Goal: Transaction & Acquisition: Book appointment/travel/reservation

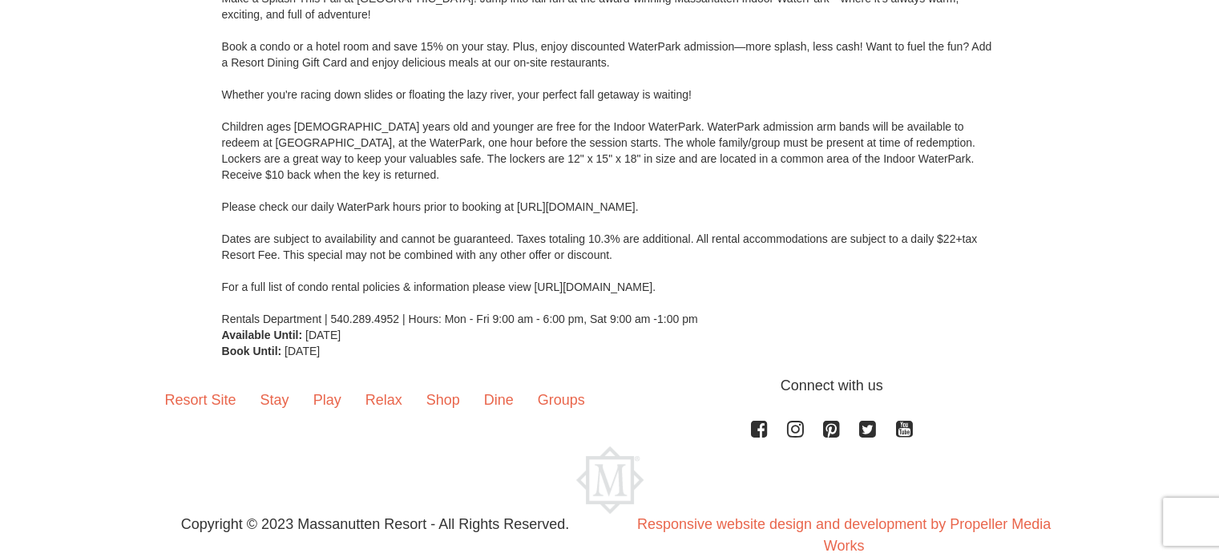
scroll to position [271, 0]
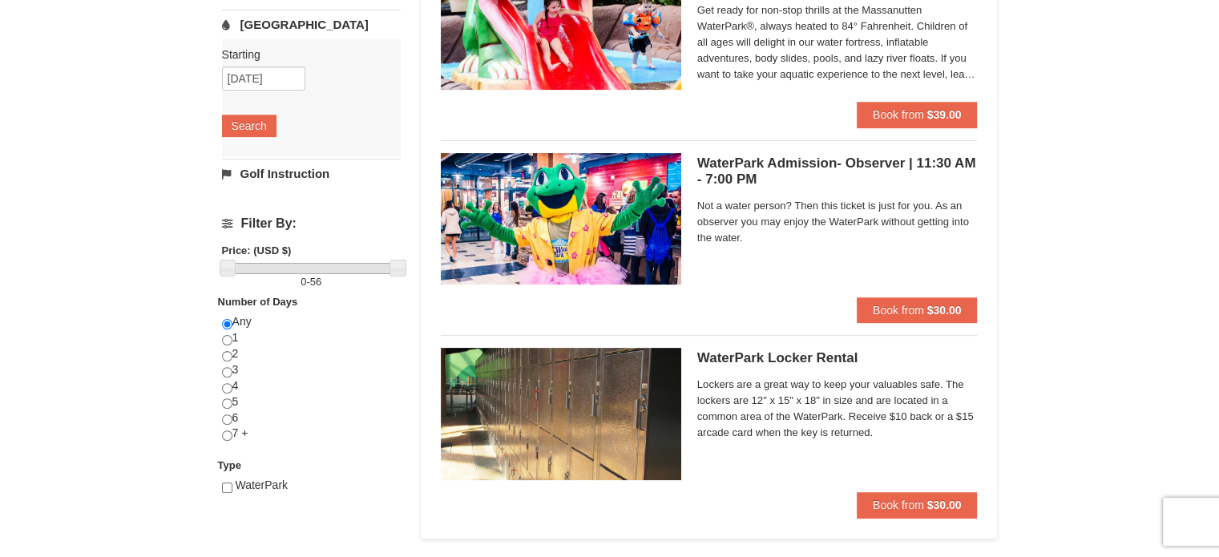
scroll to position [412, 0]
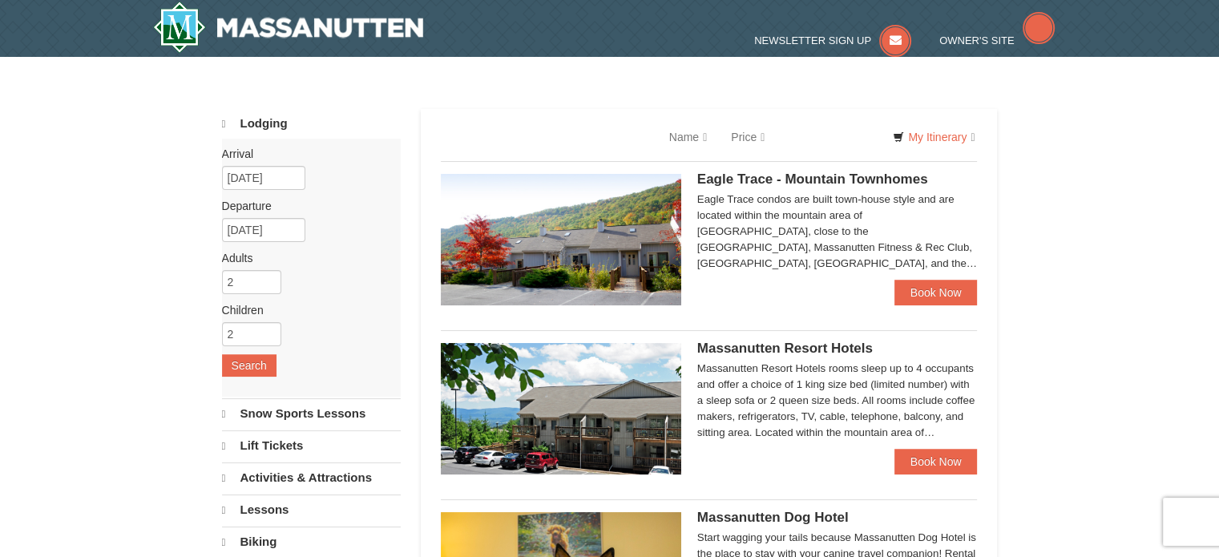
select select "9"
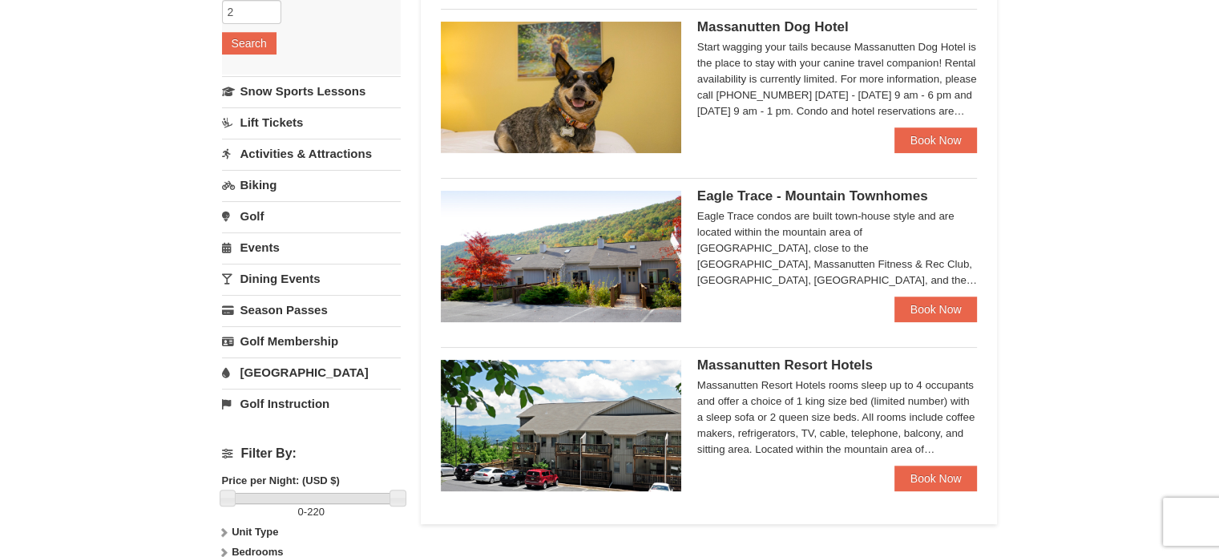
scroll to position [329, 0]
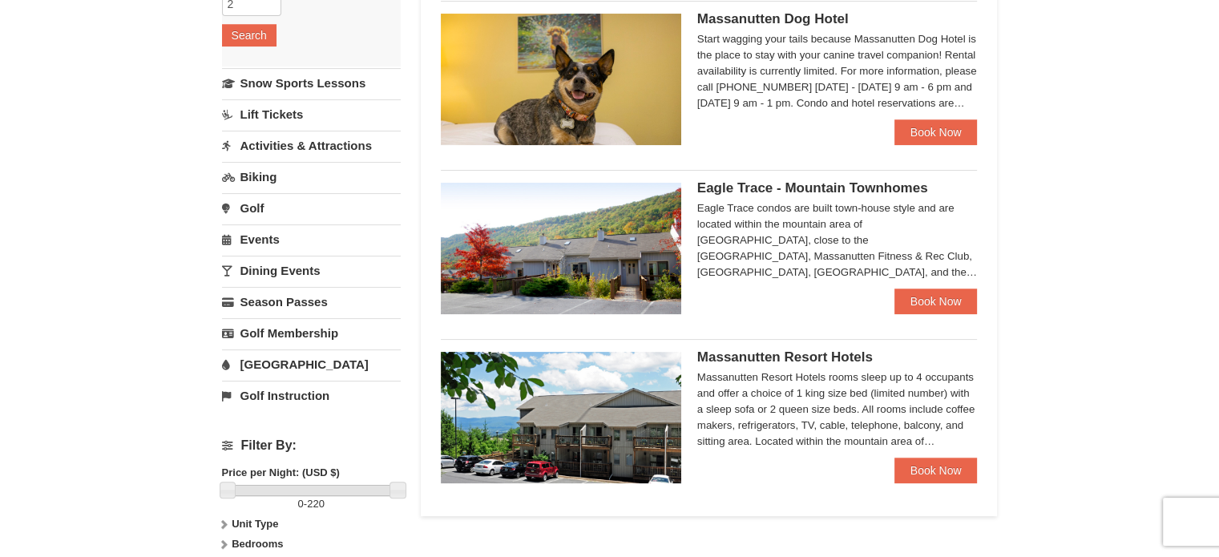
click at [801, 253] on div "Eagle Trace condos are built town-house style and are located within the mounta…" at bounding box center [838, 240] width 281 height 80
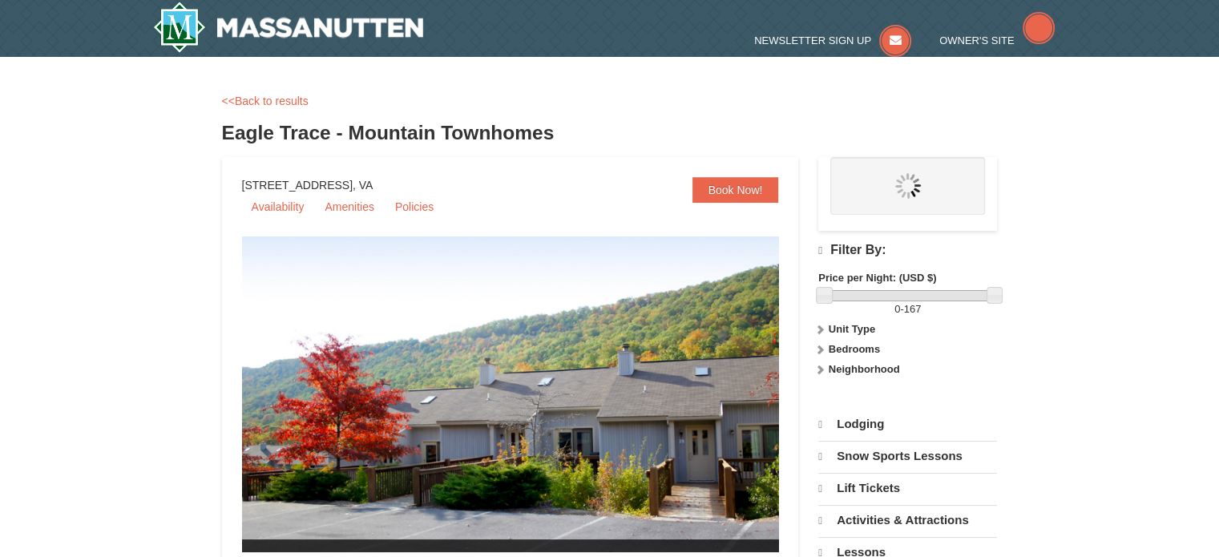
select select "9"
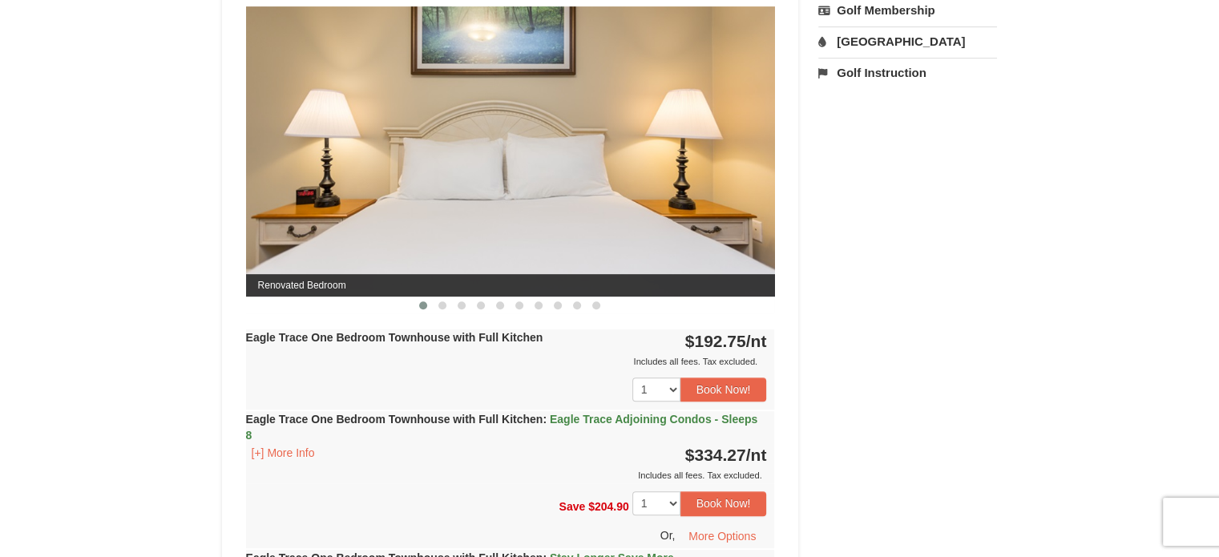
scroll to position [673, 0]
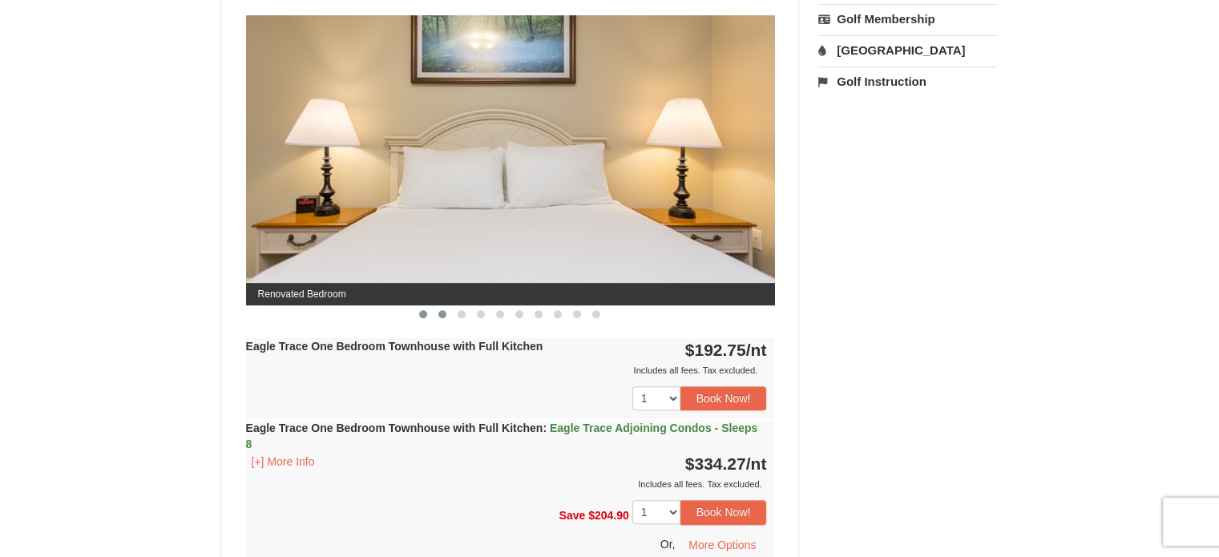
click at [445, 310] on span at bounding box center [443, 314] width 8 height 8
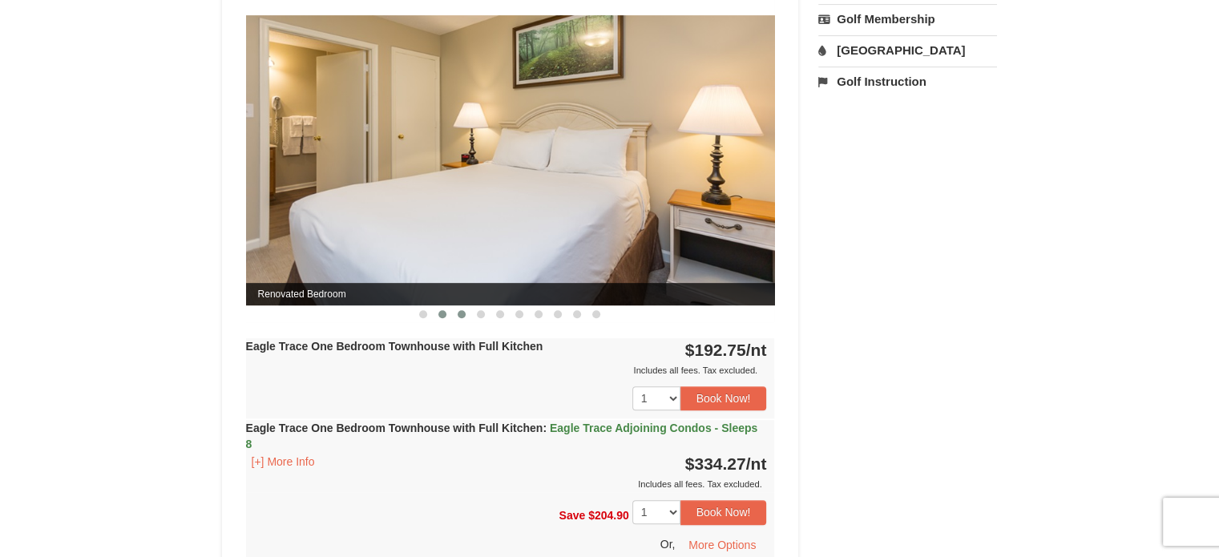
click at [458, 312] on span at bounding box center [462, 314] width 8 height 8
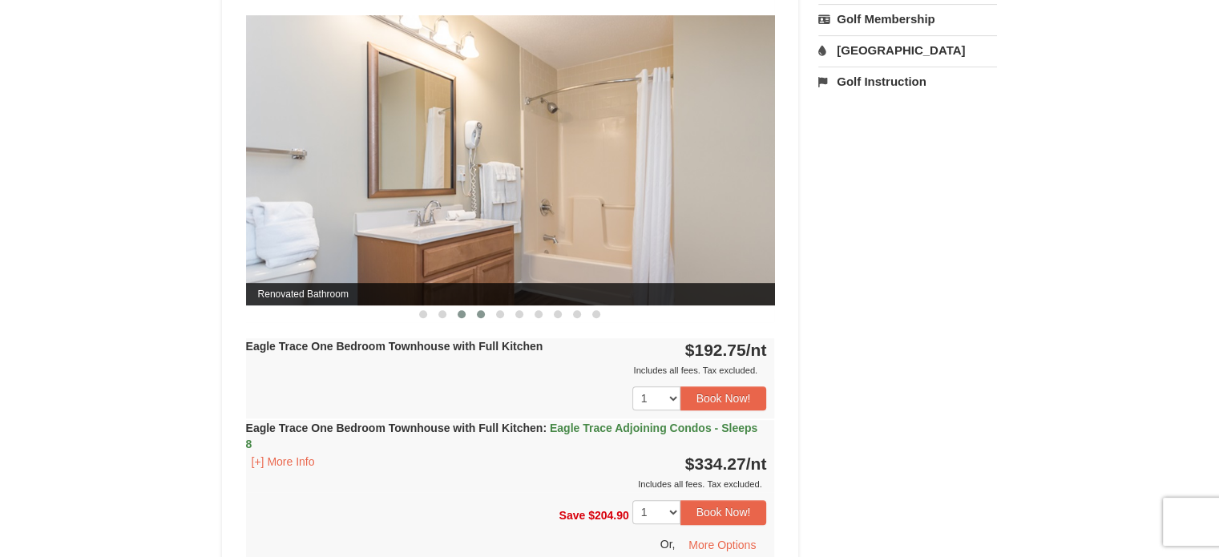
click at [487, 308] on button at bounding box center [480, 314] width 19 height 16
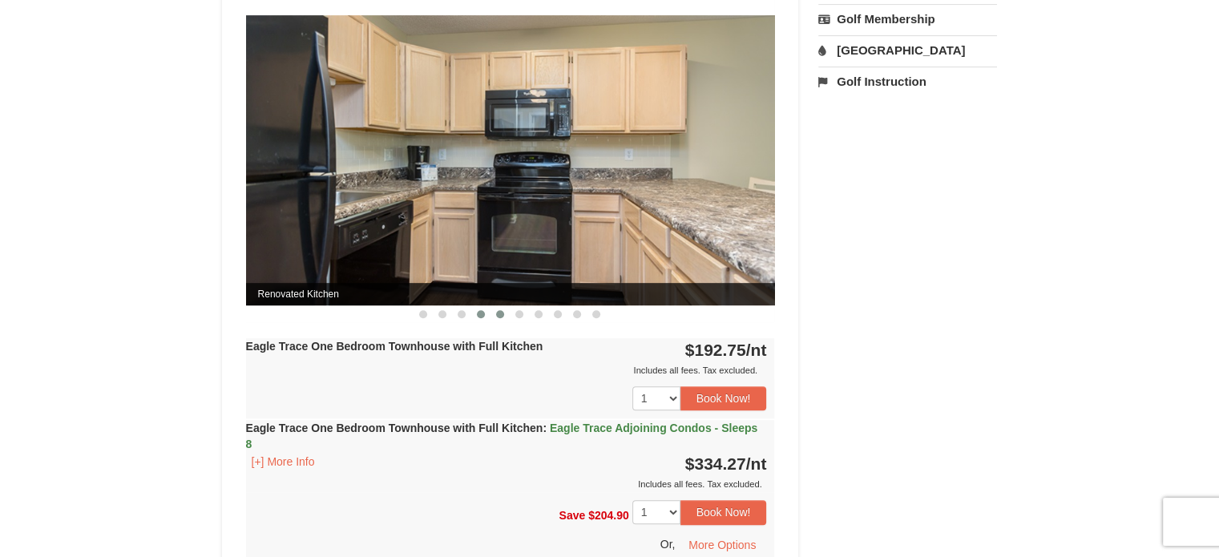
drag, startPoint x: 520, startPoint y: 306, endPoint x: 509, endPoint y: 307, distance: 11.3
click at [520, 307] on button at bounding box center [519, 314] width 19 height 16
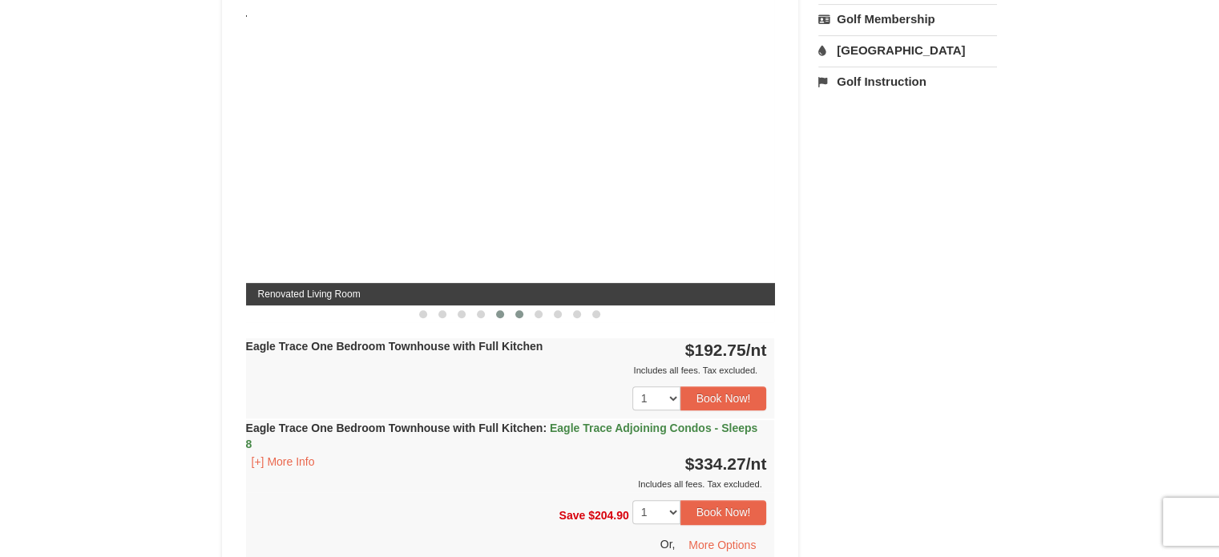
click at [506, 307] on button at bounding box center [500, 314] width 19 height 16
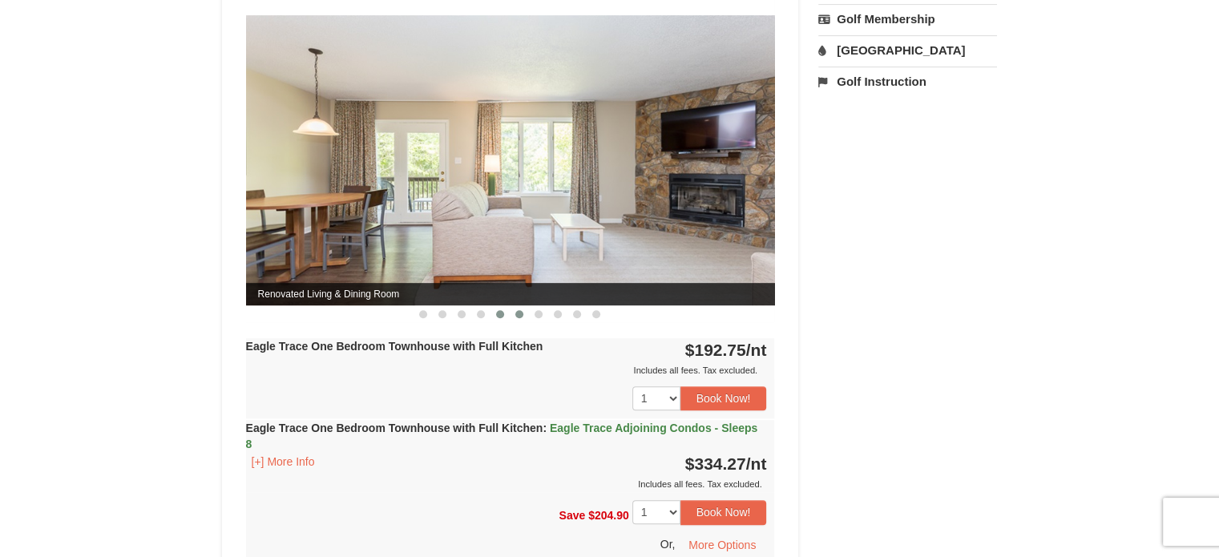
click at [520, 307] on button at bounding box center [519, 314] width 19 height 16
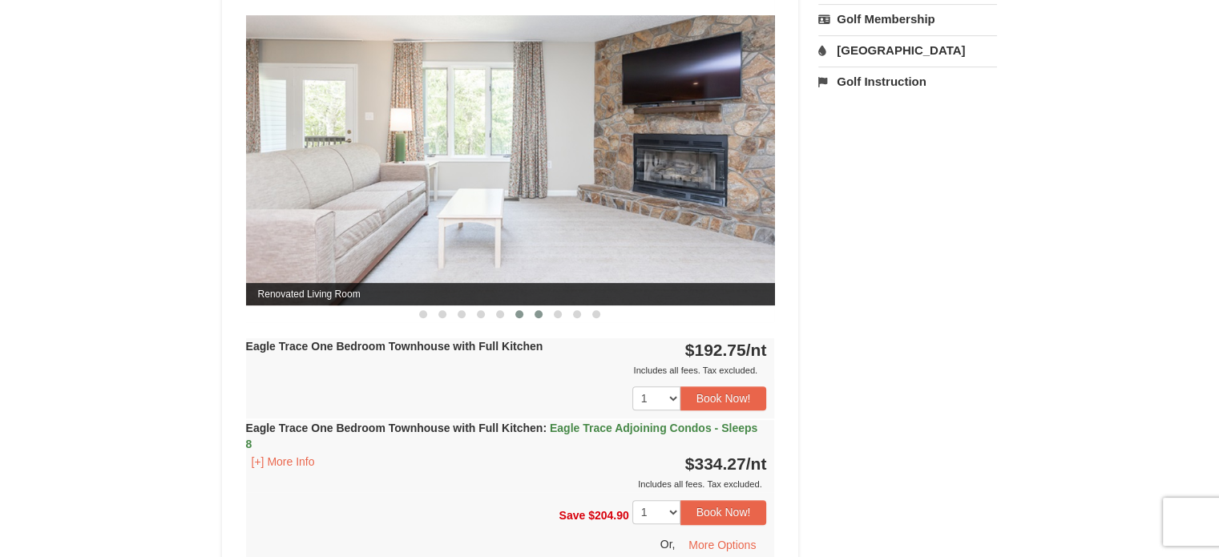
click at [540, 310] on span at bounding box center [539, 314] width 8 height 8
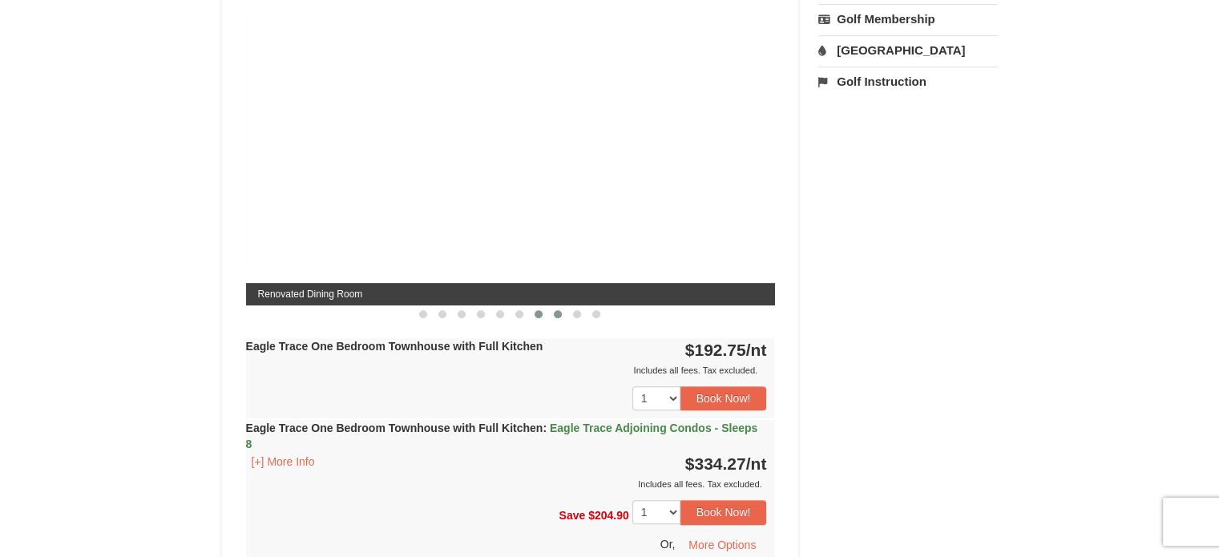
click at [565, 313] on button at bounding box center [557, 314] width 19 height 16
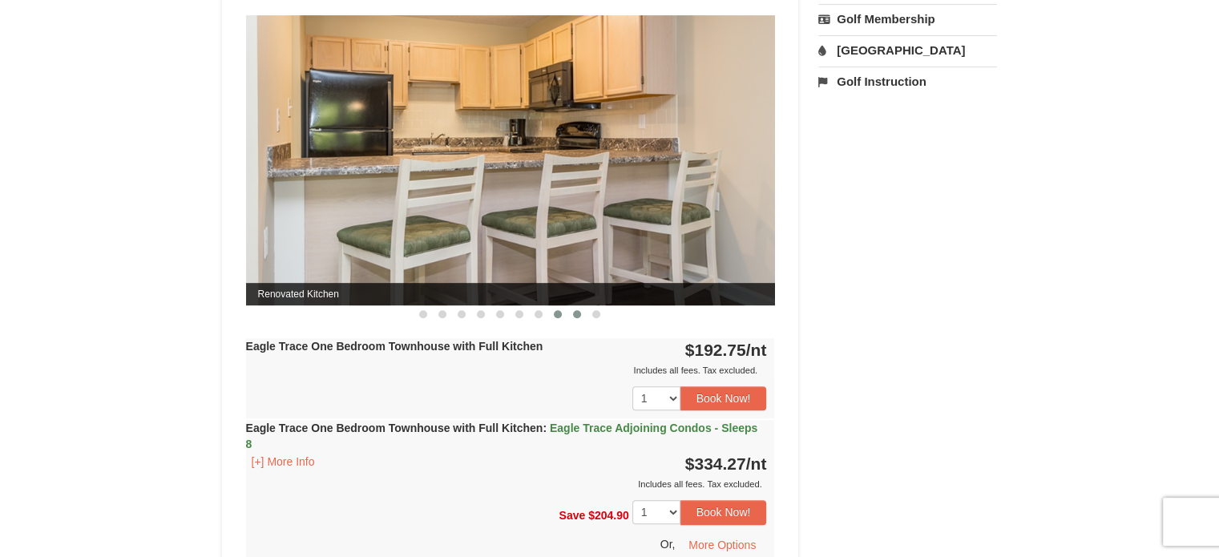
click at [580, 313] on span at bounding box center [577, 314] width 8 height 8
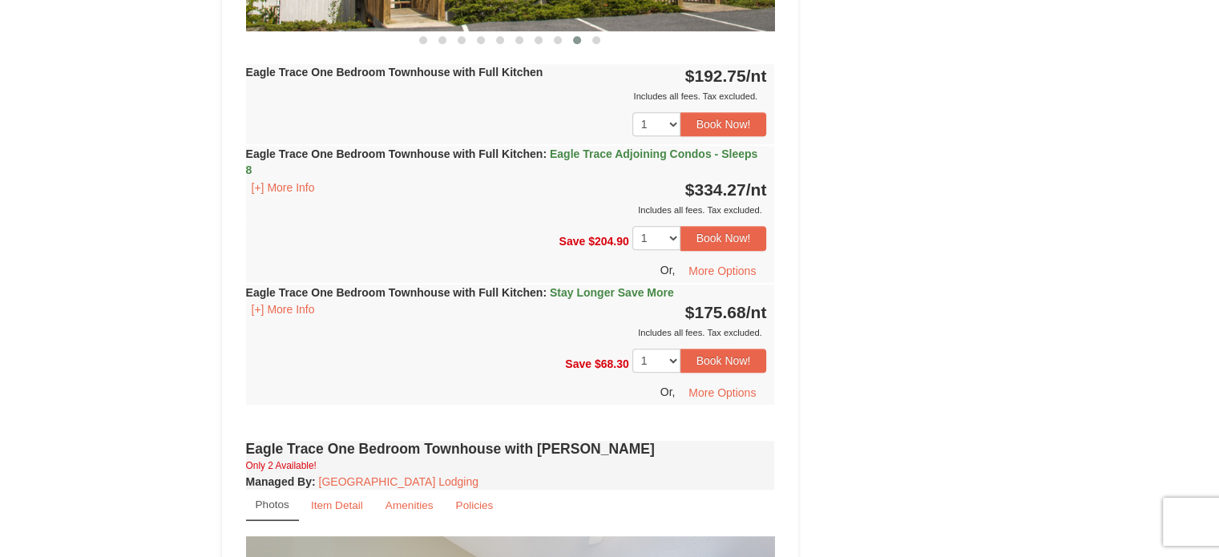
scroll to position [948, 0]
click at [298, 181] on button "[+] More Info" at bounding box center [283, 187] width 75 height 18
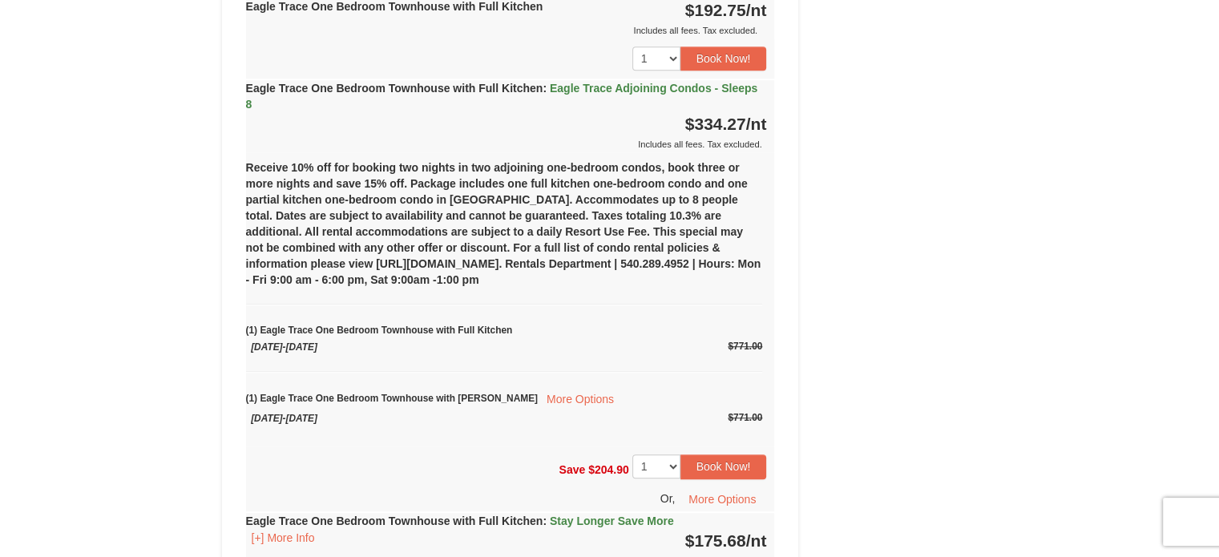
scroll to position [1013, 0]
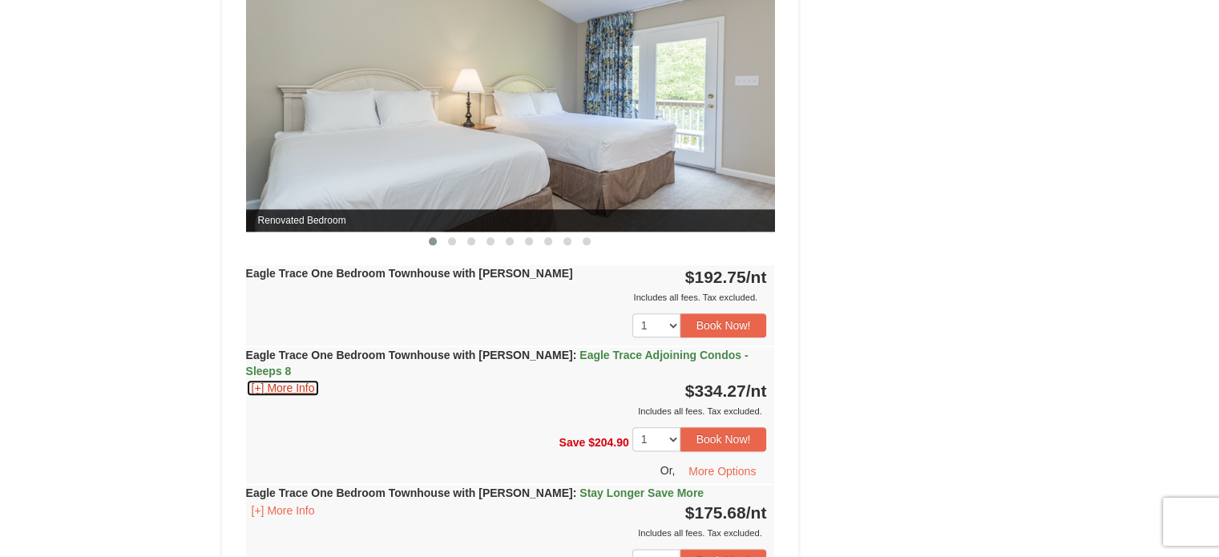
click at [314, 379] on button "[+] More Info" at bounding box center [283, 388] width 75 height 18
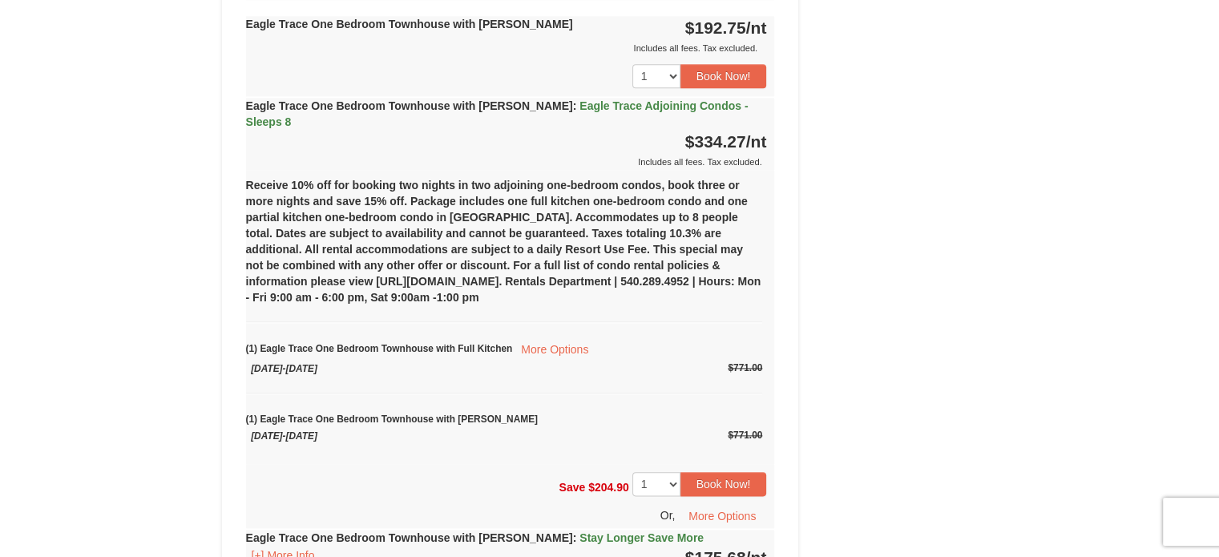
scroll to position [1727, 0]
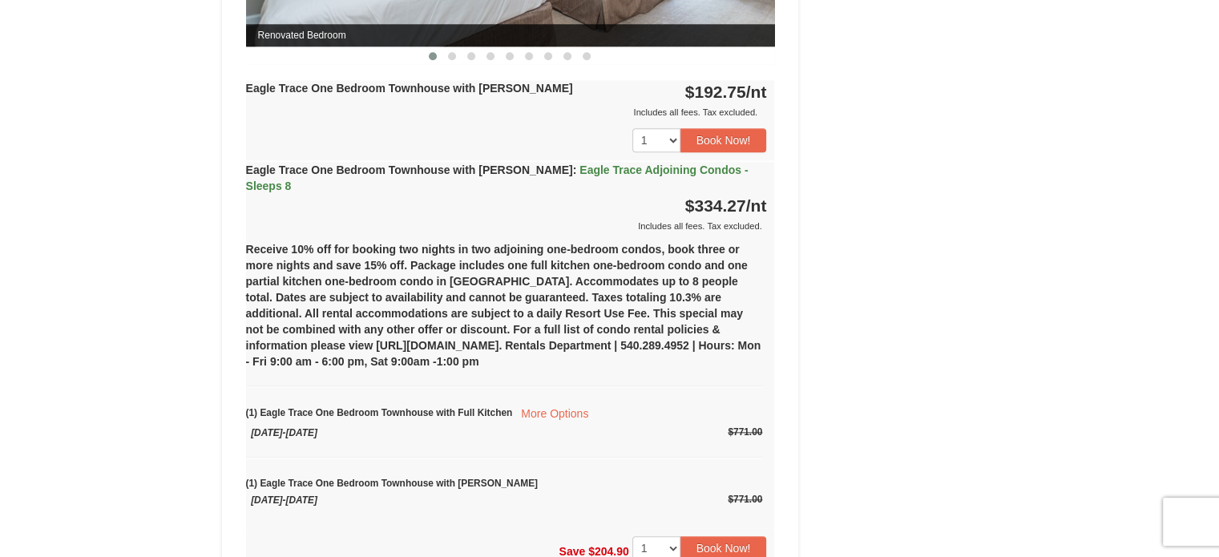
click at [453, 169] on strong "Eagle Trace One Bedroom Townhouse with Jacuzzi : Eagle Trace Adjoining Condos -…" at bounding box center [497, 178] width 503 height 29
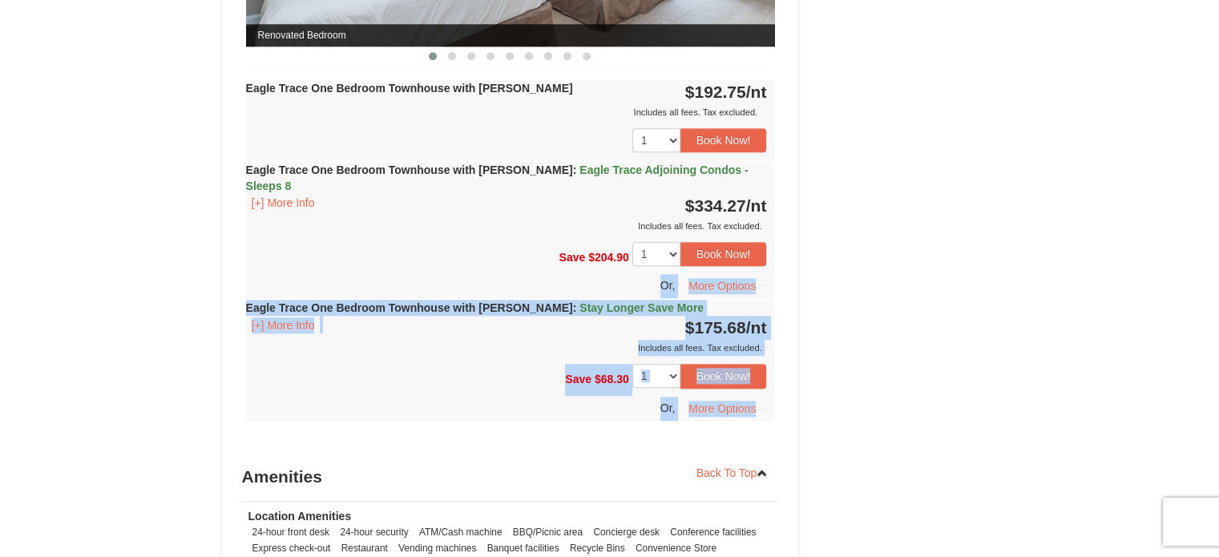
drag, startPoint x: 470, startPoint y: 256, endPoint x: 444, endPoint y: 405, distance: 151.3
click at [444, 405] on div "Eagle Trace One Bedroom Townhouse with Jacuzzi Only 2 Available! Managed By : M…" at bounding box center [510, 55] width 537 height 795
click at [366, 356] on div "Save $68.30 1 2 Book Now! Or, More Options" at bounding box center [510, 388] width 529 height 64
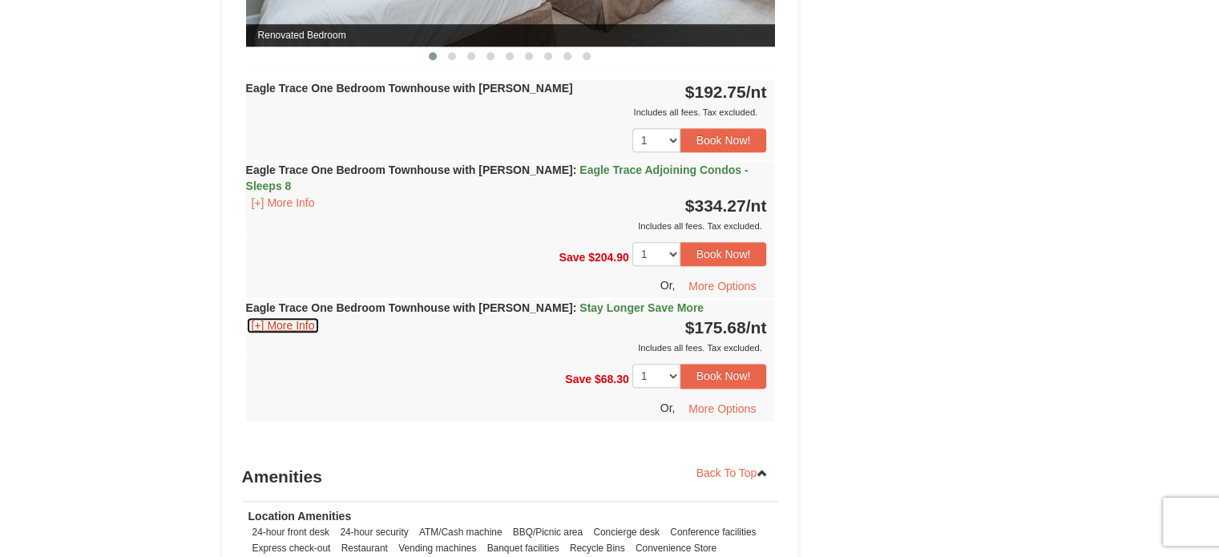
click at [305, 317] on button "[+] More Info" at bounding box center [283, 326] width 75 height 18
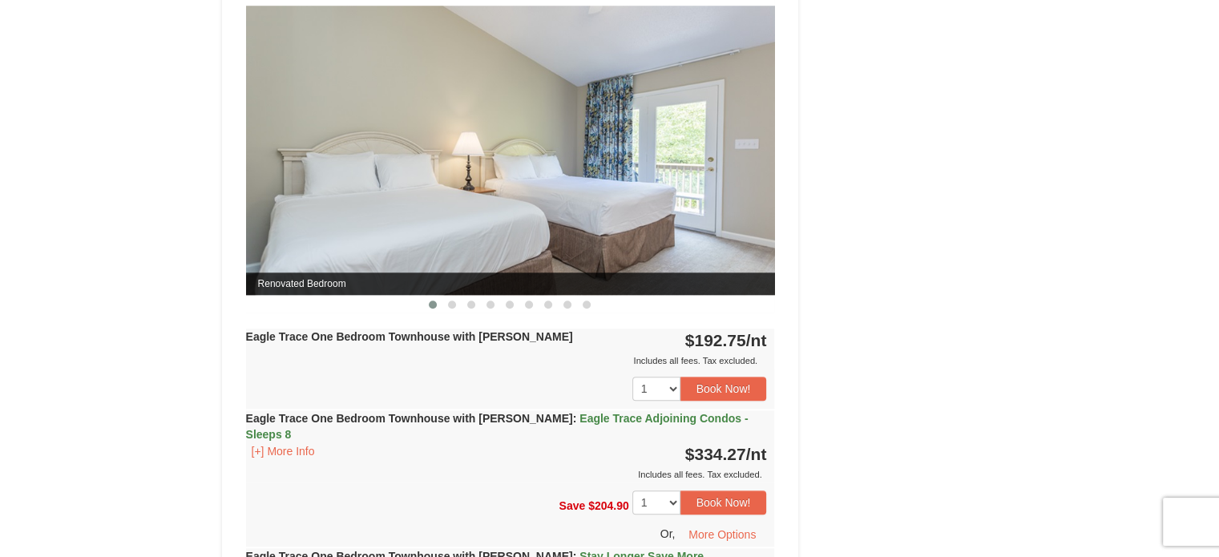
scroll to position [1264, 0]
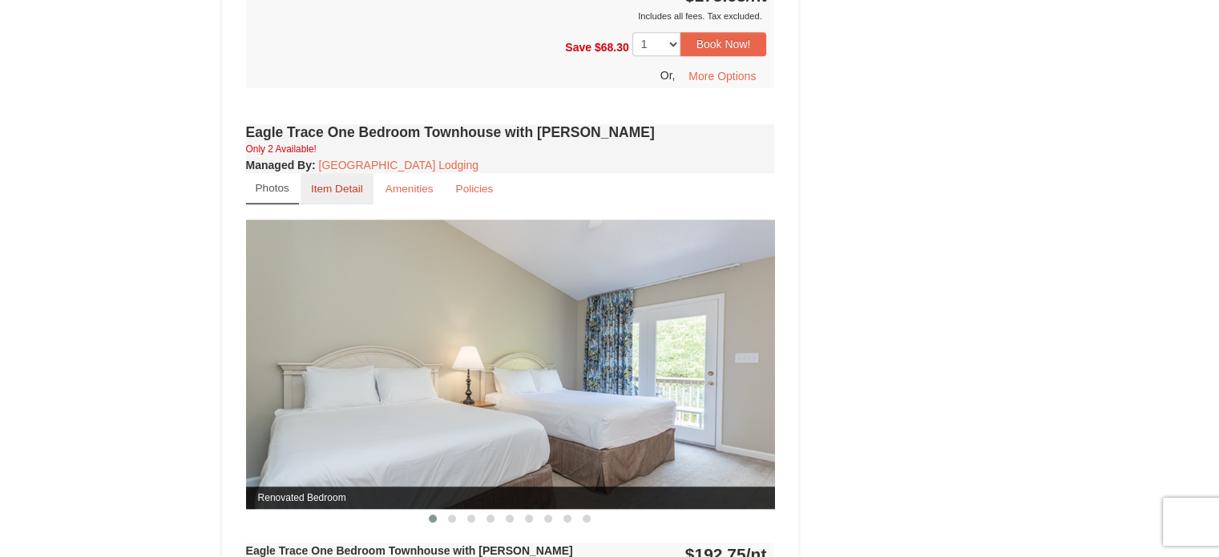
click at [321, 188] on small "Item Detail" at bounding box center [337, 189] width 52 height 12
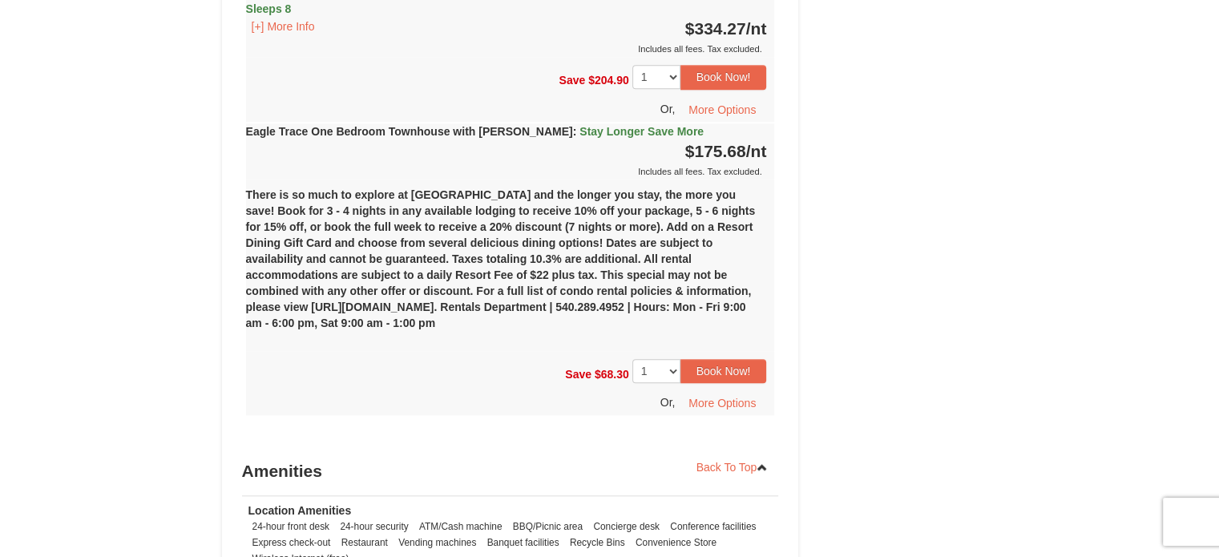
scroll to position [1727, 0]
click at [734, 358] on button "Book Now!" at bounding box center [724, 370] width 87 height 24
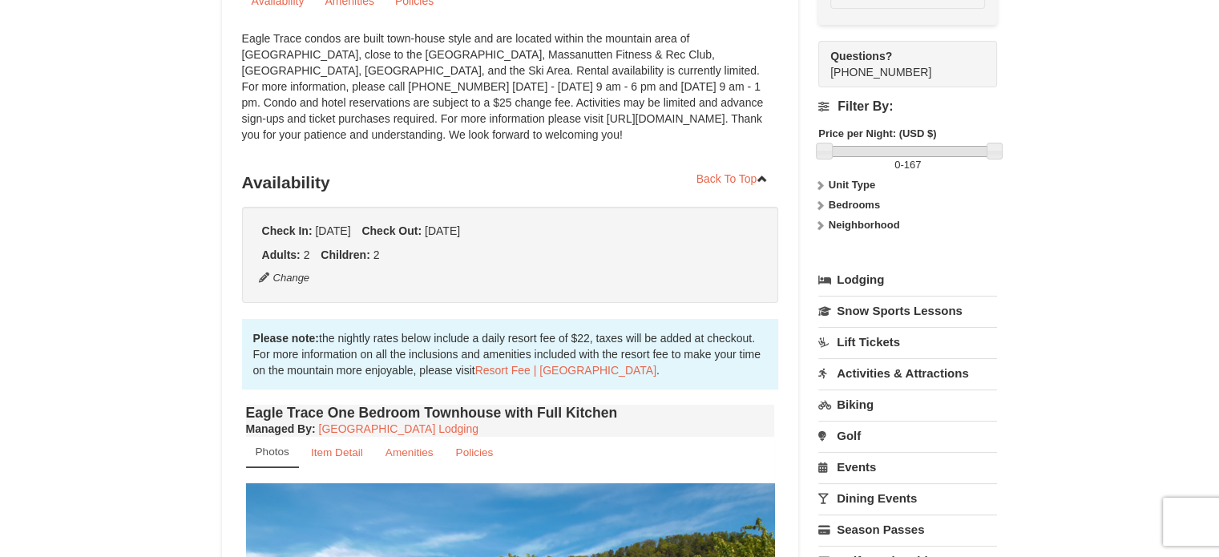
scroll to position [156, 0]
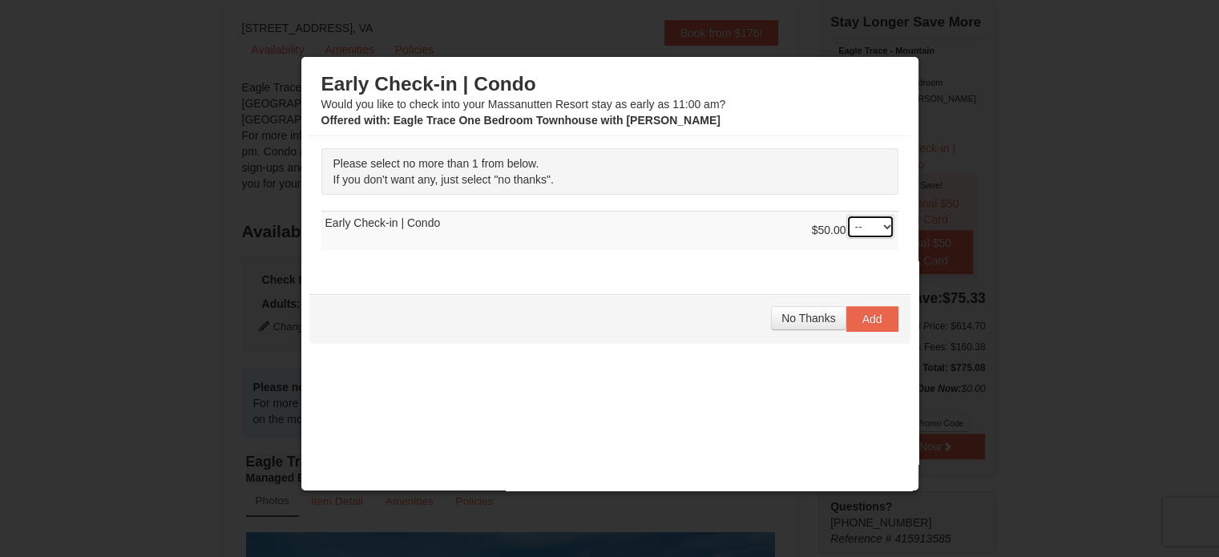
click at [847, 228] on select "-- 01" at bounding box center [871, 227] width 48 height 24
click at [847, 215] on select "-- 01" at bounding box center [871, 227] width 48 height 24
click at [822, 312] on span "No Thanks" at bounding box center [809, 318] width 54 height 13
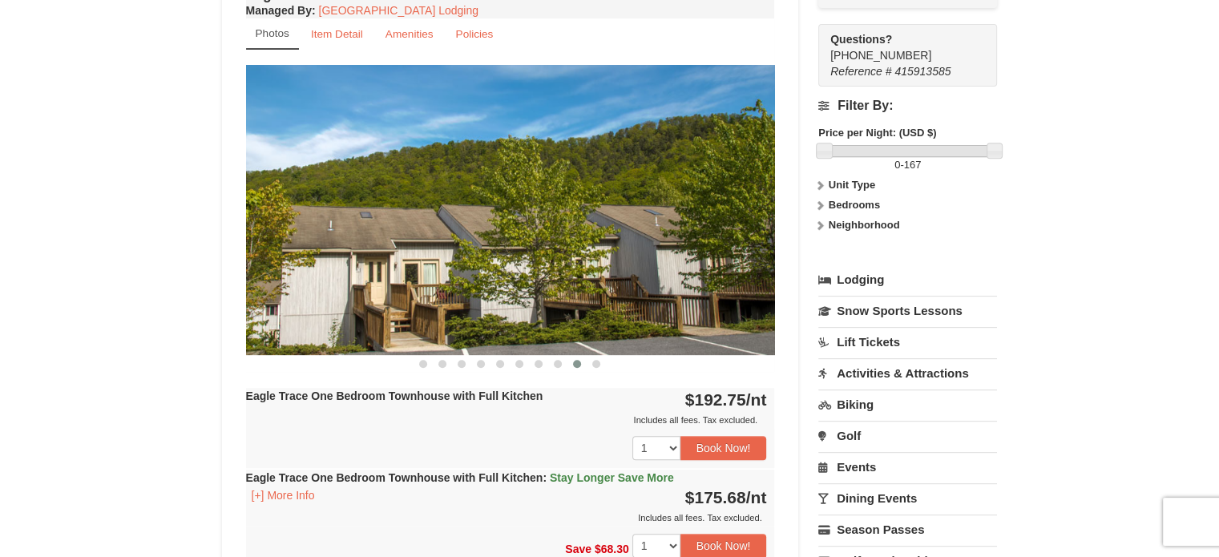
scroll to position [625, 0]
click at [337, 34] on small "Item Detail" at bounding box center [337, 33] width 52 height 12
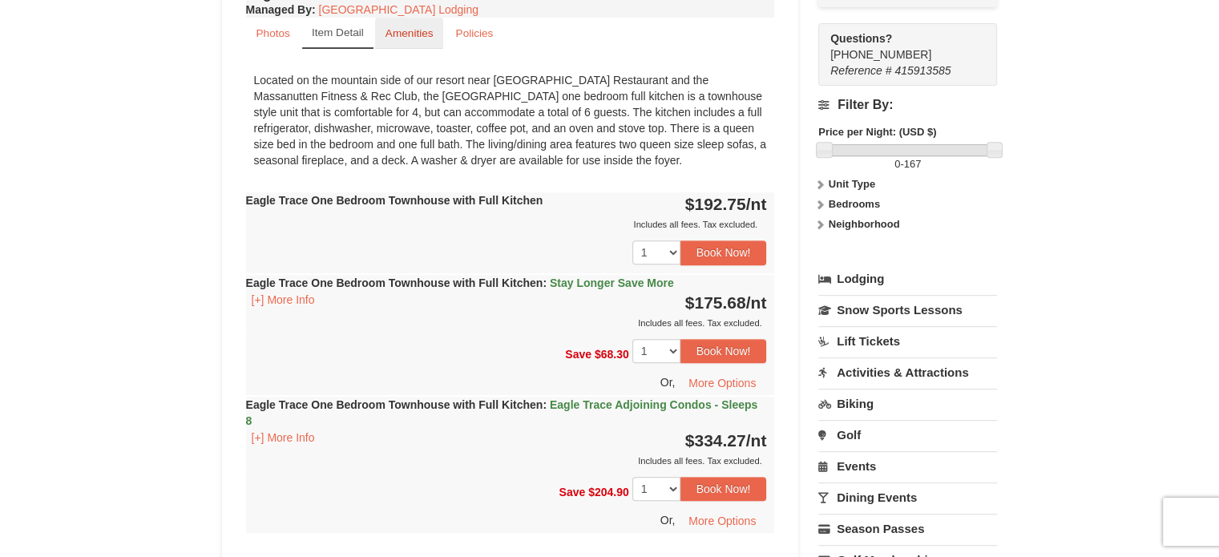
click at [390, 34] on small "Amenities" at bounding box center [410, 33] width 48 height 12
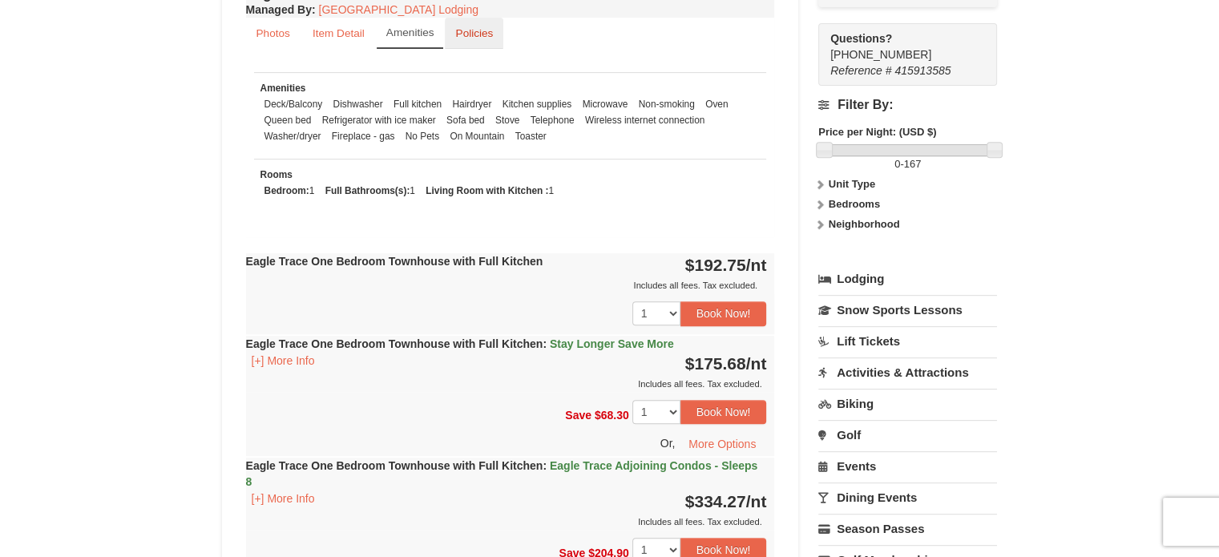
click at [461, 18] on link "Policies" at bounding box center [474, 33] width 59 height 31
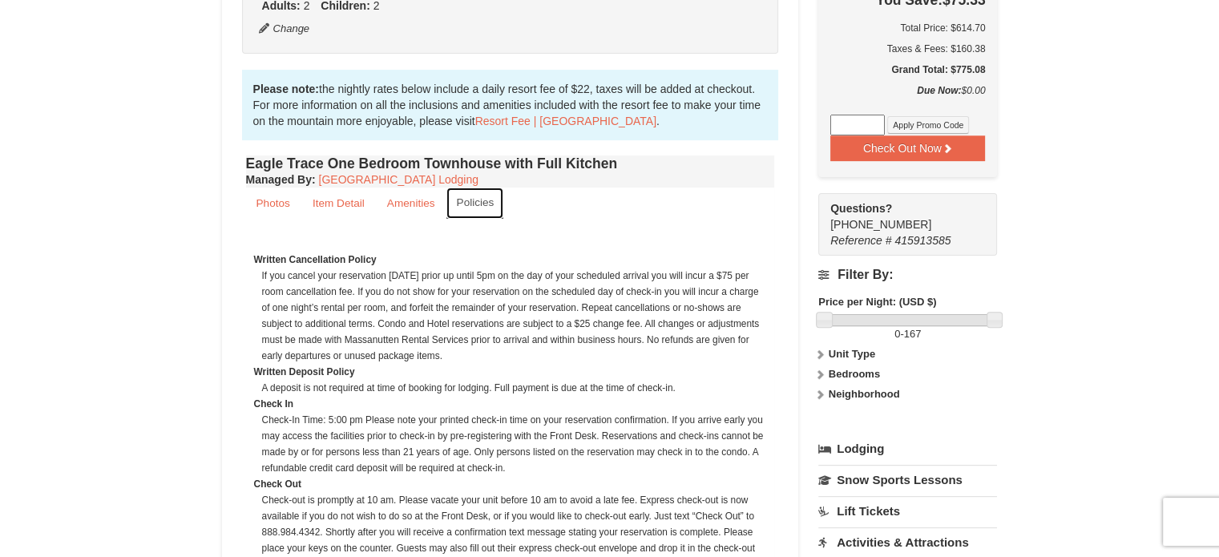
scroll to position [454, 0]
click at [279, 212] on link "Photos" at bounding box center [273, 203] width 55 height 31
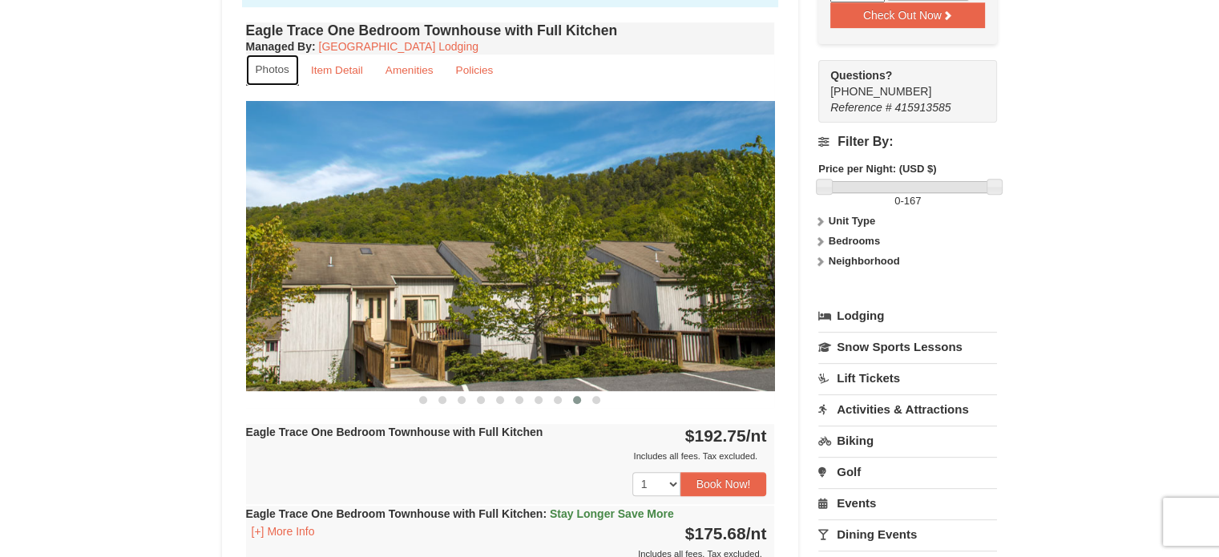
scroll to position [589, 0]
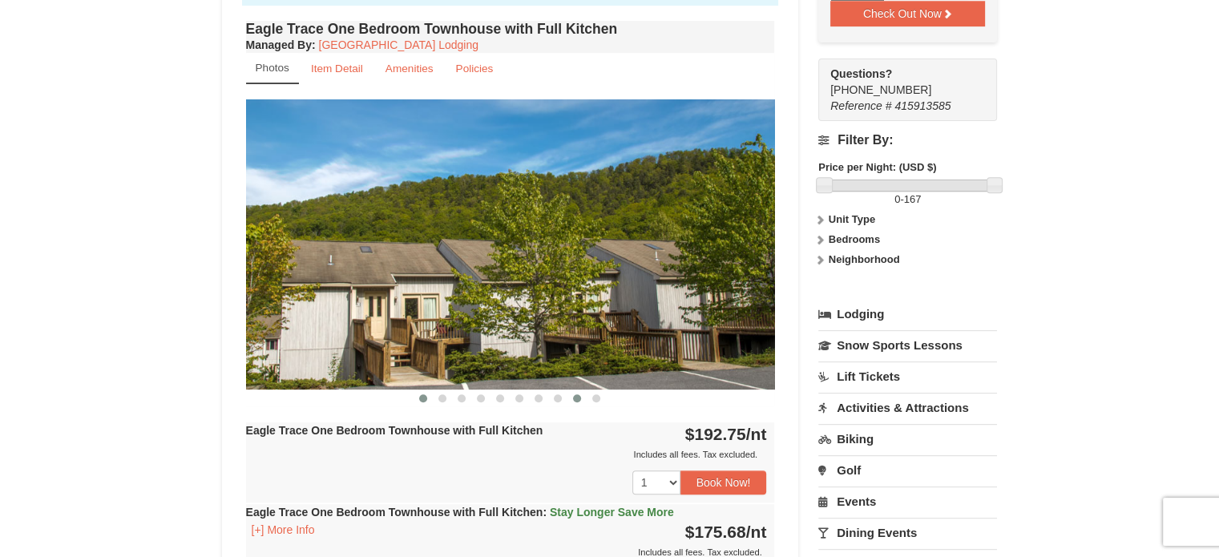
click at [423, 401] on button at bounding box center [423, 398] width 19 height 16
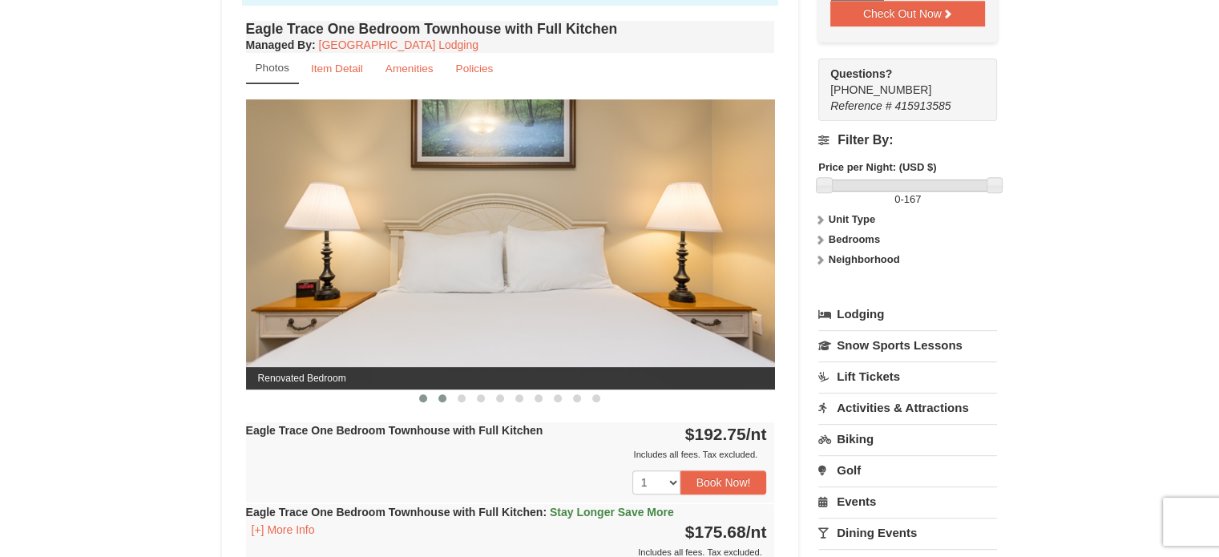
click at [439, 394] on span at bounding box center [443, 398] width 8 height 8
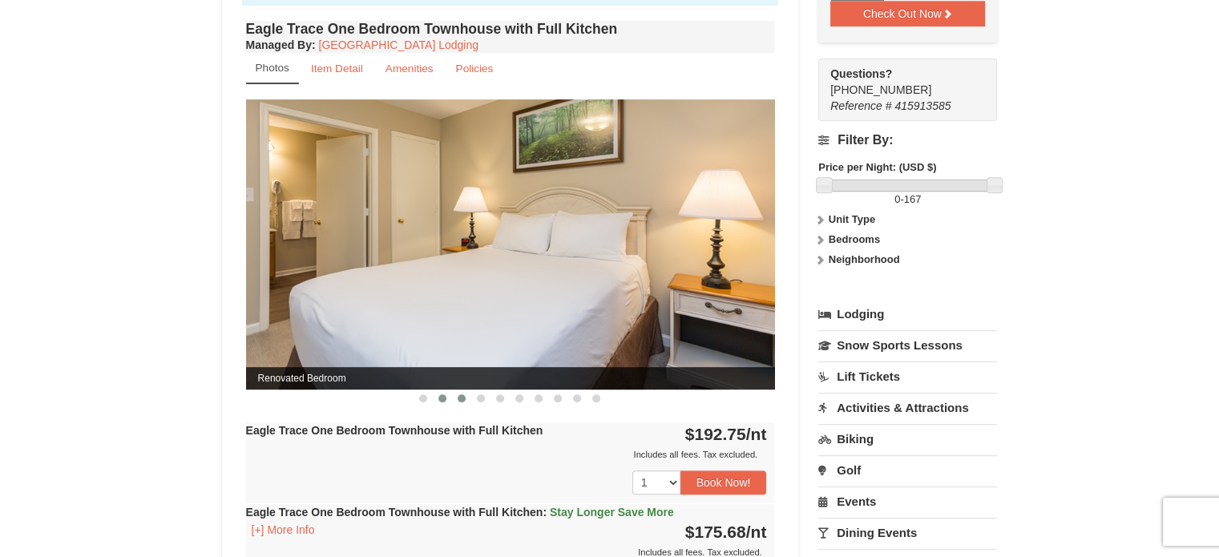
click at [464, 398] on span at bounding box center [462, 398] width 8 height 8
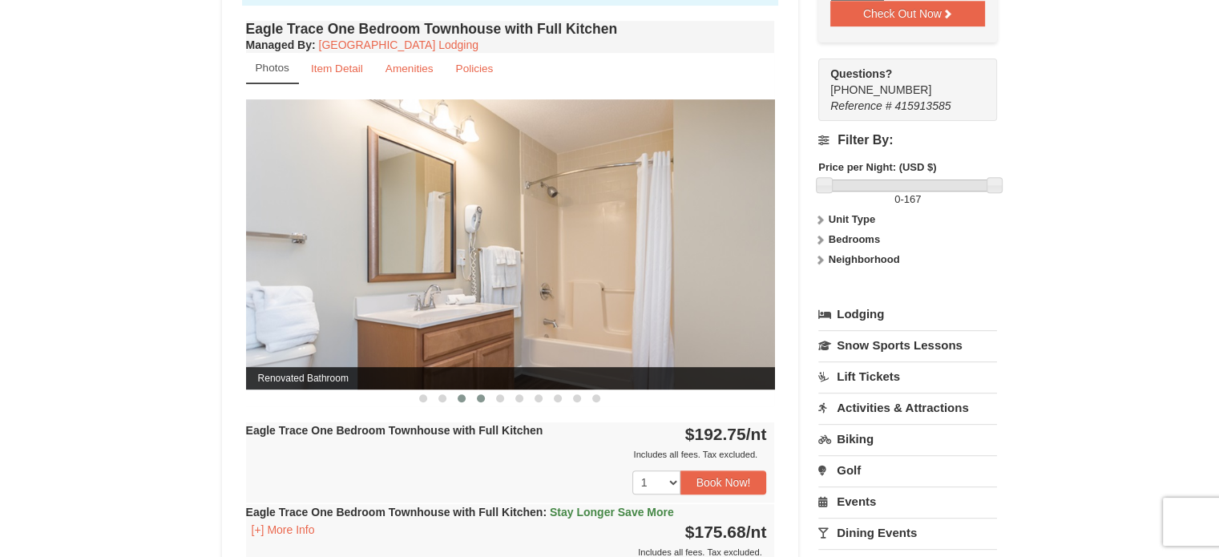
click at [477, 396] on span at bounding box center [481, 398] width 8 height 8
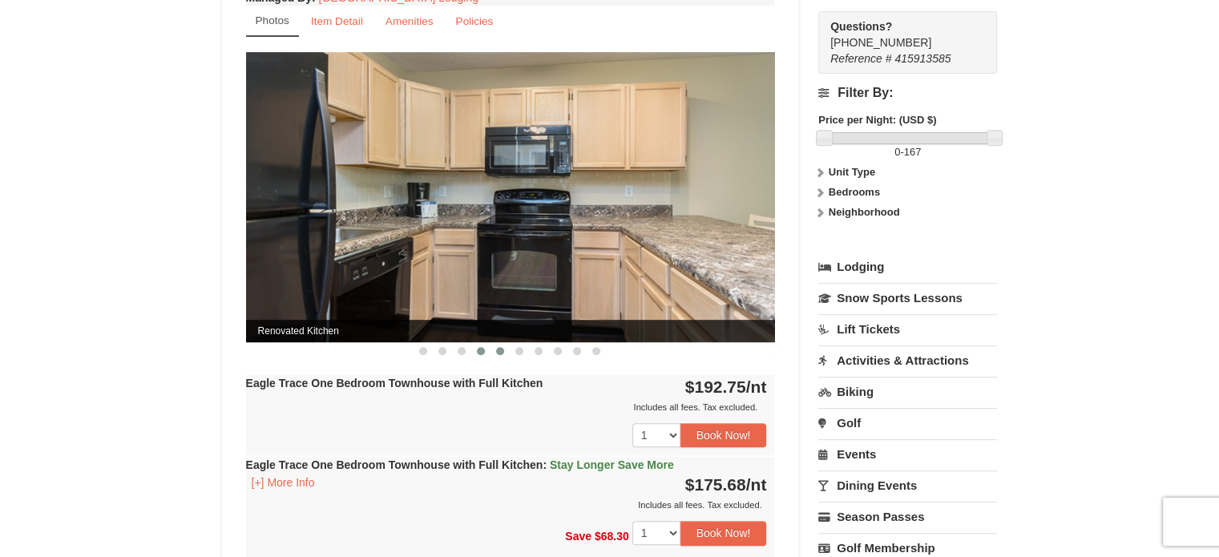
scroll to position [637, 0]
click at [500, 355] on button at bounding box center [500, 350] width 19 height 16
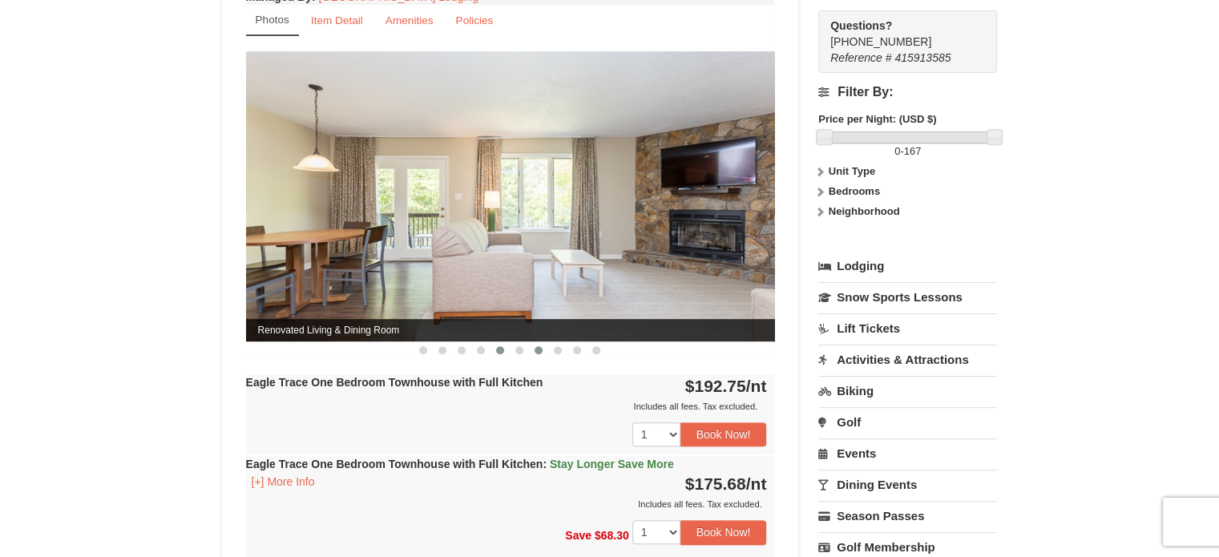
click at [539, 346] on span at bounding box center [539, 350] width 8 height 8
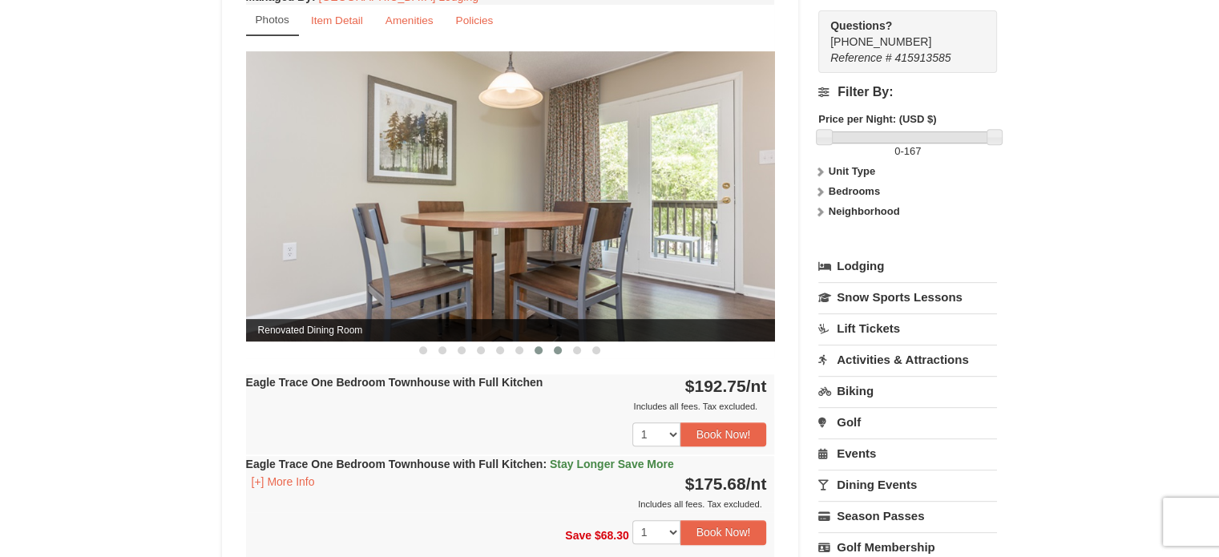
click at [565, 346] on div at bounding box center [510, 350] width 529 height 17
click at [564, 348] on div at bounding box center [510, 350] width 529 height 17
click at [564, 347] on button at bounding box center [557, 350] width 19 height 16
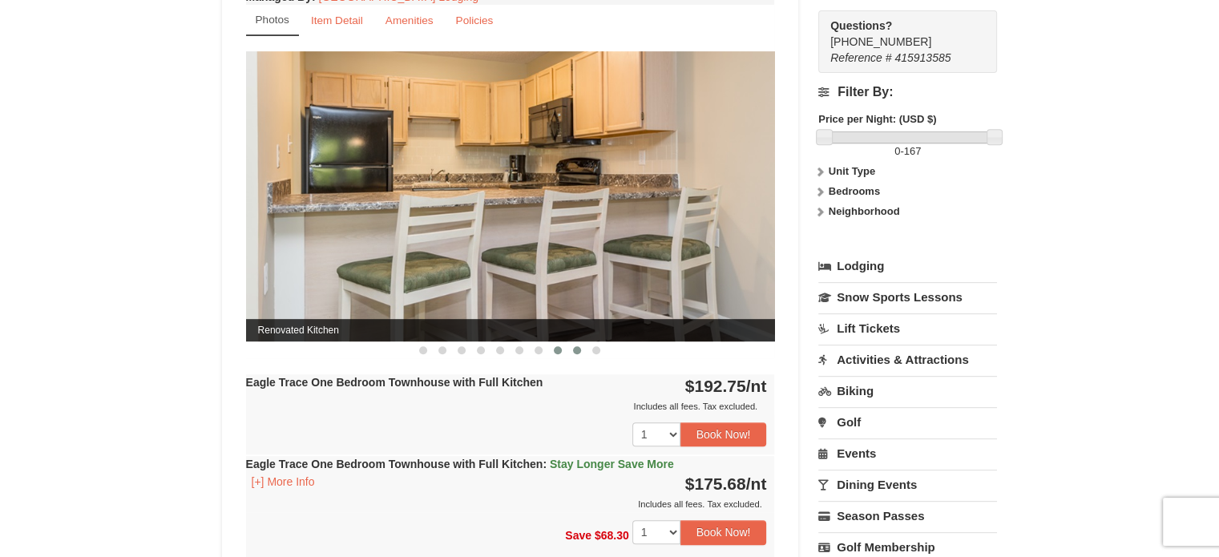
click at [579, 344] on button at bounding box center [577, 350] width 19 height 16
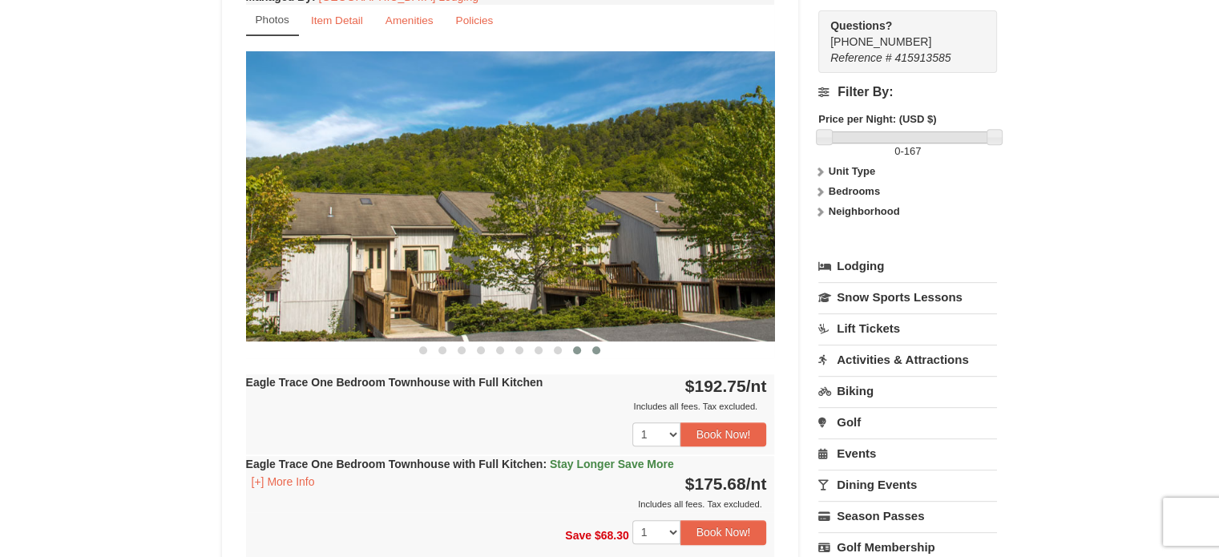
click at [599, 349] on span at bounding box center [596, 350] width 8 height 8
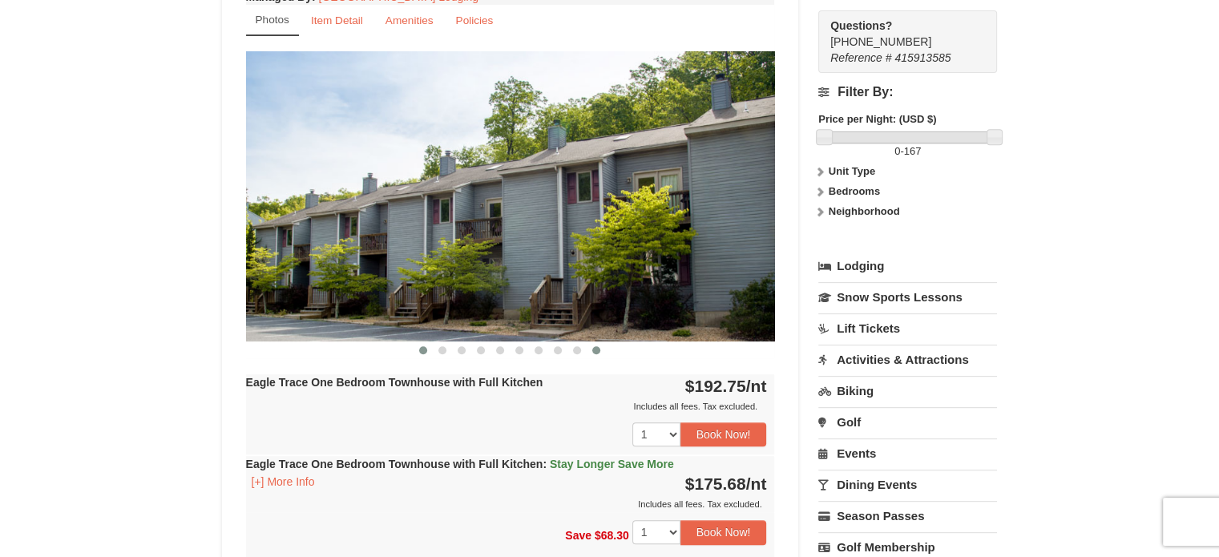
click at [423, 344] on button at bounding box center [423, 350] width 19 height 16
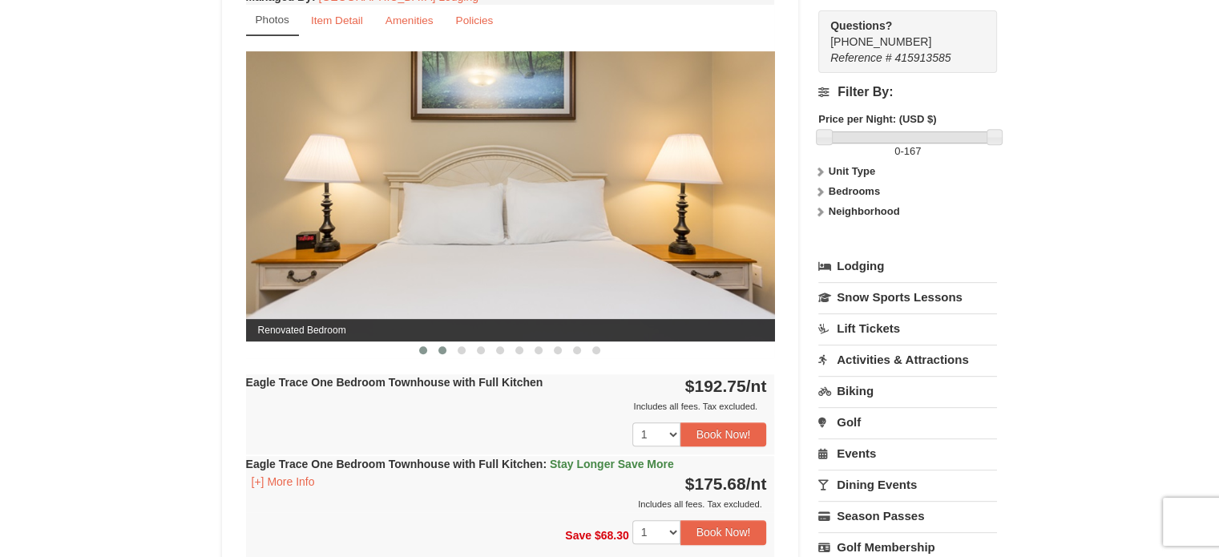
click at [448, 346] on button at bounding box center [442, 350] width 19 height 16
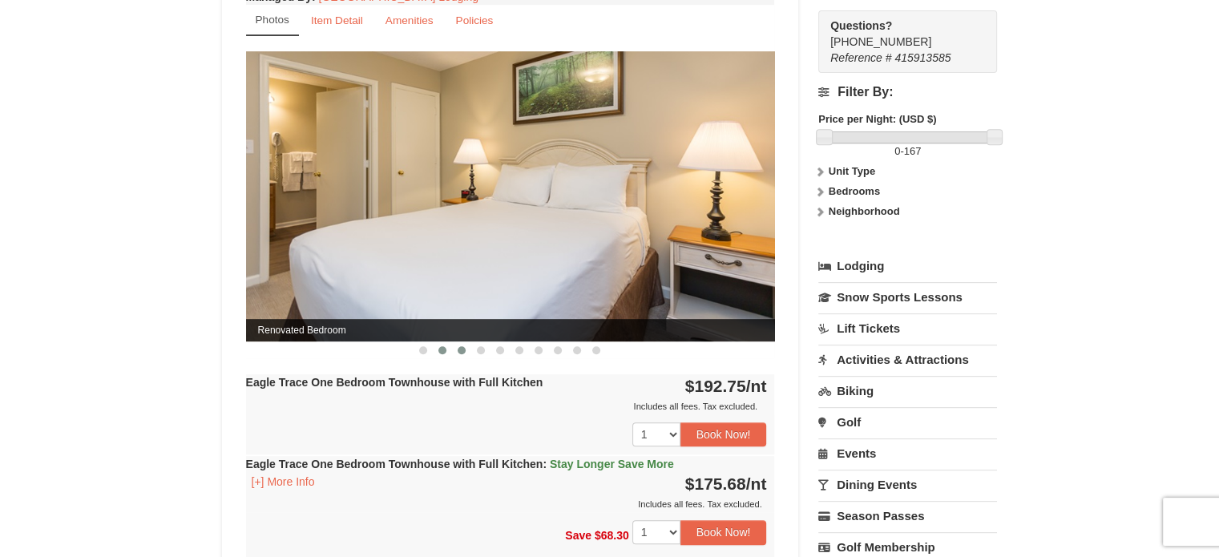
click at [467, 342] on button at bounding box center [461, 350] width 19 height 16
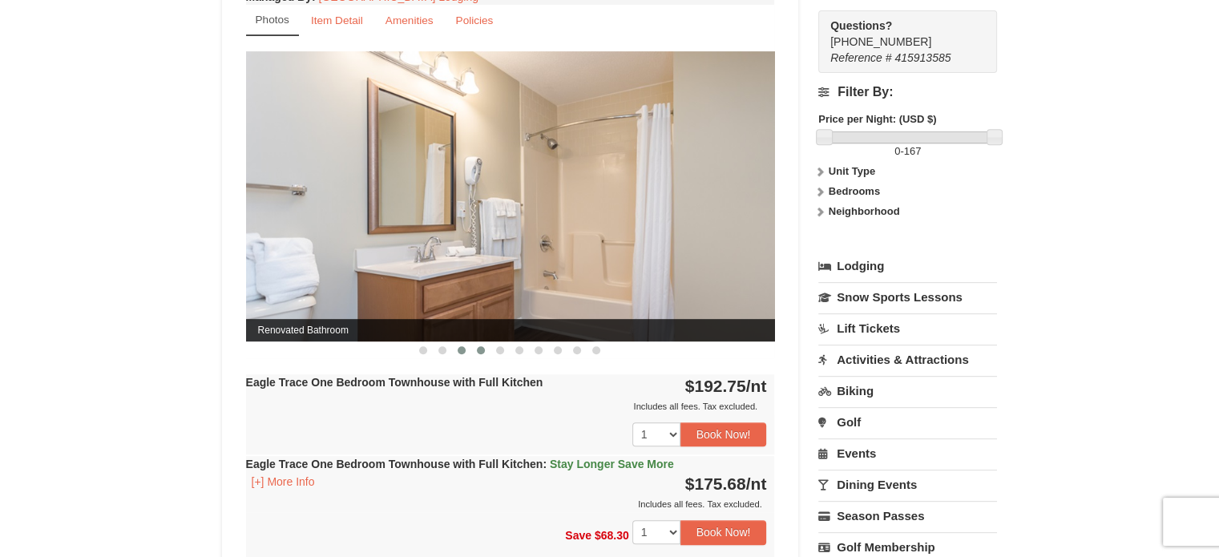
click at [482, 344] on button at bounding box center [480, 350] width 19 height 16
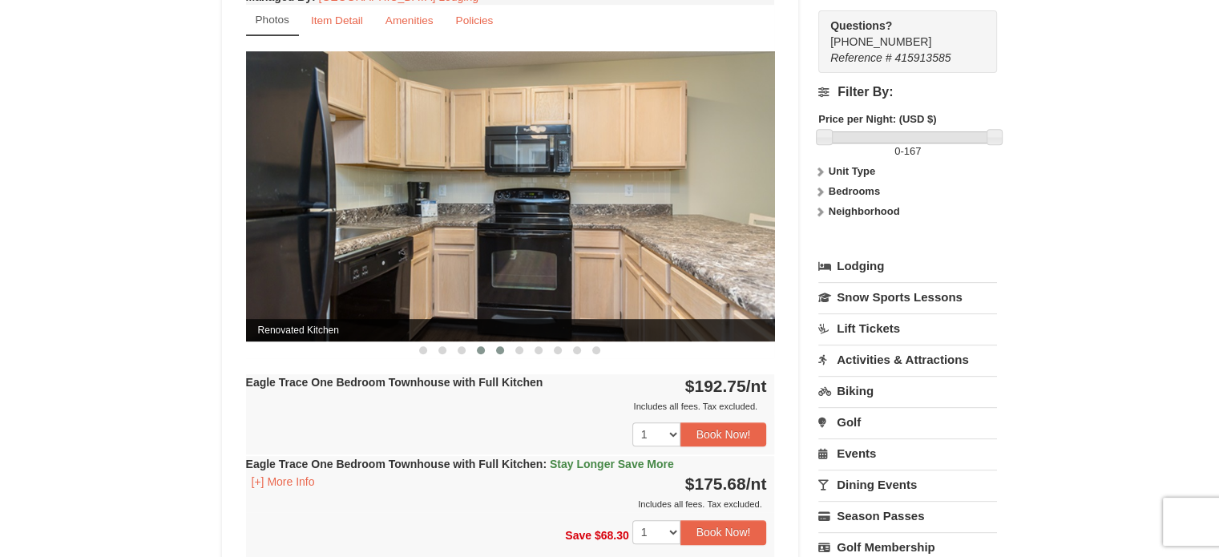
click at [497, 352] on button at bounding box center [500, 350] width 19 height 16
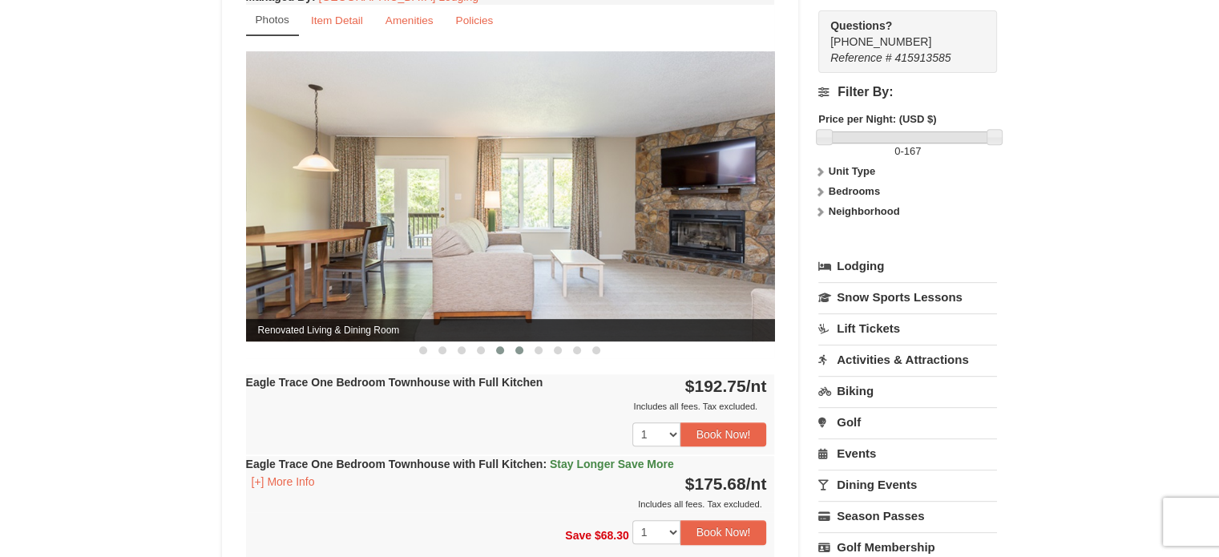
click at [523, 351] on button at bounding box center [519, 350] width 19 height 16
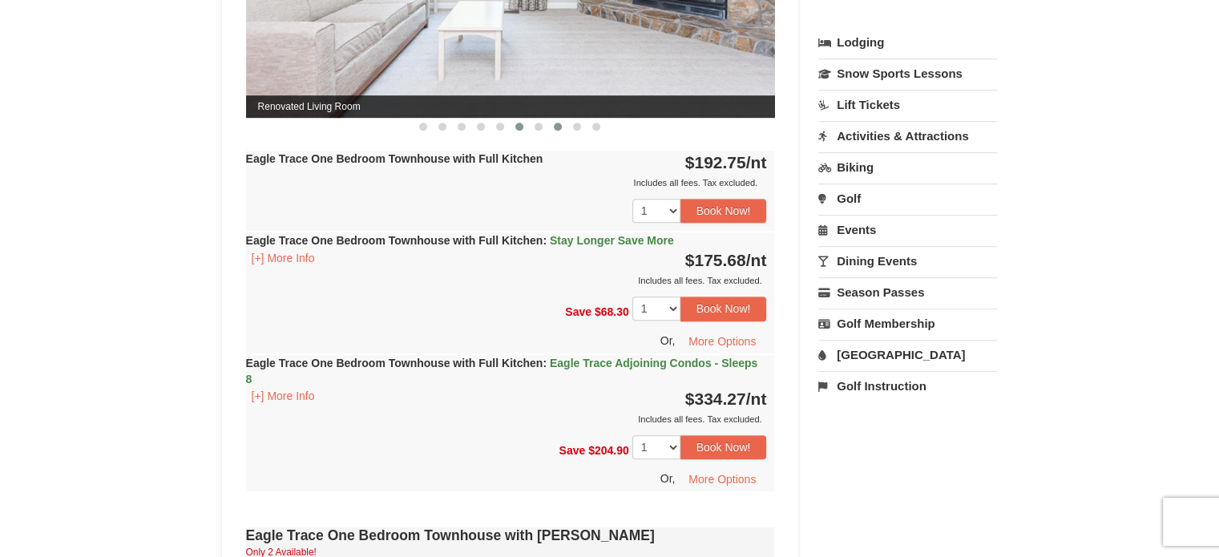
scroll to position [862, 0]
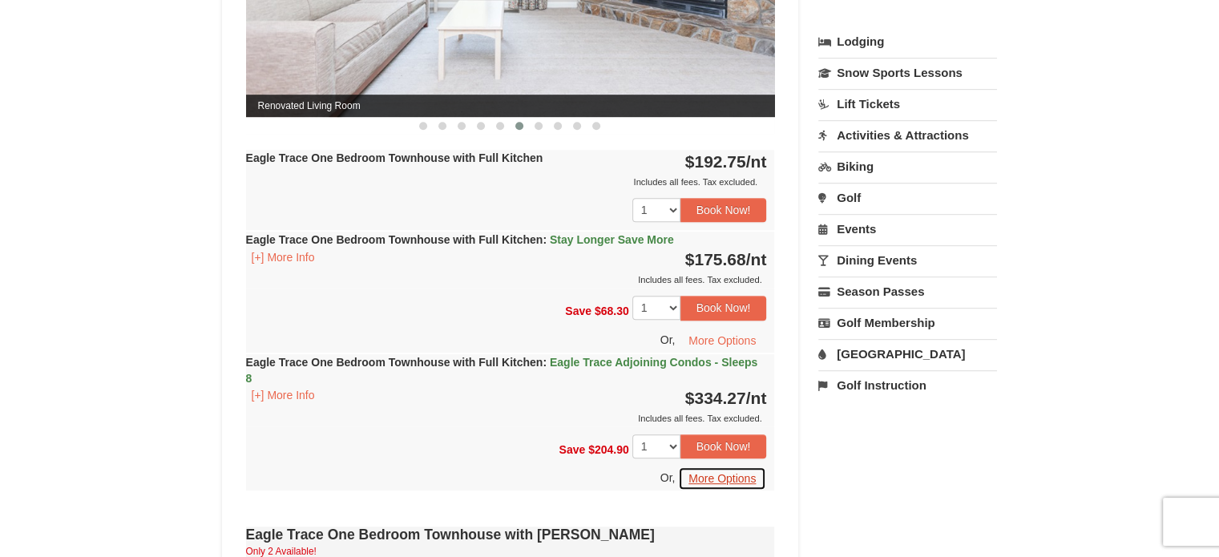
click at [738, 475] on button "More Options" at bounding box center [722, 479] width 88 height 24
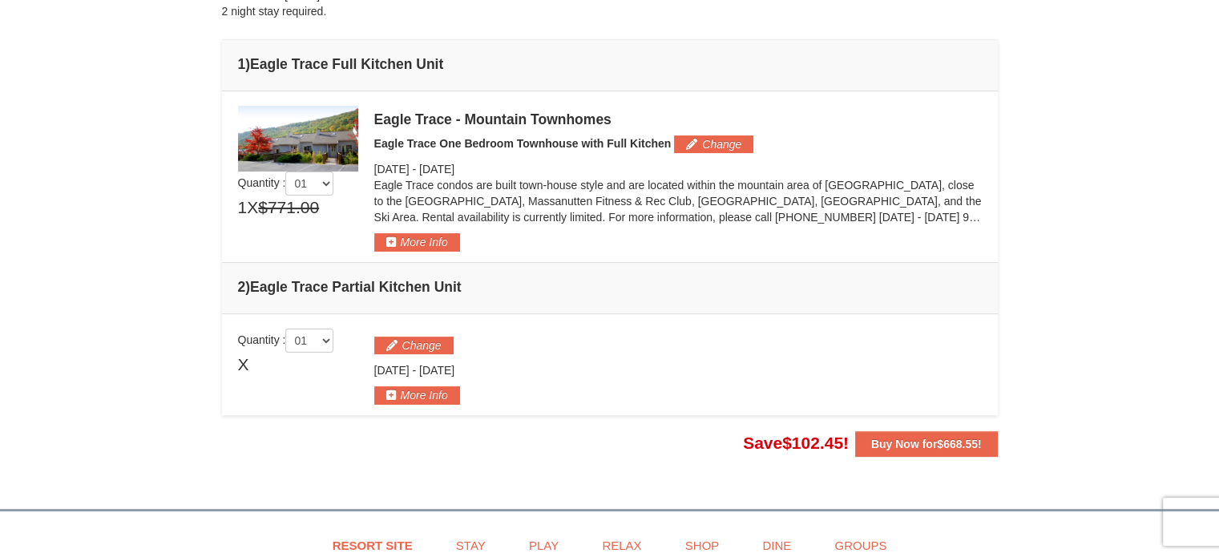
scroll to position [388, 0]
click at [402, 248] on button "More Info" at bounding box center [417, 242] width 86 height 18
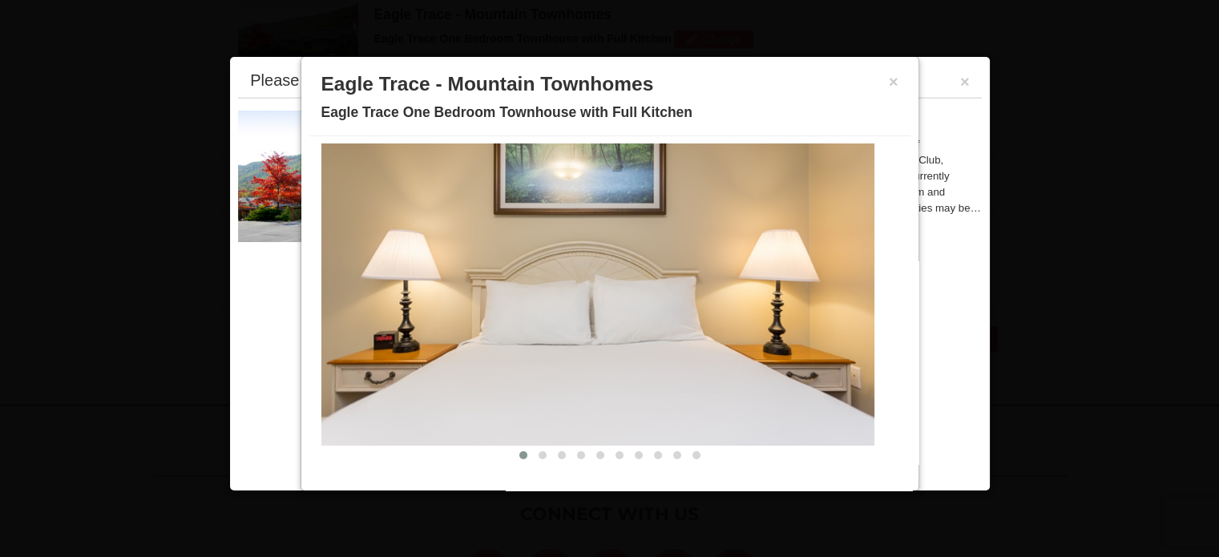
scroll to position [6, 0]
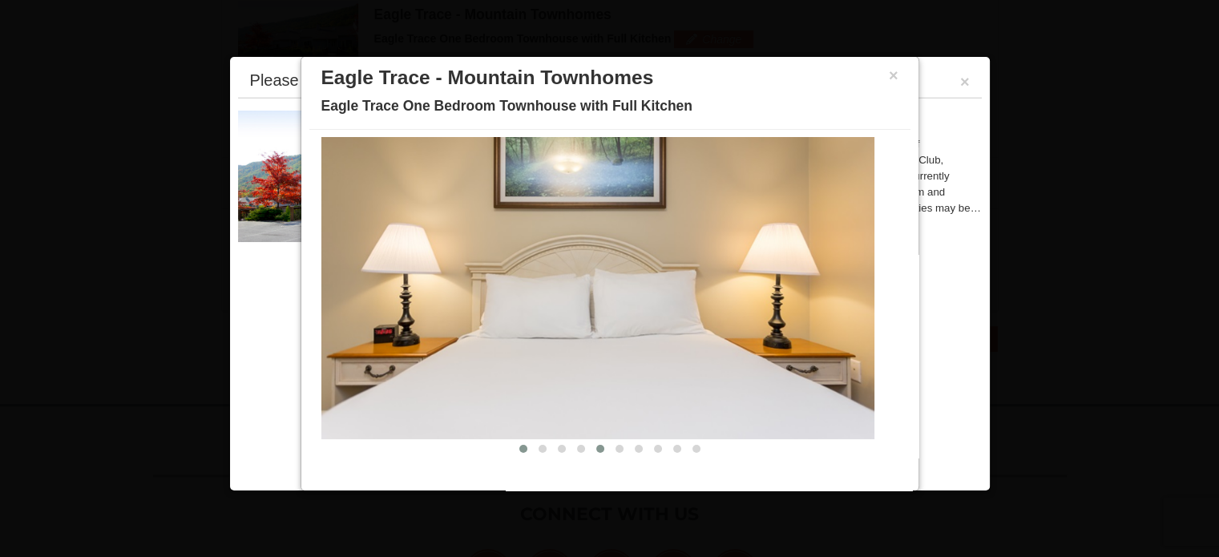
click at [591, 447] on button at bounding box center [600, 449] width 19 height 16
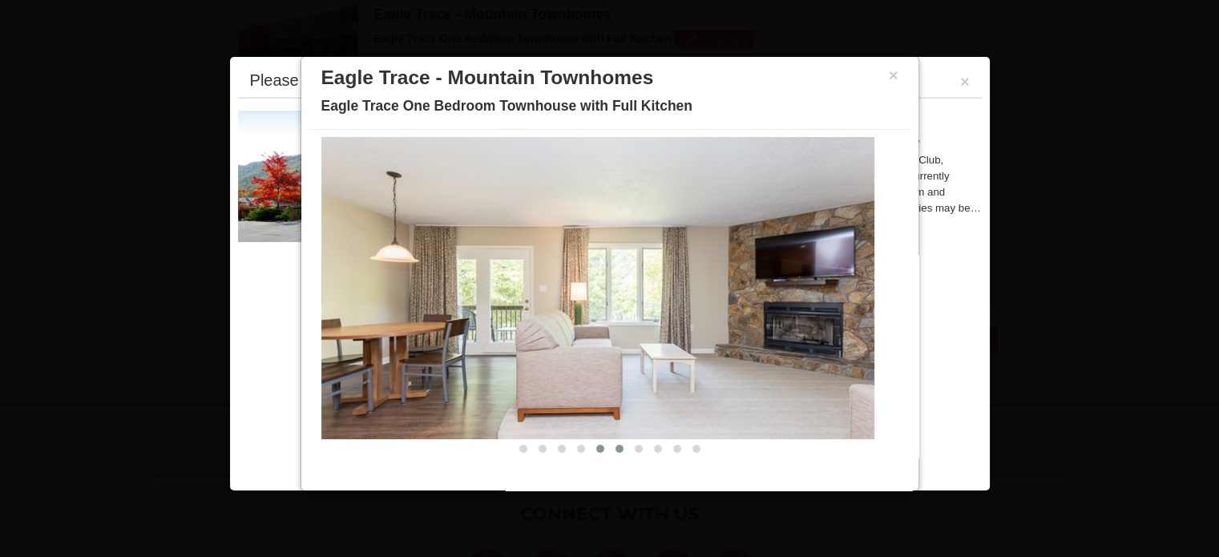
click at [611, 444] on button at bounding box center [619, 449] width 19 height 16
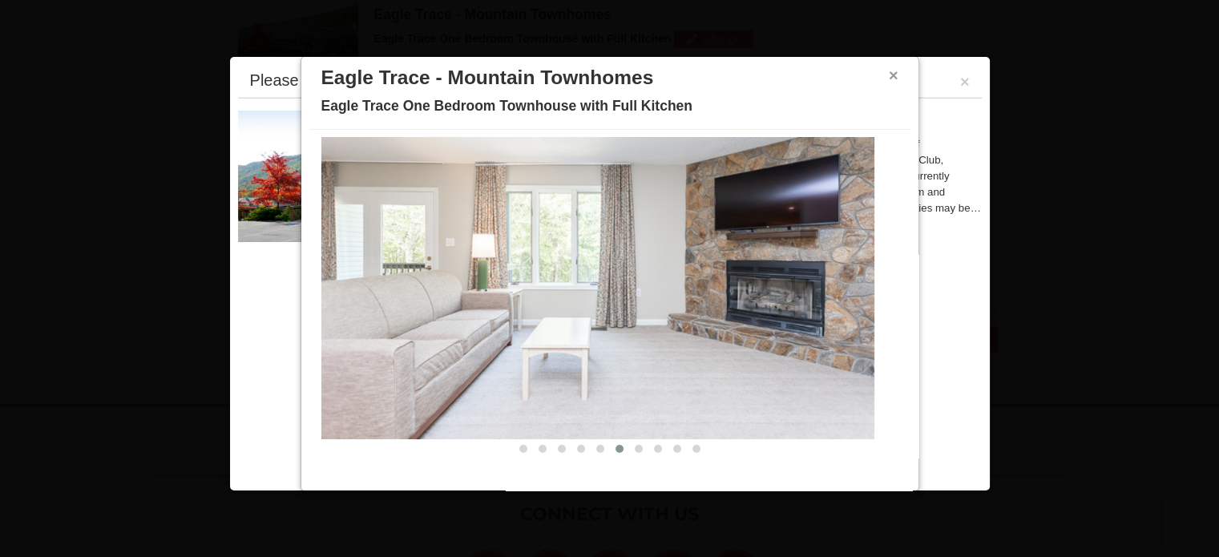
click at [889, 70] on button "×" at bounding box center [894, 75] width 10 height 16
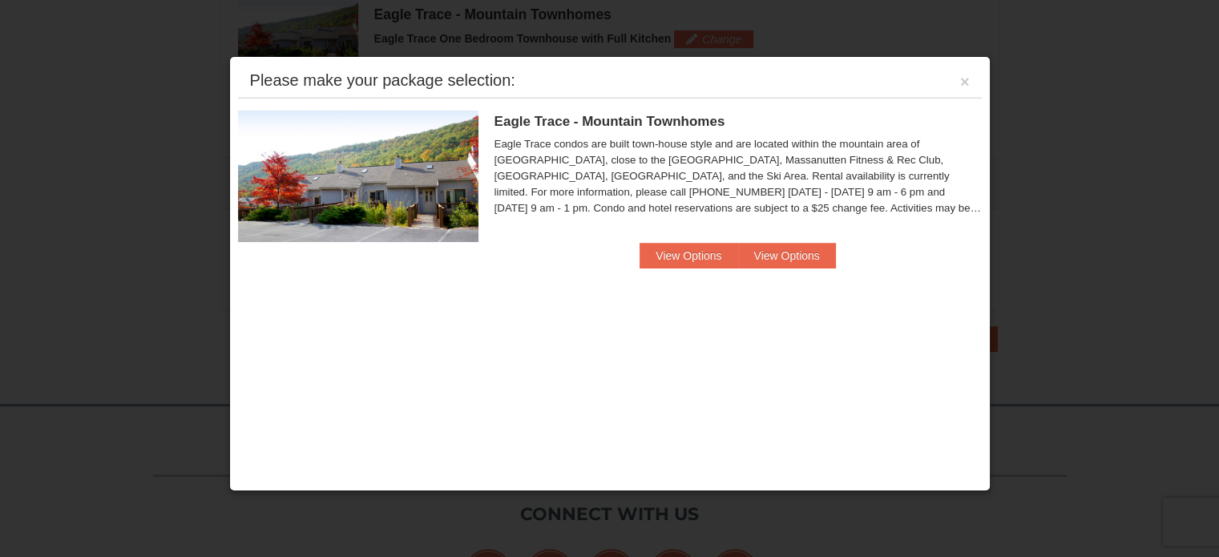
click at [972, 78] on div "Please make your package selection: ×" at bounding box center [610, 81] width 744 height 33
click at [962, 78] on button "×" at bounding box center [965, 82] width 10 height 16
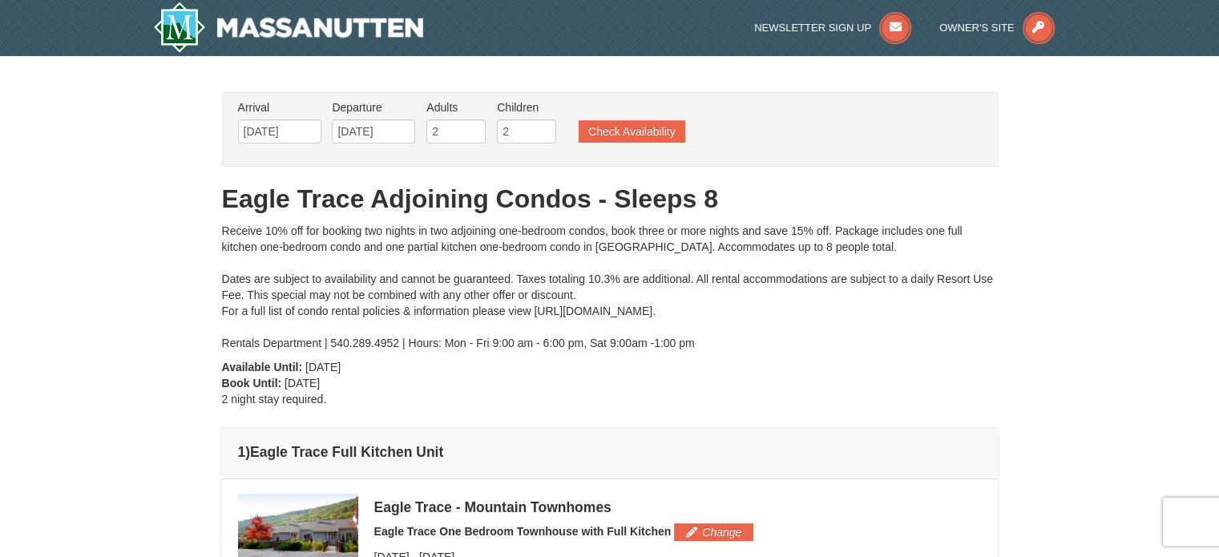
scroll to position [16, 0]
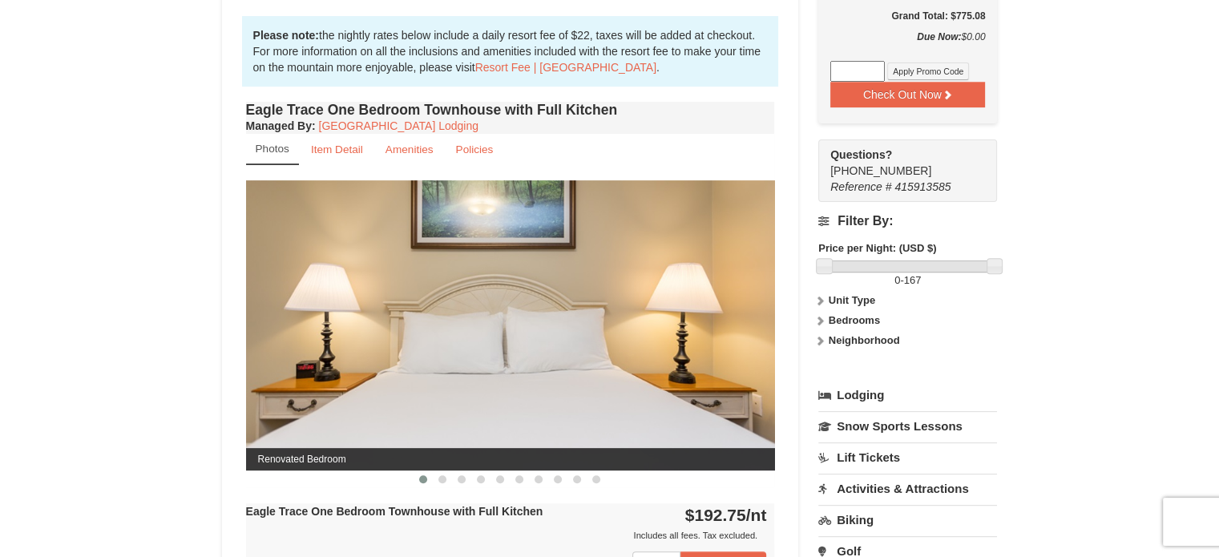
scroll to position [669, 0]
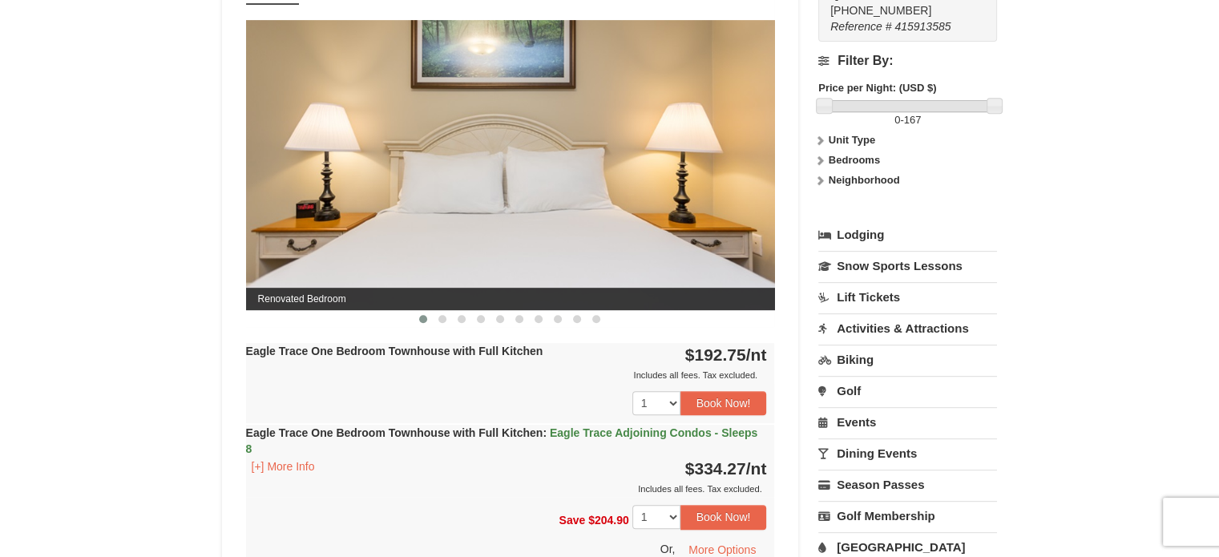
click at [854, 238] on link "Lodging" at bounding box center [908, 234] width 179 height 29
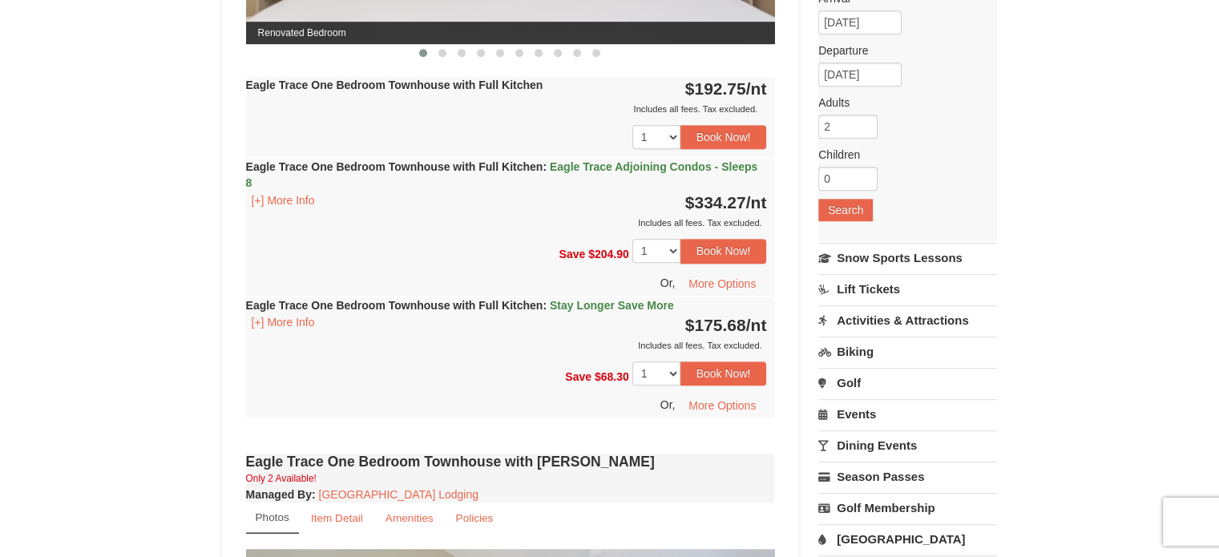
scroll to position [933, 0]
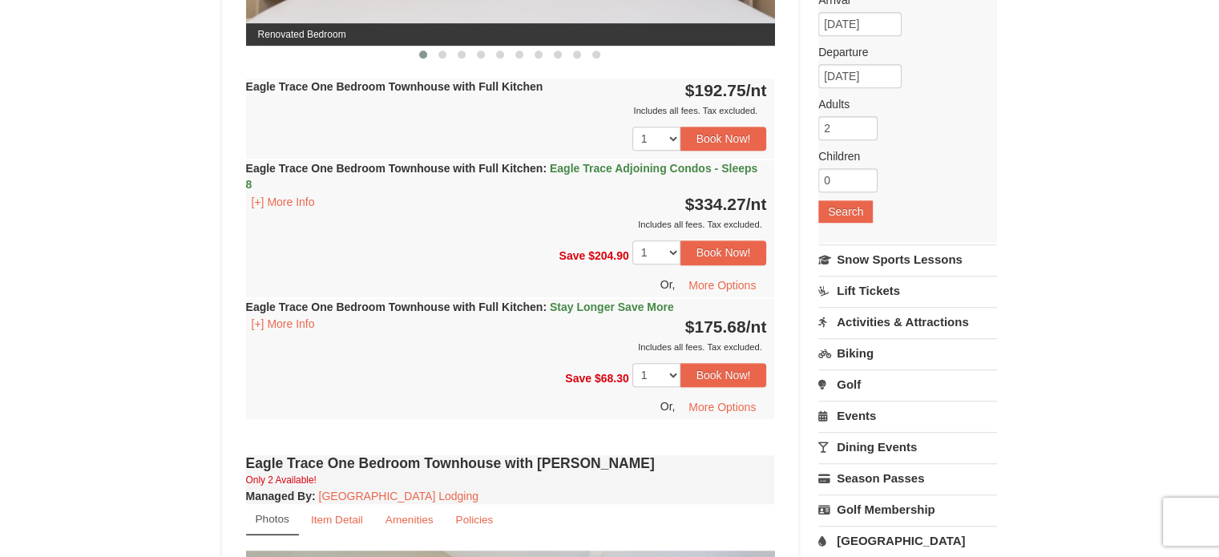
click at [885, 282] on link "Lift Tickets" at bounding box center [908, 291] width 179 height 30
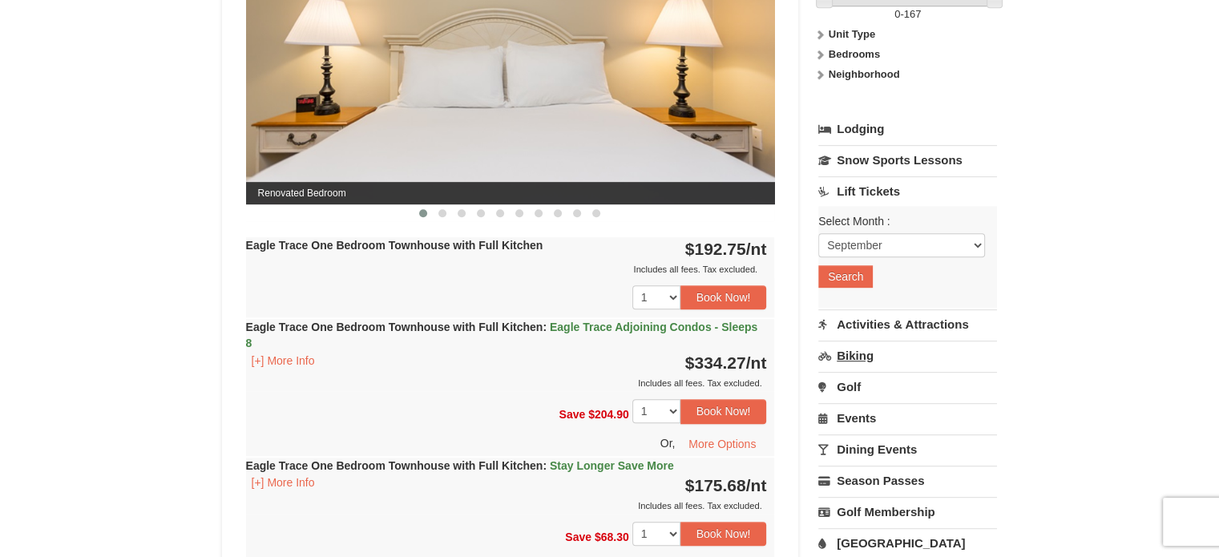
scroll to position [771, 0]
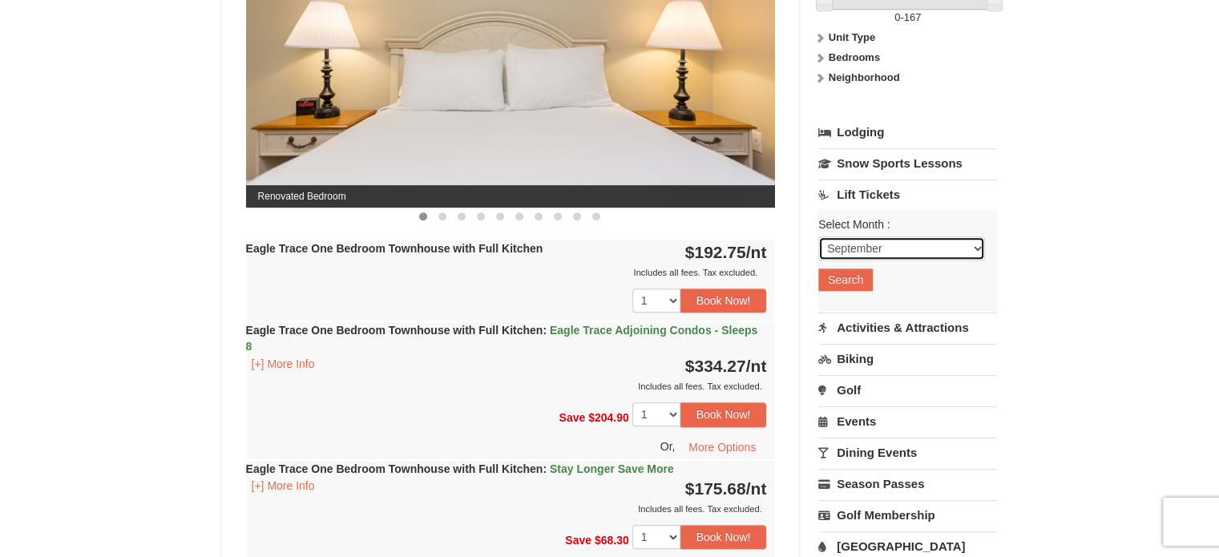
click at [885, 251] on select "September October November December January February March April May June July …" at bounding box center [902, 249] width 167 height 24
select select "12"
click at [819, 237] on select "September October November December January February March April May June July …" at bounding box center [902, 249] width 167 height 24
click at [859, 269] on button "Search" at bounding box center [846, 280] width 55 height 22
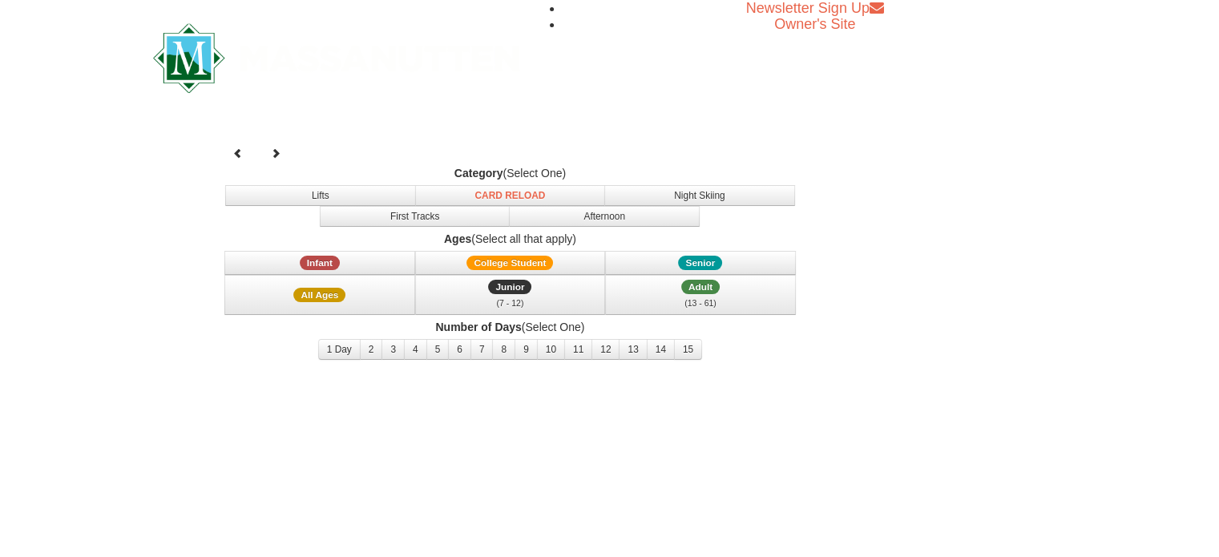
select select "12"
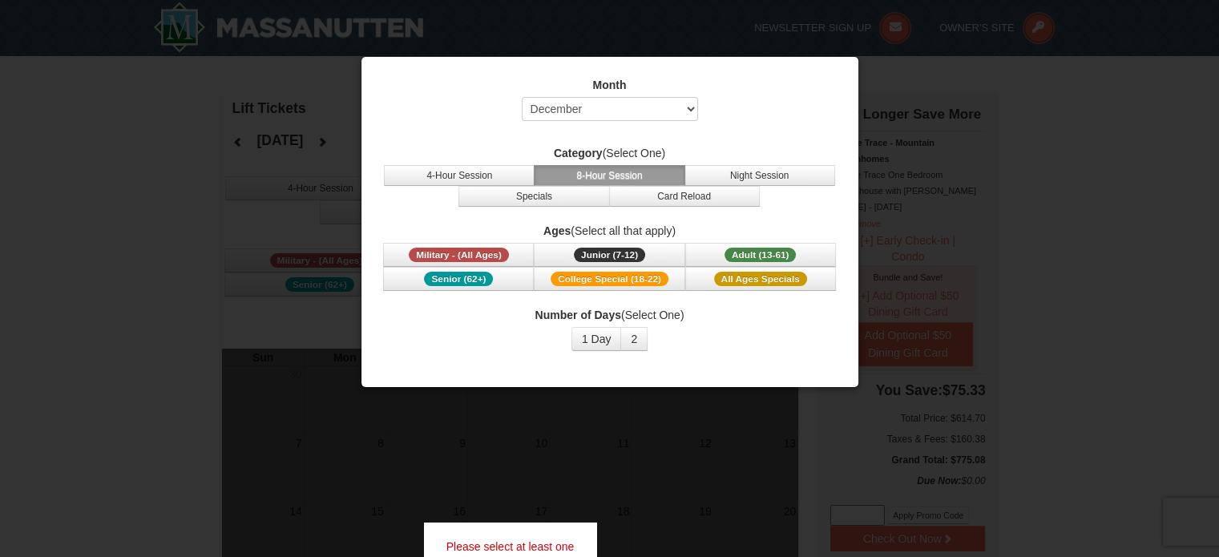
click at [927, 356] on div at bounding box center [609, 278] width 1219 height 557
click at [980, 185] on div at bounding box center [609, 278] width 1219 height 557
click at [1001, 105] on div at bounding box center [609, 278] width 1219 height 557
click at [866, 57] on div at bounding box center [609, 278] width 1219 height 557
click at [1010, 124] on div at bounding box center [609, 278] width 1219 height 557
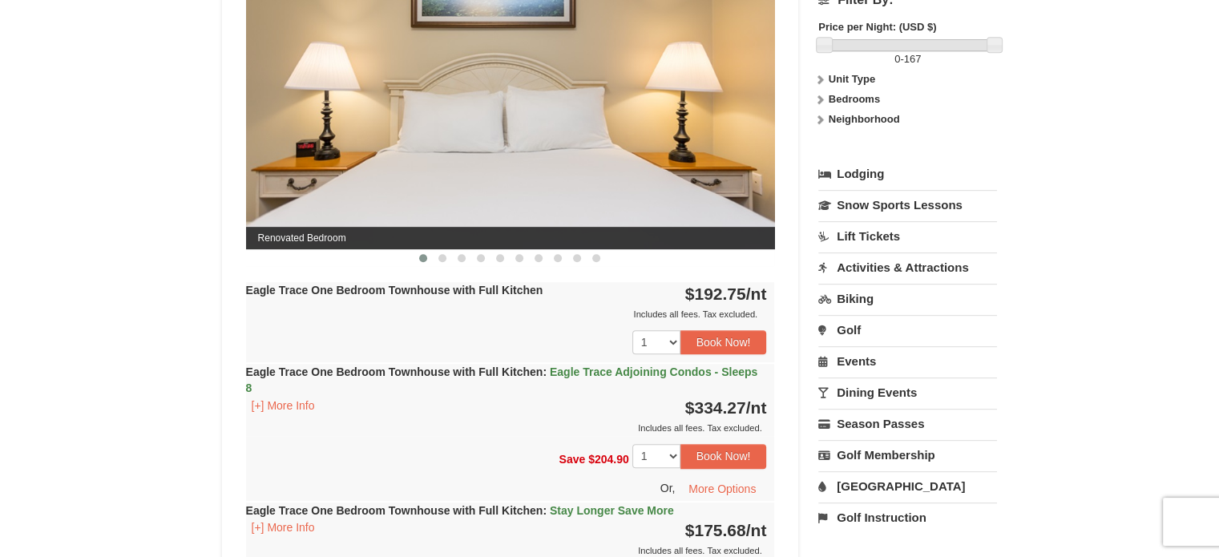
scroll to position [733, 0]
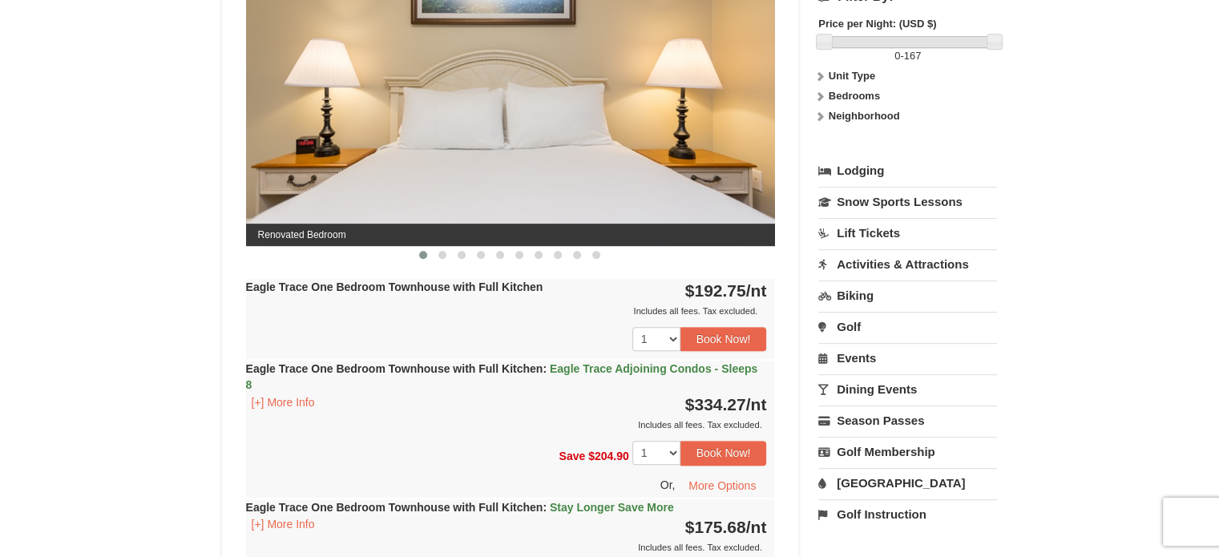
click at [908, 255] on link "Activities & Attractions" at bounding box center [908, 264] width 179 height 30
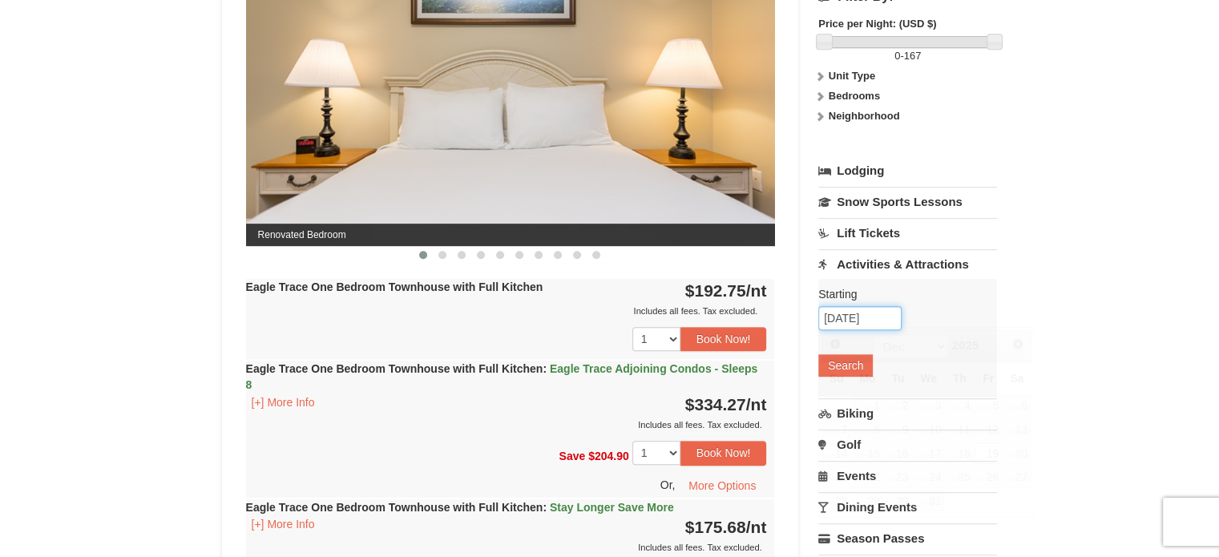
click at [882, 306] on input "[DATE]" at bounding box center [860, 318] width 83 height 24
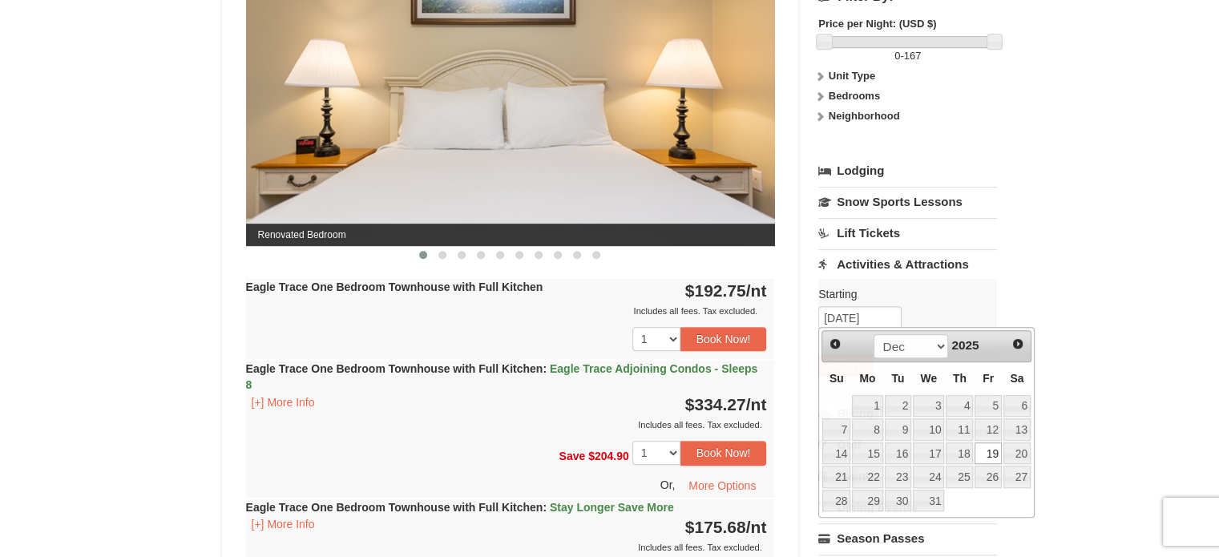
click at [971, 302] on div "Starting Please format dates MM/DD/YYYY Please format dates MM/DD/YYYY [DATE] S…" at bounding box center [908, 338] width 179 height 118
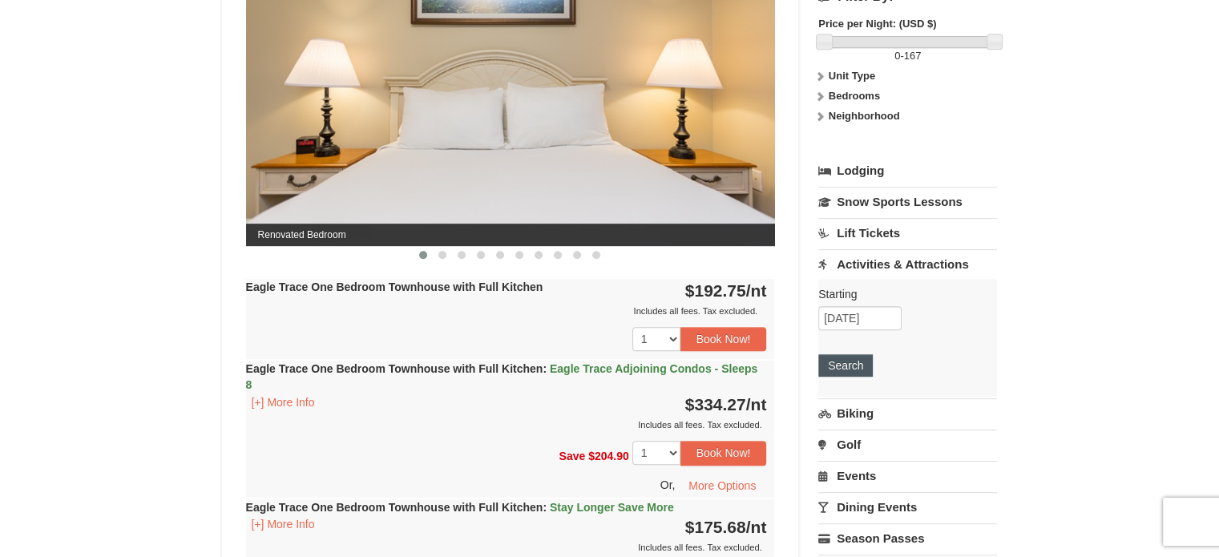
click at [844, 371] on div "Starting Please format dates MM/DD/YYYY Please format dates MM/DD/YYYY [DATE] S…" at bounding box center [908, 338] width 179 height 118
click at [845, 369] on button "Search" at bounding box center [846, 365] width 55 height 22
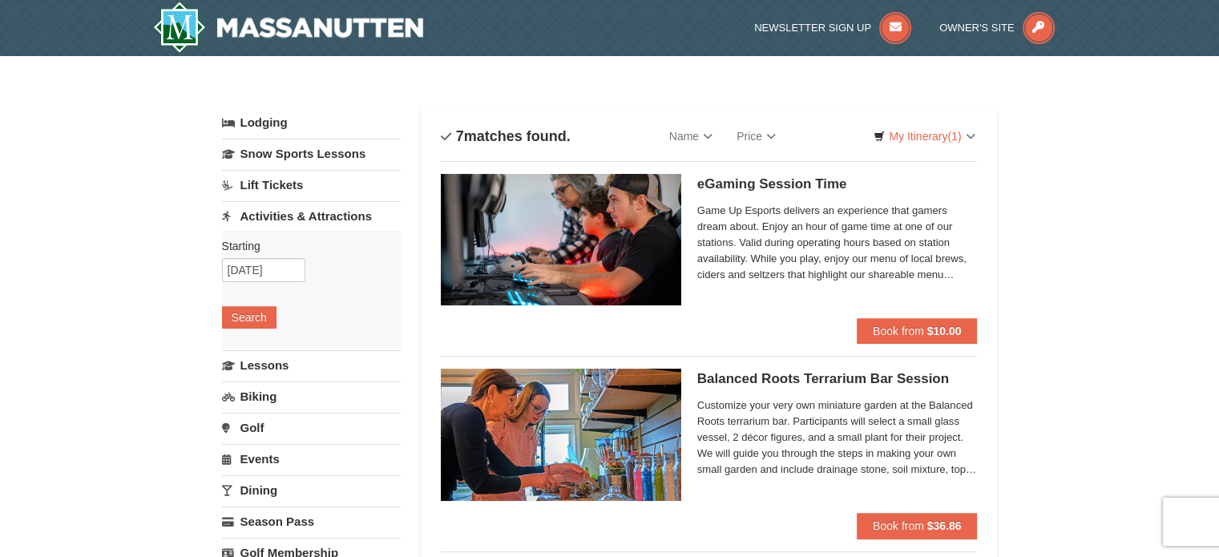
select select "9"
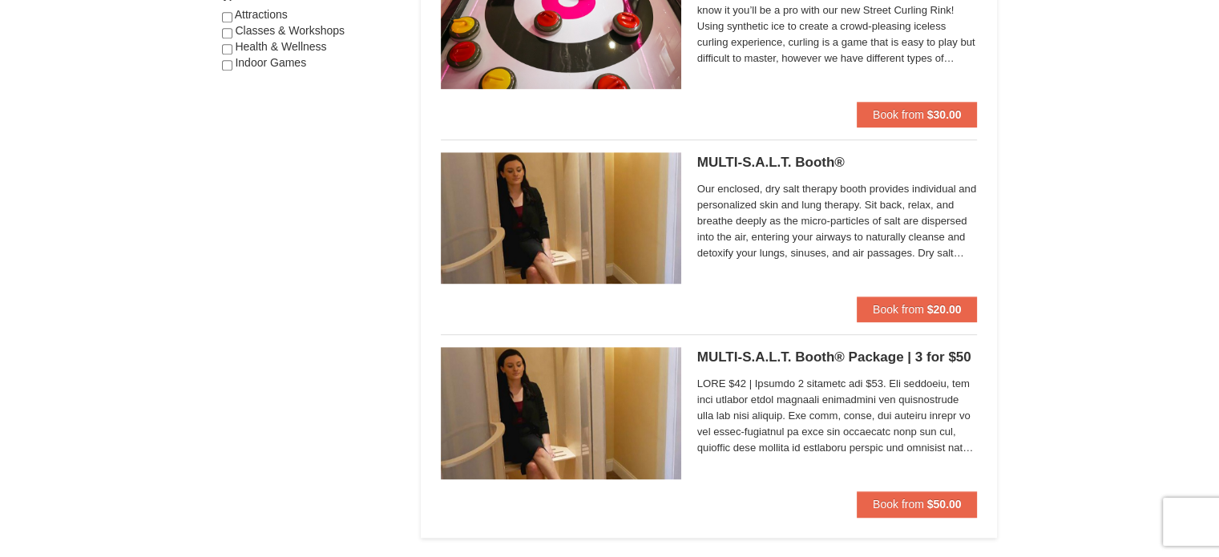
scroll to position [1301, 0]
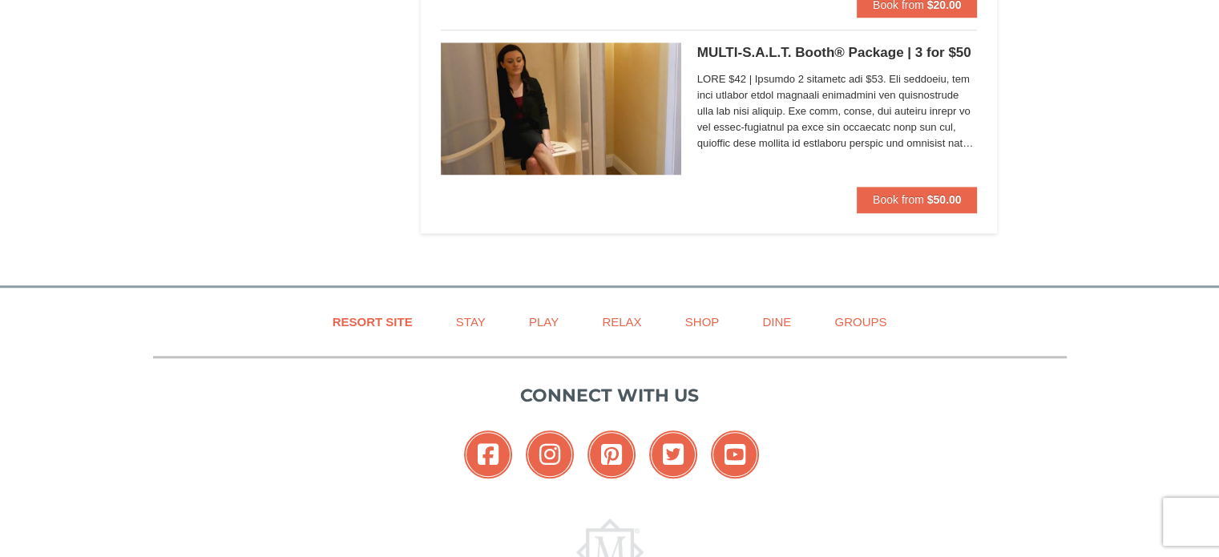
click at [815, 358] on div "Connect with us Facebook Instagram Pinterest Twitter YouTube" at bounding box center [610, 434] width 914 height 152
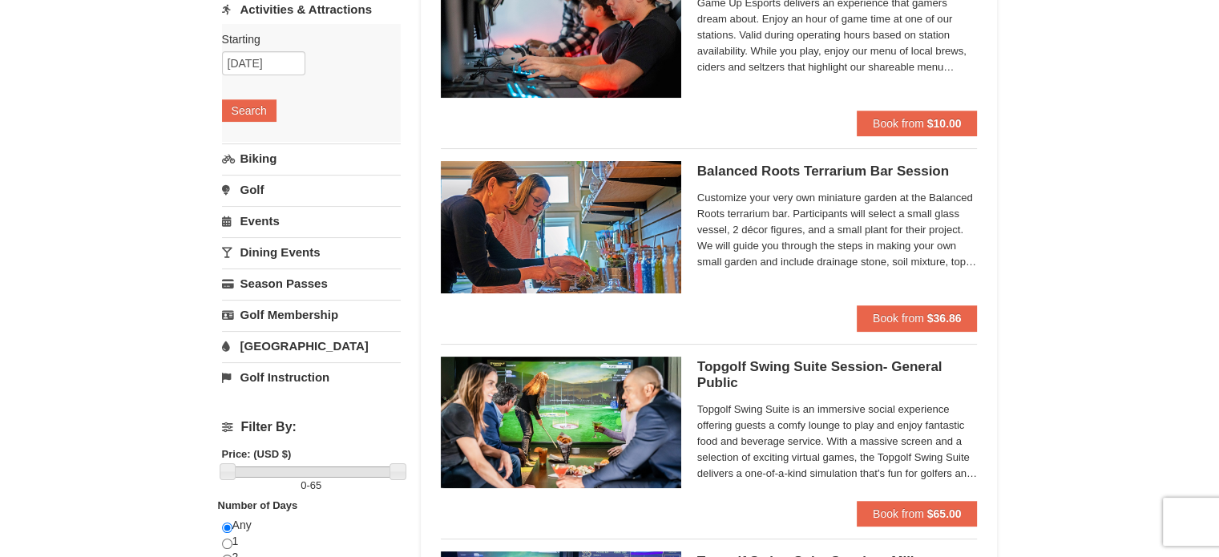
scroll to position [0, 0]
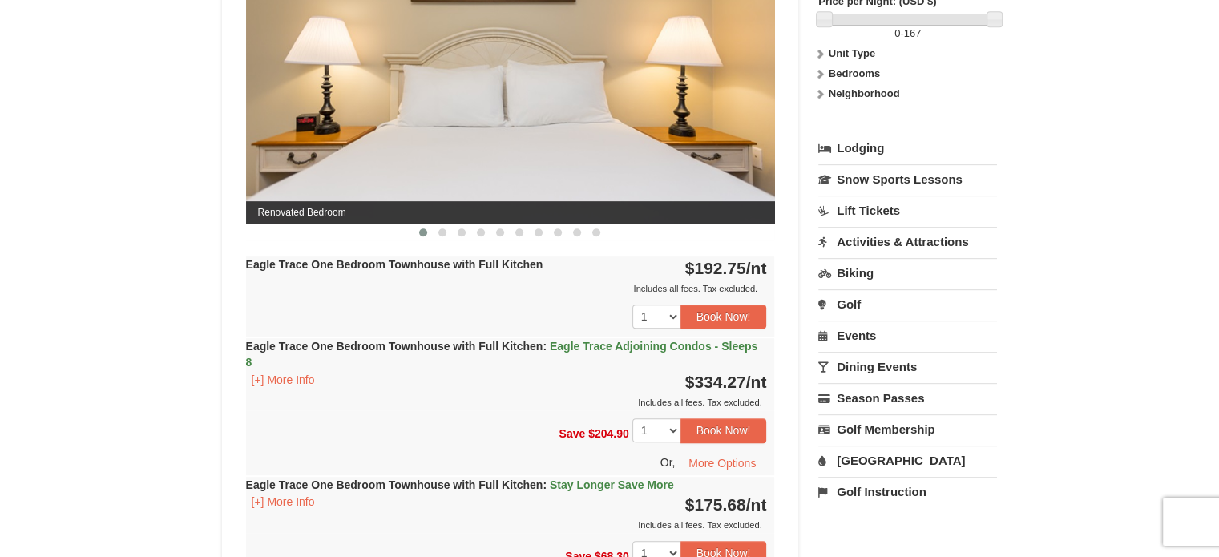
scroll to position [756, 0]
click at [871, 330] on link "Events" at bounding box center [908, 335] width 179 height 30
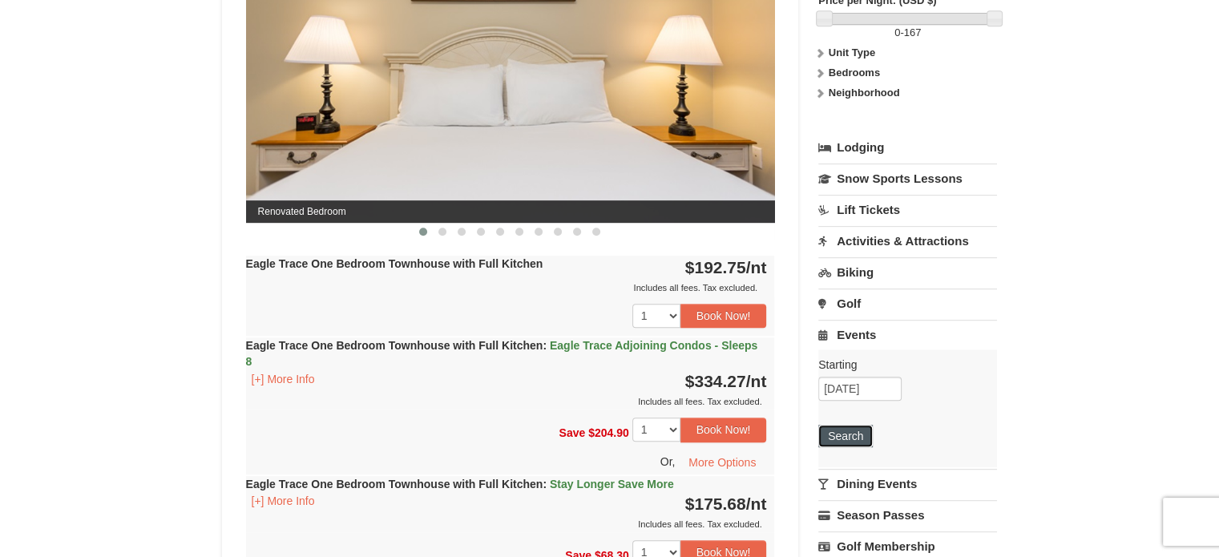
click at [840, 431] on button "Search" at bounding box center [846, 436] width 55 height 22
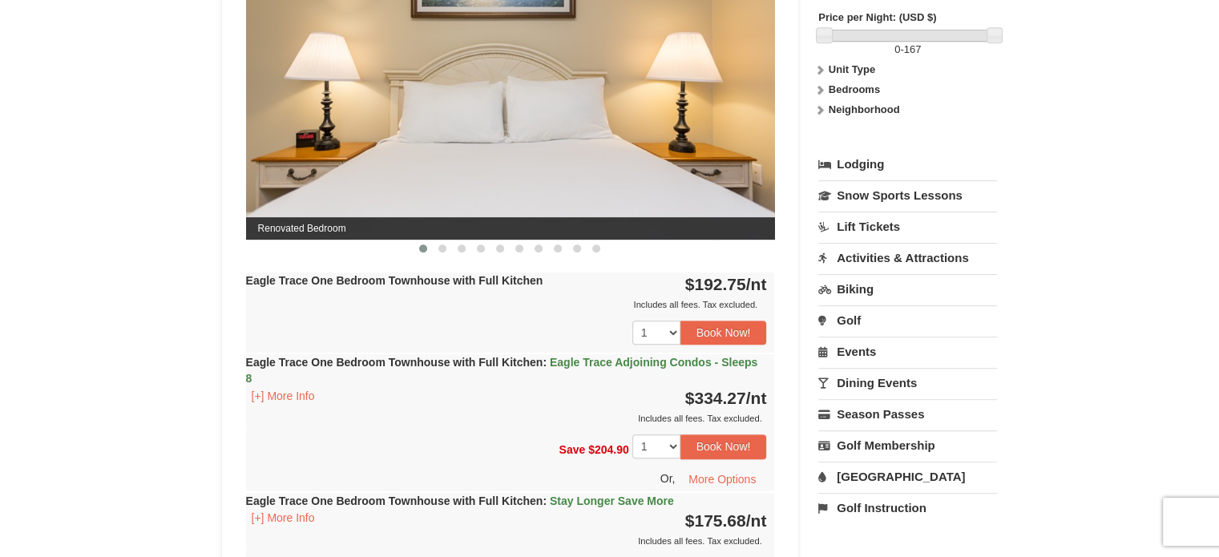
scroll to position [816, 0]
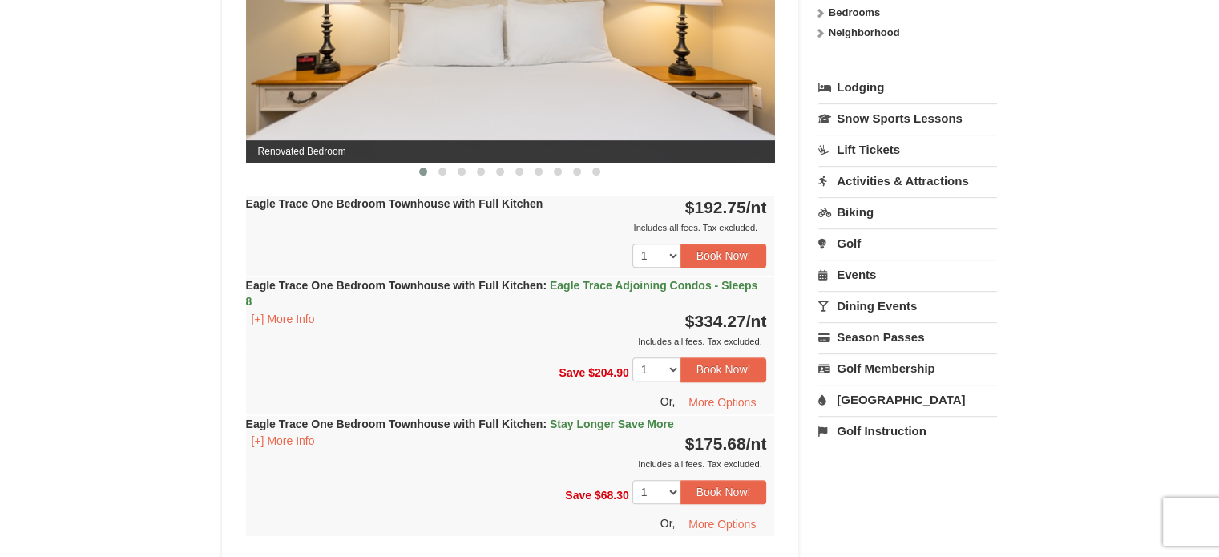
click at [884, 297] on link "Dining Events" at bounding box center [908, 306] width 179 height 30
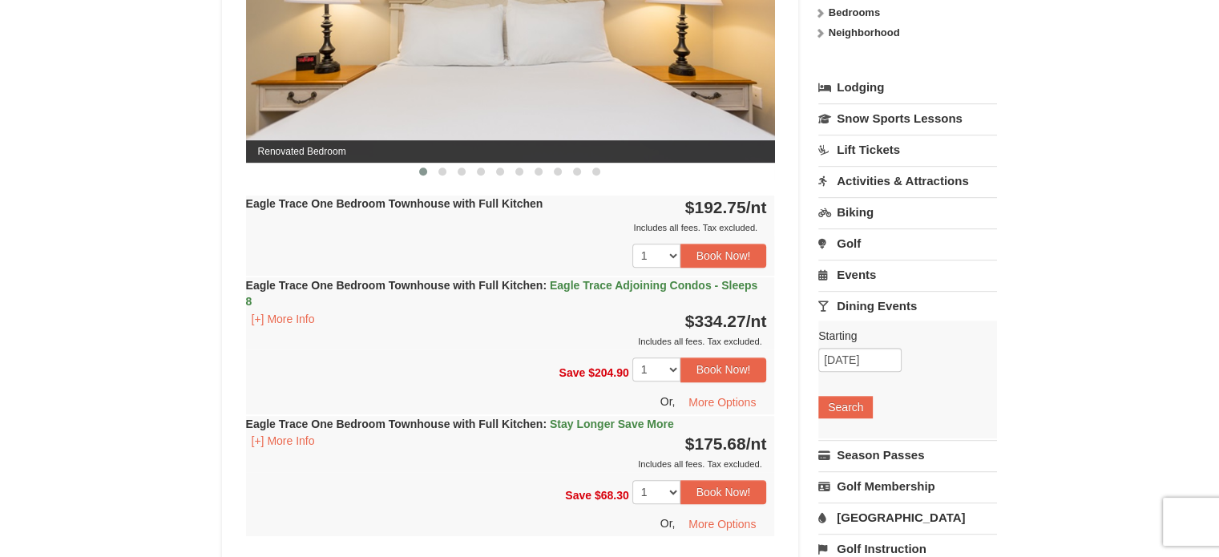
scroll to position [955, 0]
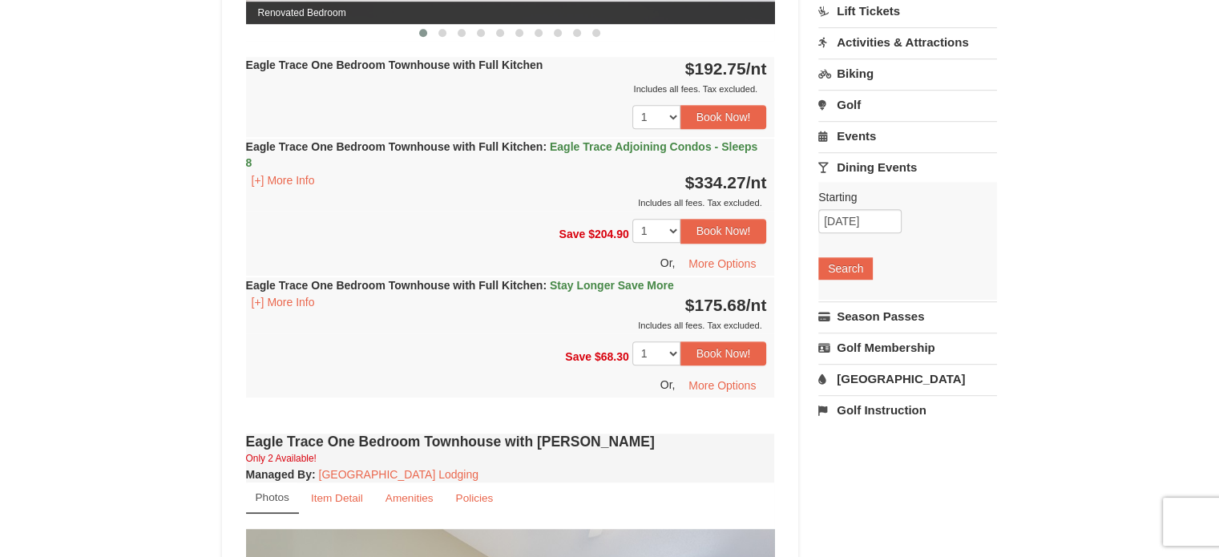
click at [892, 370] on link "[GEOGRAPHIC_DATA]" at bounding box center [908, 379] width 179 height 30
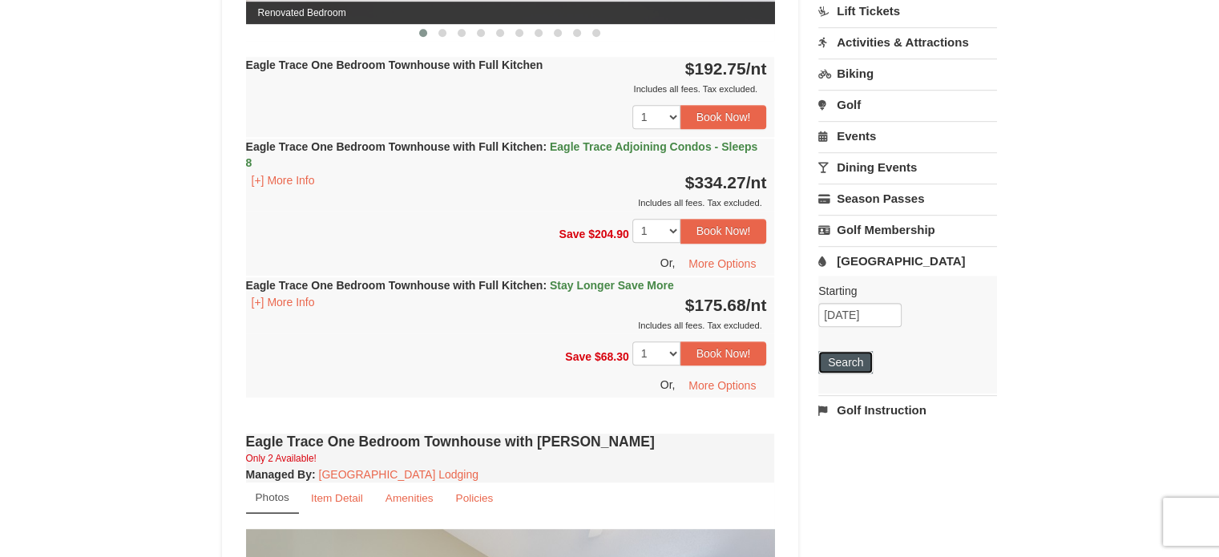
click at [859, 358] on button "Search" at bounding box center [846, 362] width 55 height 22
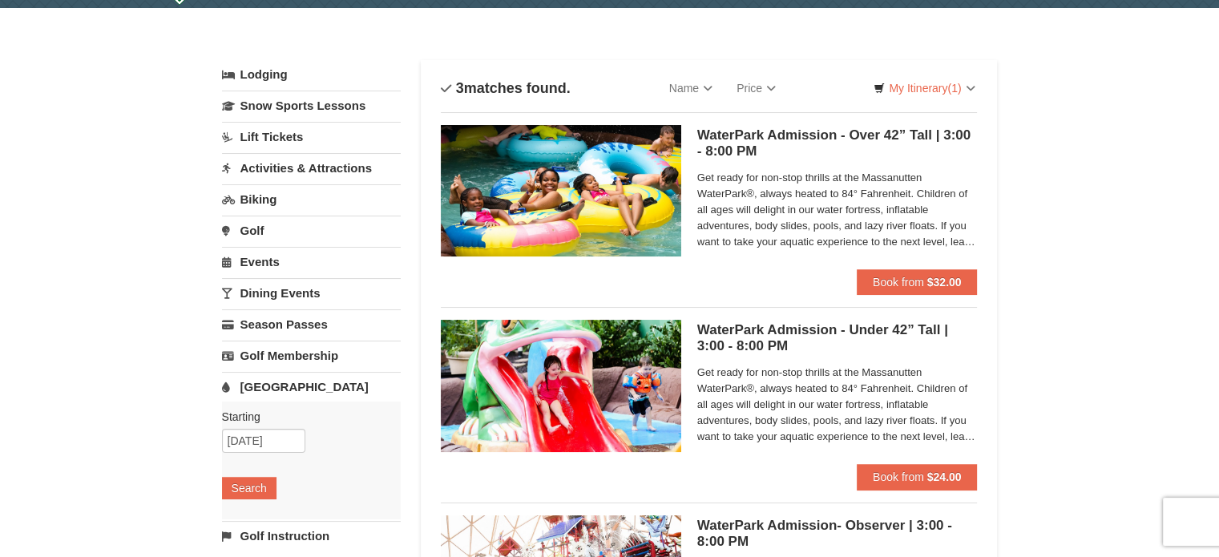
scroll to position [38, 0]
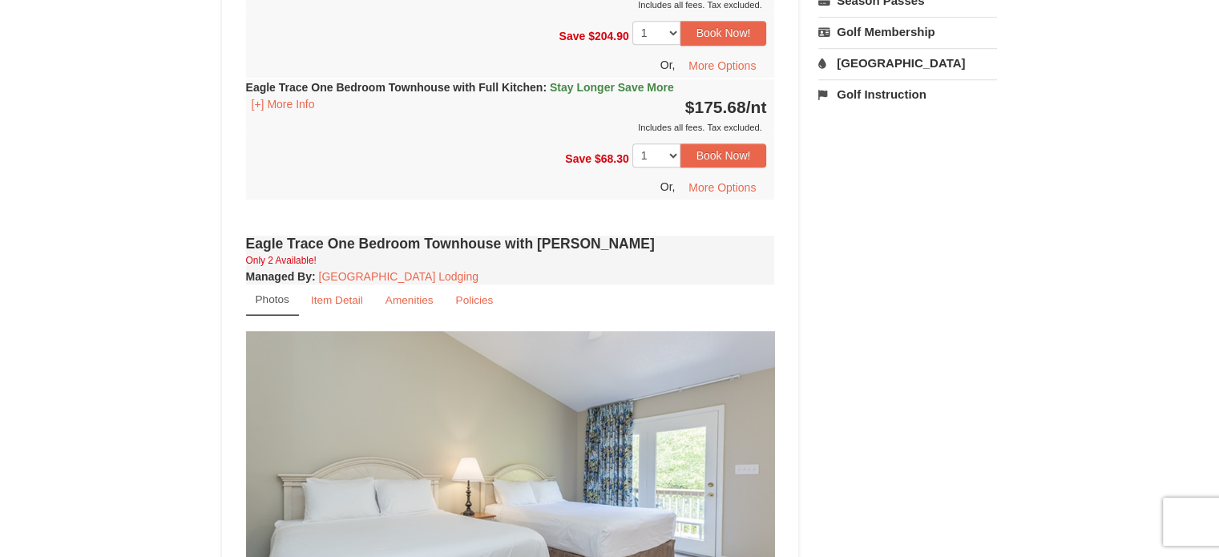
scroll to position [1154, 0]
click at [397, 300] on small "Amenities" at bounding box center [410, 299] width 48 height 12
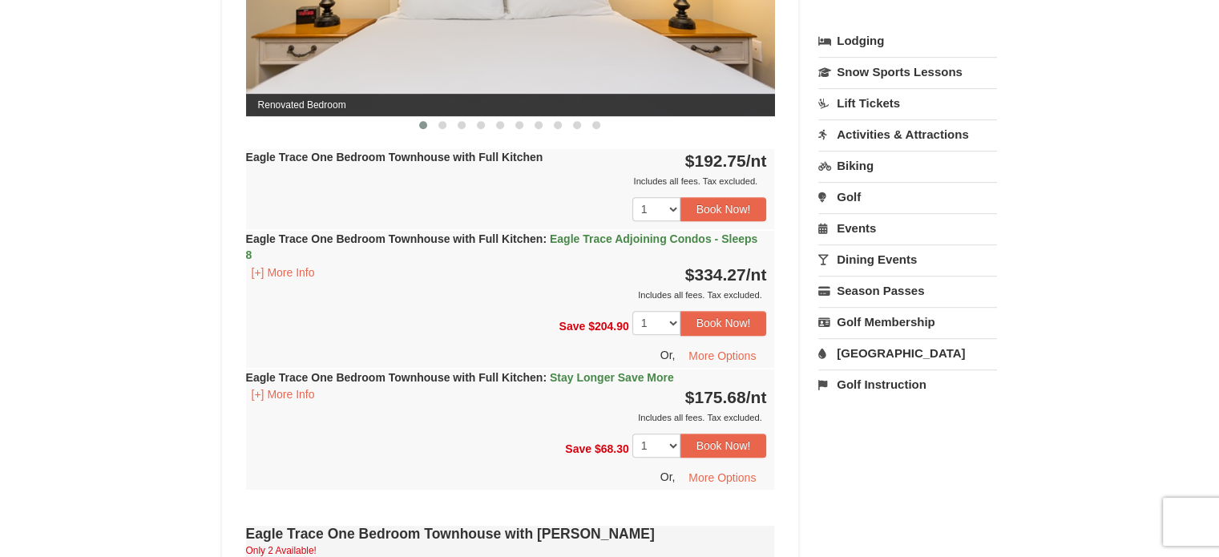
scroll to position [863, 0]
click at [870, 103] on link "Lift Tickets" at bounding box center [908, 103] width 179 height 30
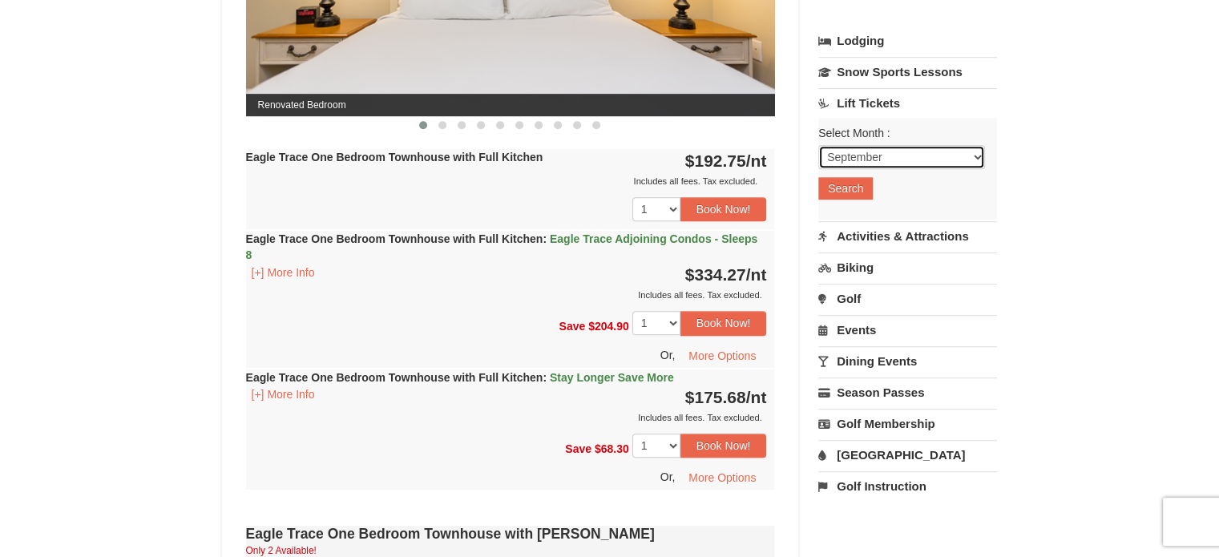
click at [867, 160] on select "September October November December January February March April May June July …" at bounding box center [902, 157] width 167 height 24
select select "12"
click at [819, 145] on select "September October November December January February March April May June July …" at bounding box center [902, 157] width 167 height 24
click at [862, 243] on link "Activities & Attractions" at bounding box center [908, 236] width 179 height 30
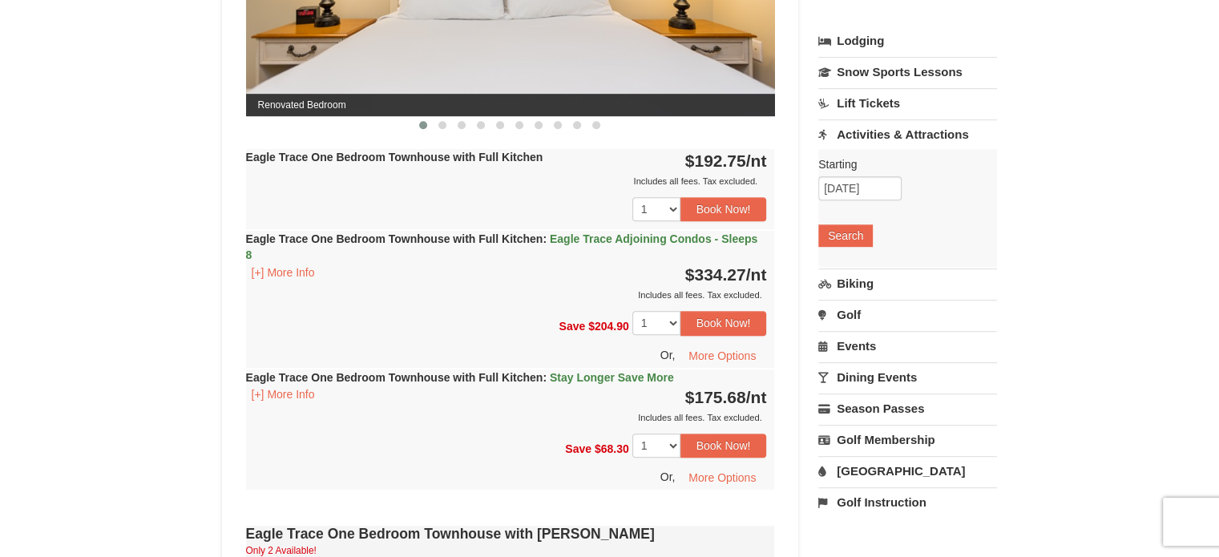
click at [904, 113] on link "Lift Tickets" at bounding box center [908, 103] width 179 height 30
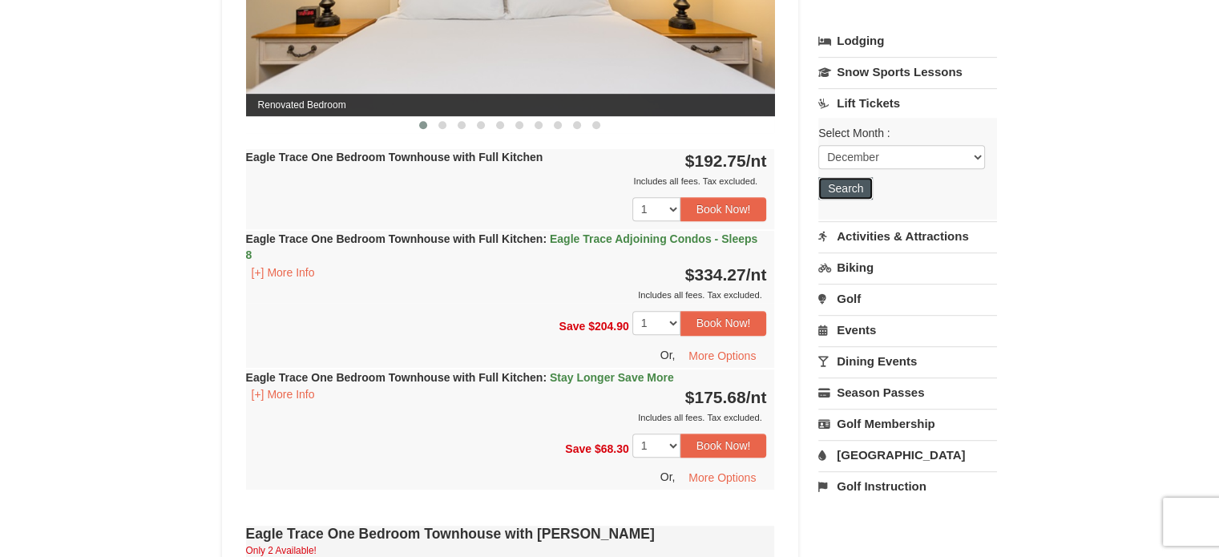
click at [843, 188] on button "Search" at bounding box center [846, 188] width 55 height 22
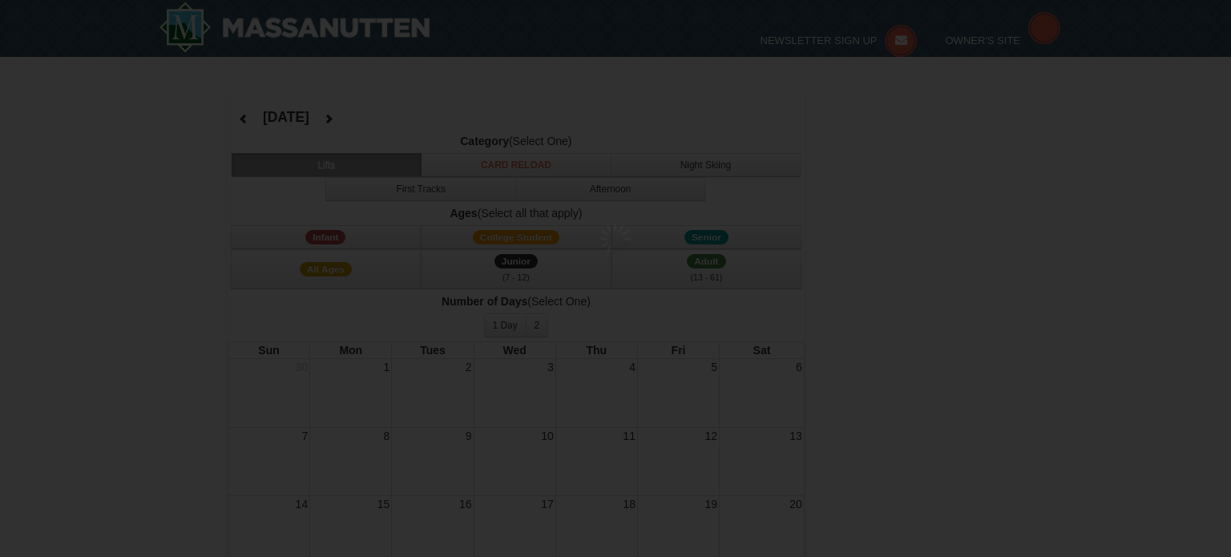
select select "12"
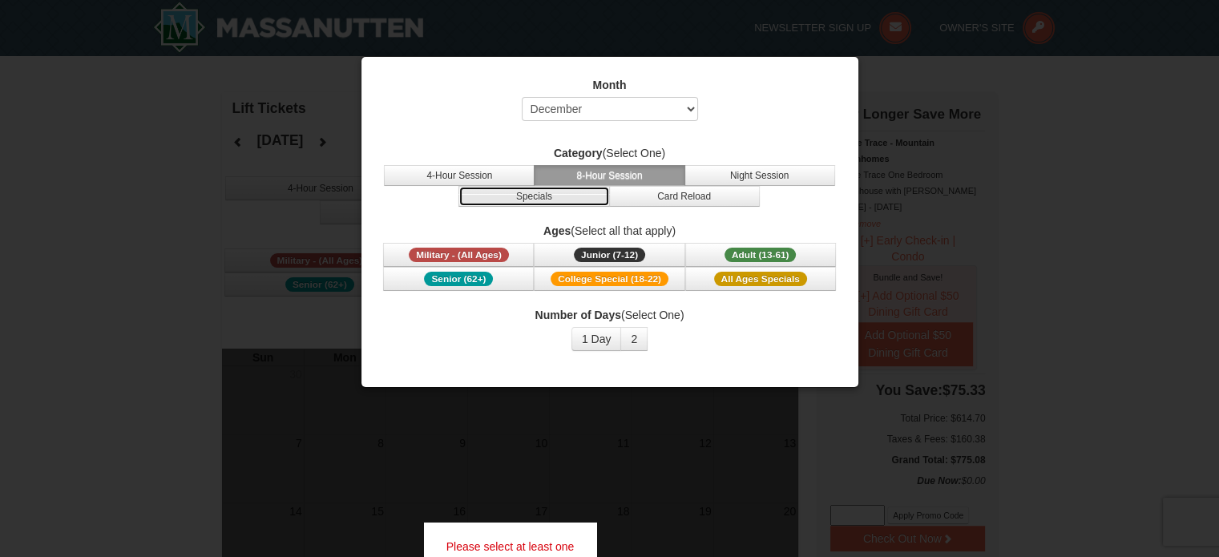
click at [585, 200] on button "Specials" at bounding box center [534, 196] width 151 height 21
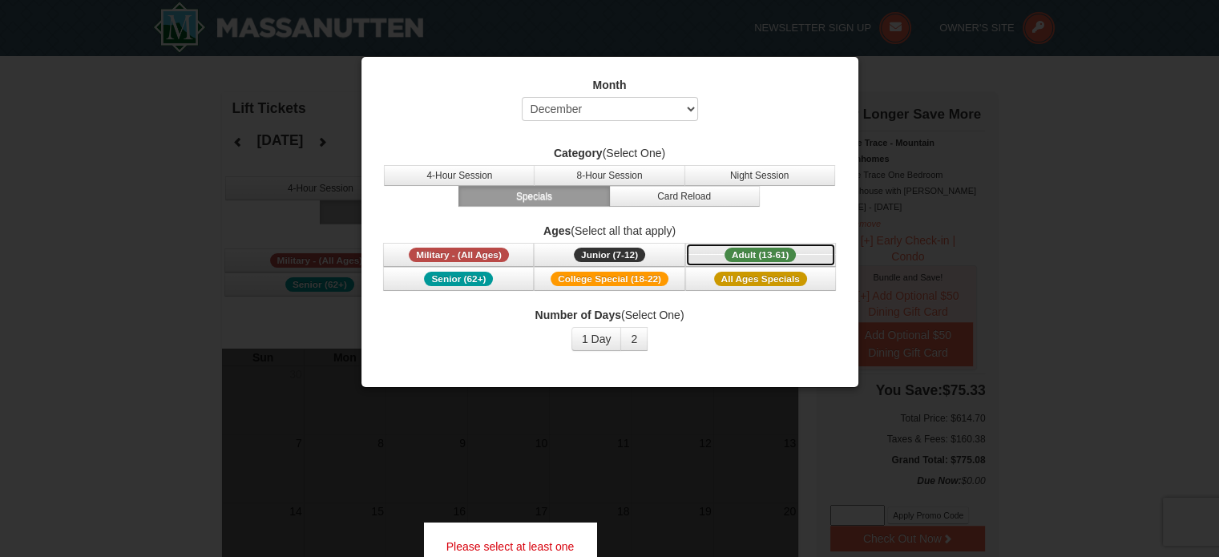
click at [734, 249] on span "Adult (13-61)" at bounding box center [761, 255] width 72 height 14
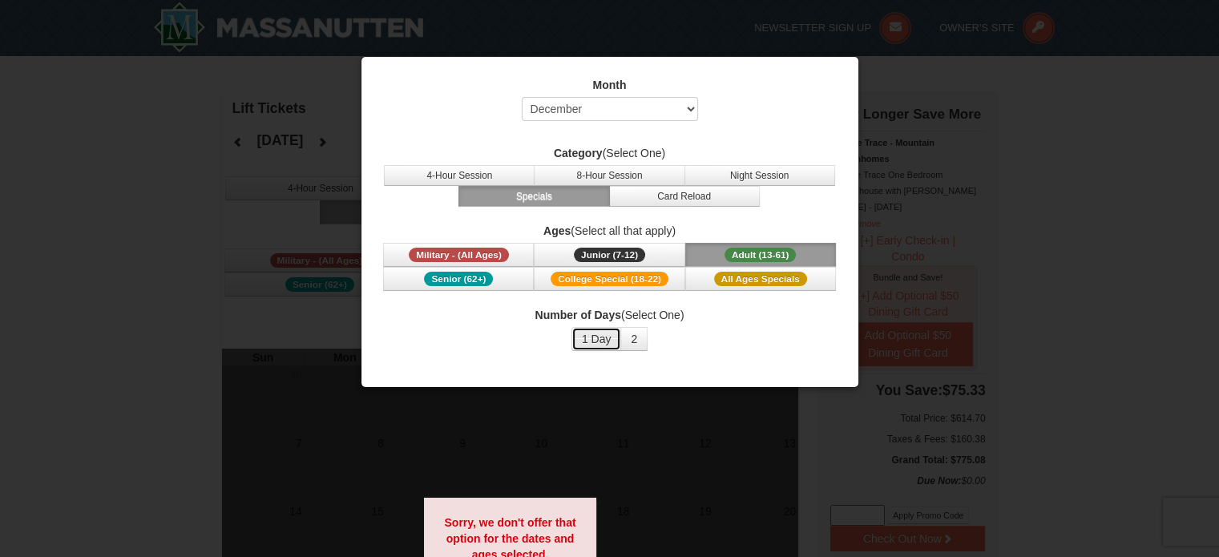
click at [590, 334] on button "1 Day" at bounding box center [597, 339] width 51 height 24
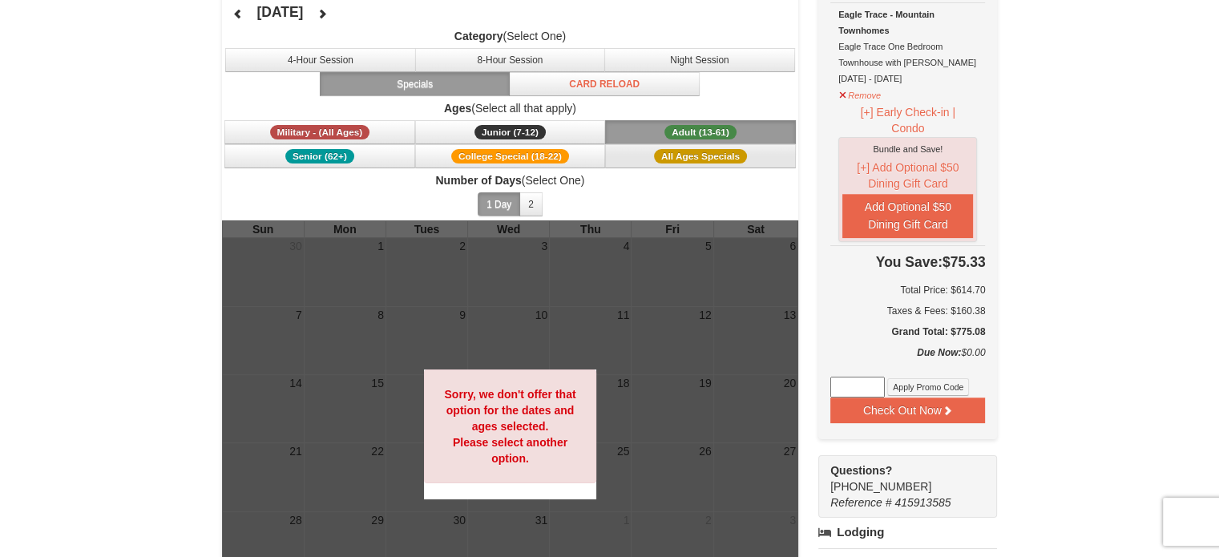
scroll to position [48, 0]
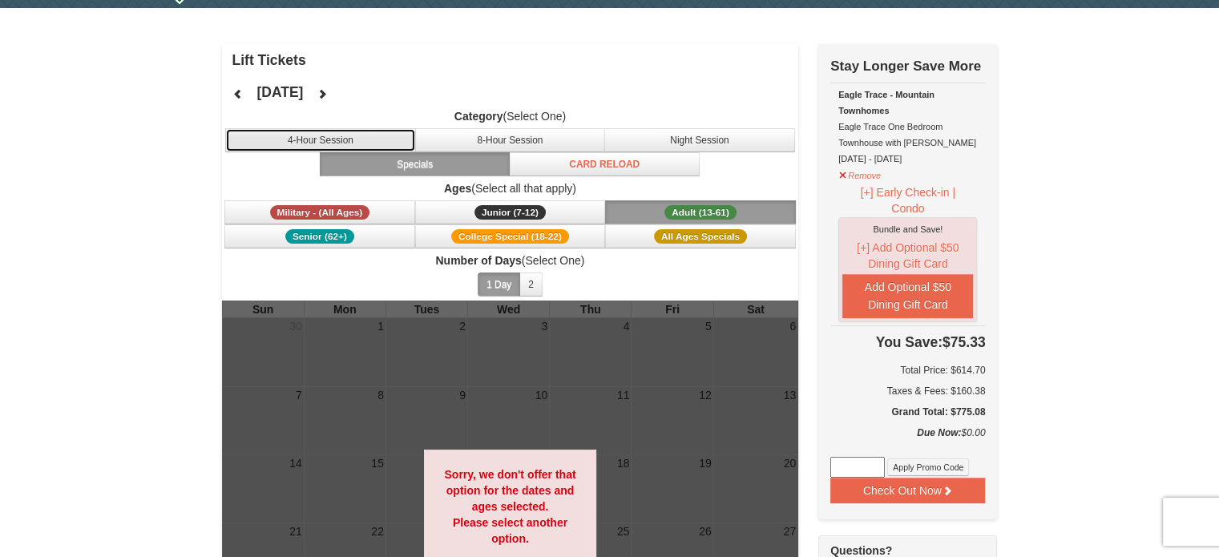
click at [364, 134] on button "4-Hour Session" at bounding box center [320, 140] width 191 height 24
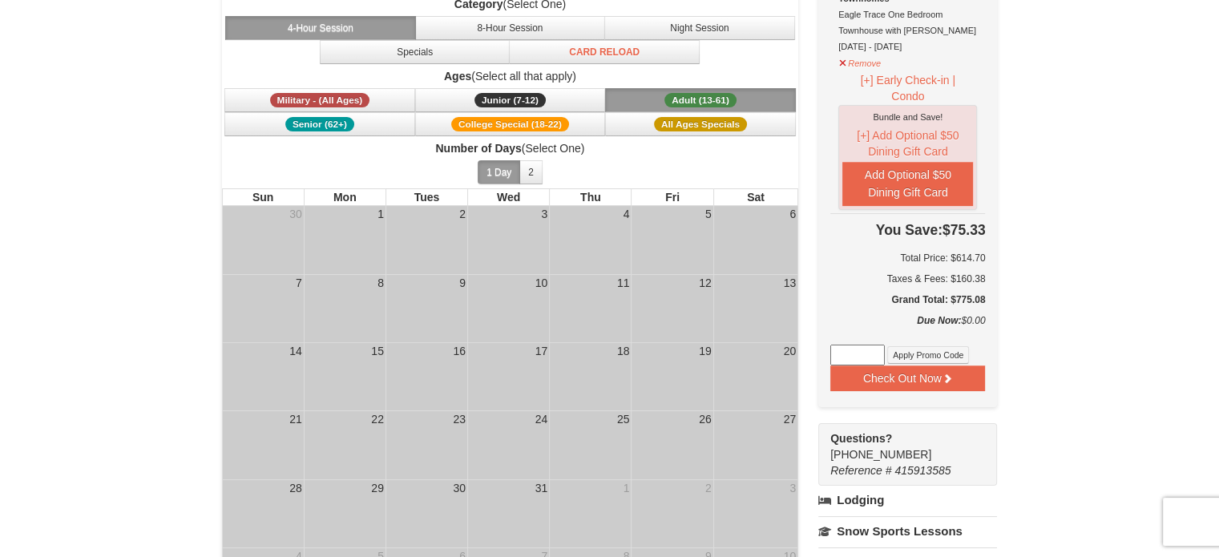
scroll to position [0, 0]
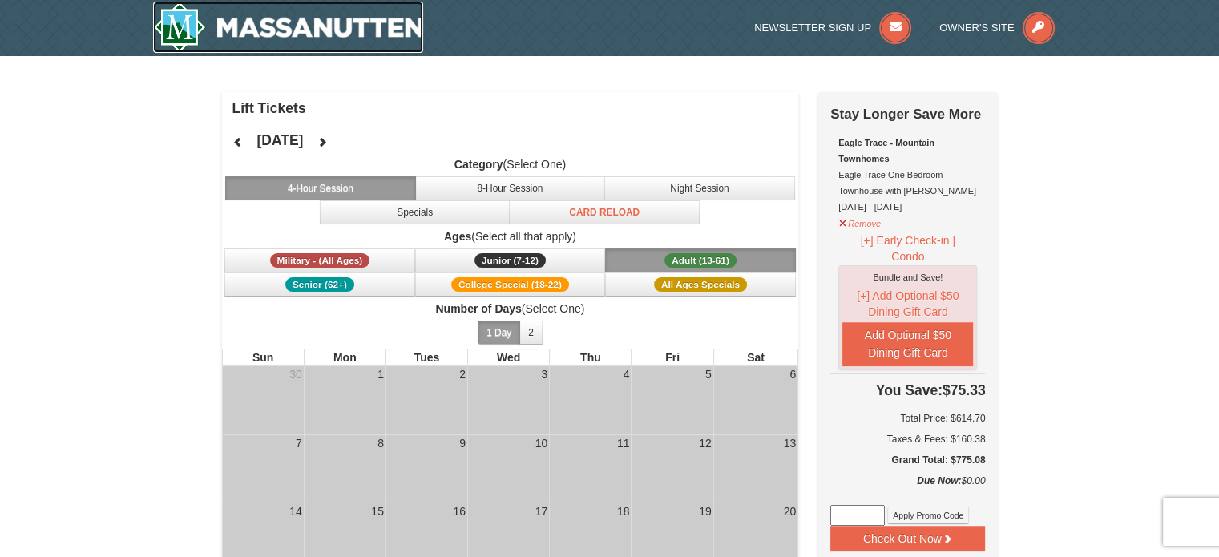
click at [307, 20] on img at bounding box center [288, 27] width 271 height 51
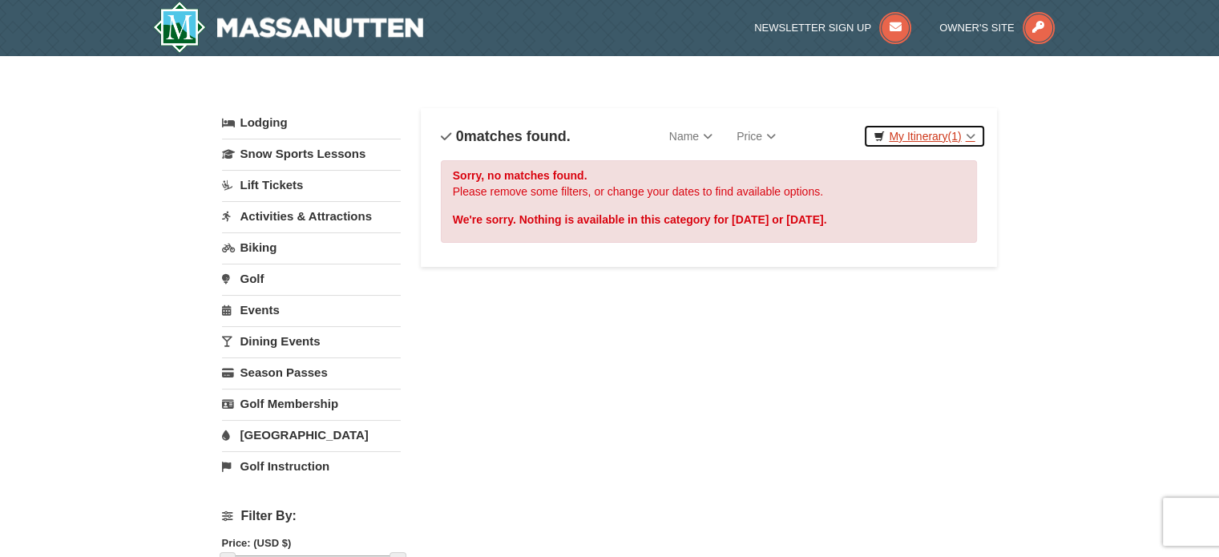
click at [891, 142] on link "My Itinerary (1)" at bounding box center [924, 136] width 122 height 24
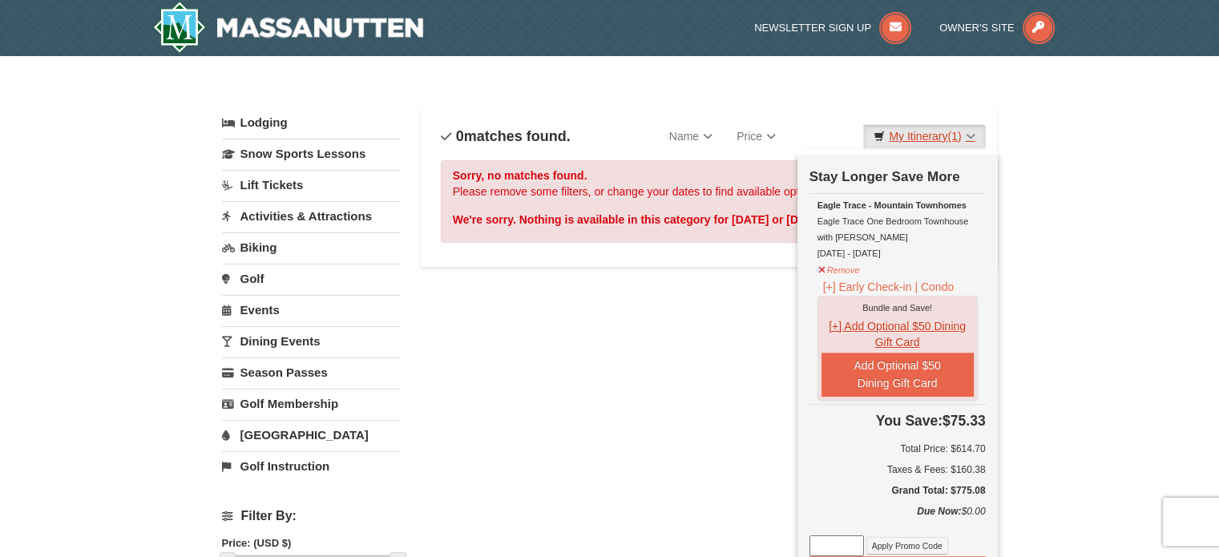
scroll to position [122, 0]
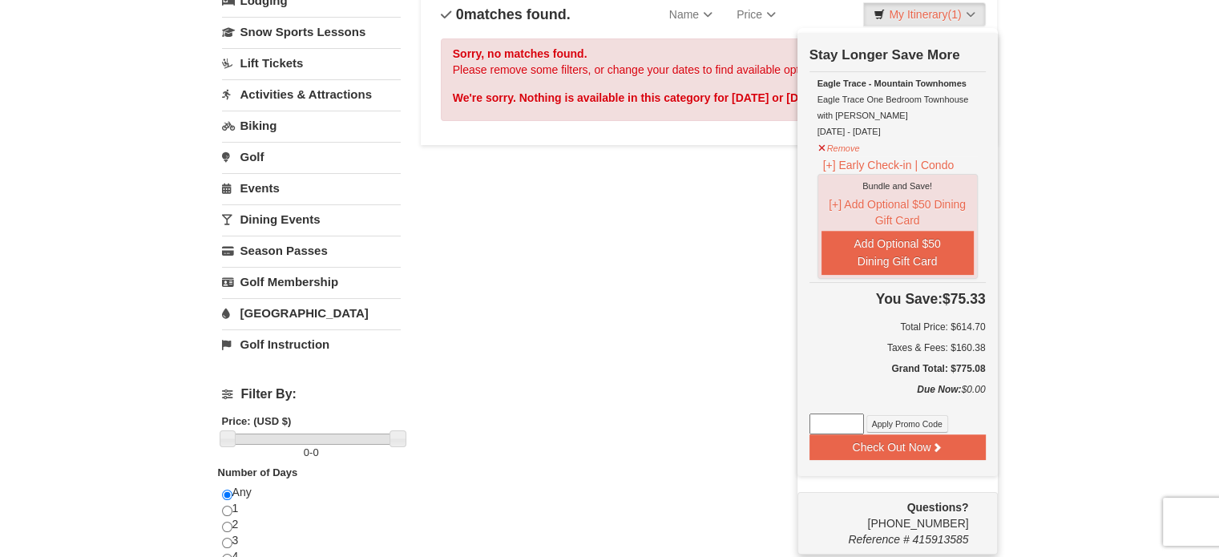
click at [666, 323] on div "Lodging Arrival Please format dates MM/DD/YYYY Please format dates MM/DD/YYYY 1…" at bounding box center [610, 548] width 776 height 1125
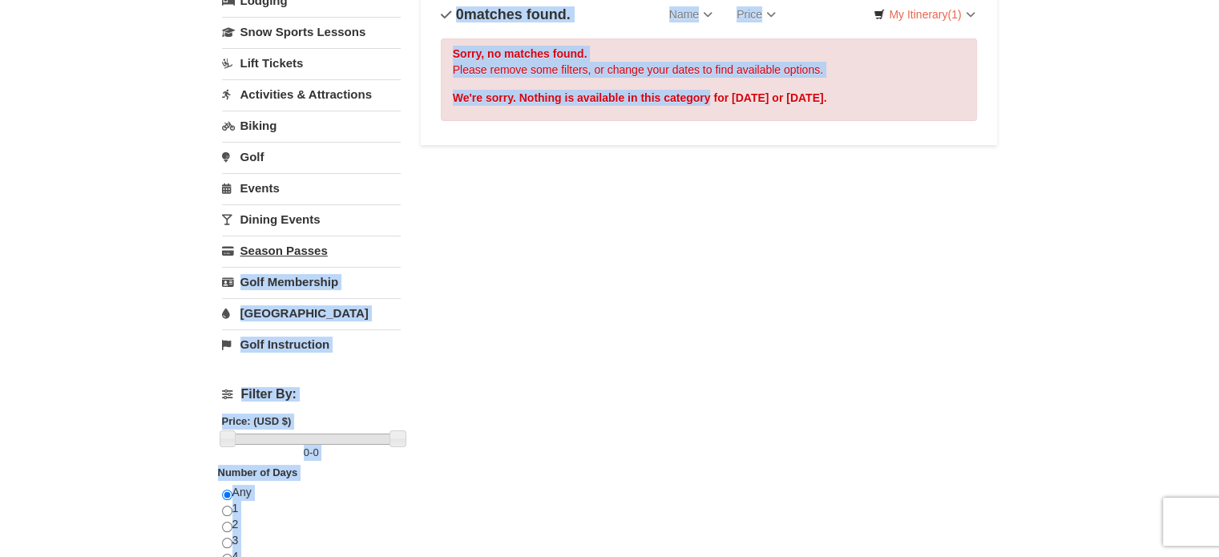
drag, startPoint x: 666, startPoint y: 323, endPoint x: 380, endPoint y: 248, distance: 296.0
click at [380, 248] on div "Lodging Arrival Please format dates MM/DD/YYYY Please format dates MM/DD/YYYY 1…" at bounding box center [610, 548] width 776 height 1125
click at [380, 248] on link "Season Passes" at bounding box center [311, 251] width 179 height 30
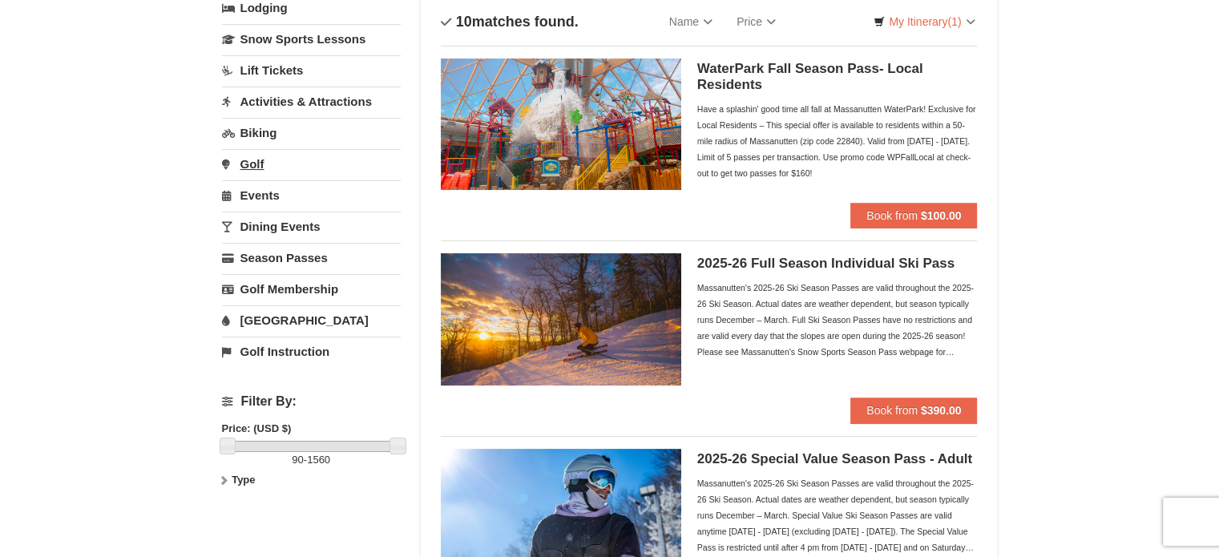
scroll to position [115, 0]
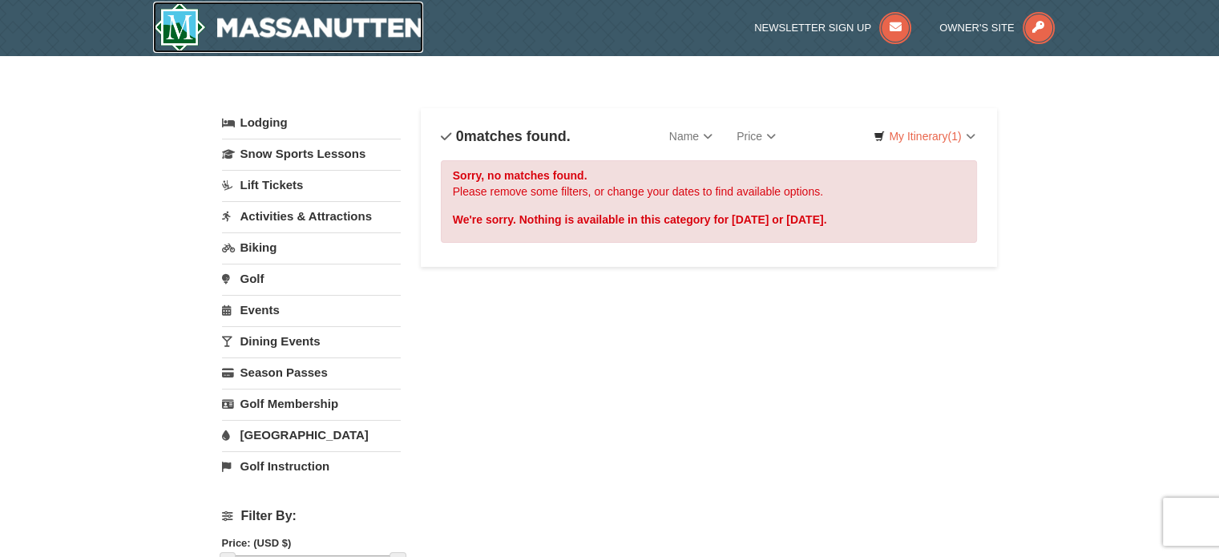
click at [365, 42] on img at bounding box center [288, 27] width 271 height 51
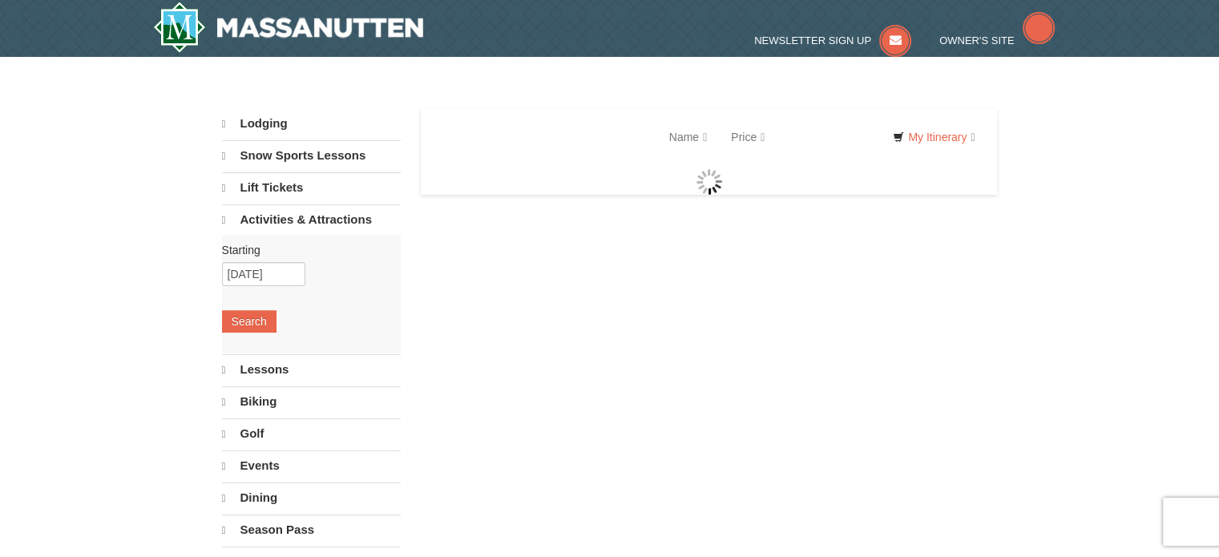
select select "9"
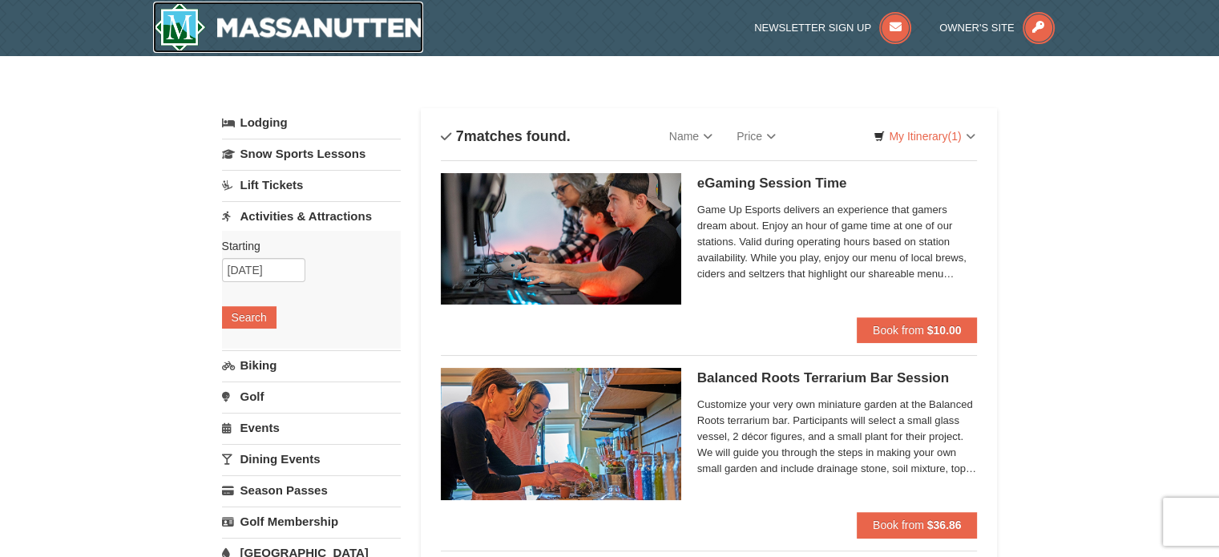
click at [303, 23] on img at bounding box center [288, 27] width 271 height 51
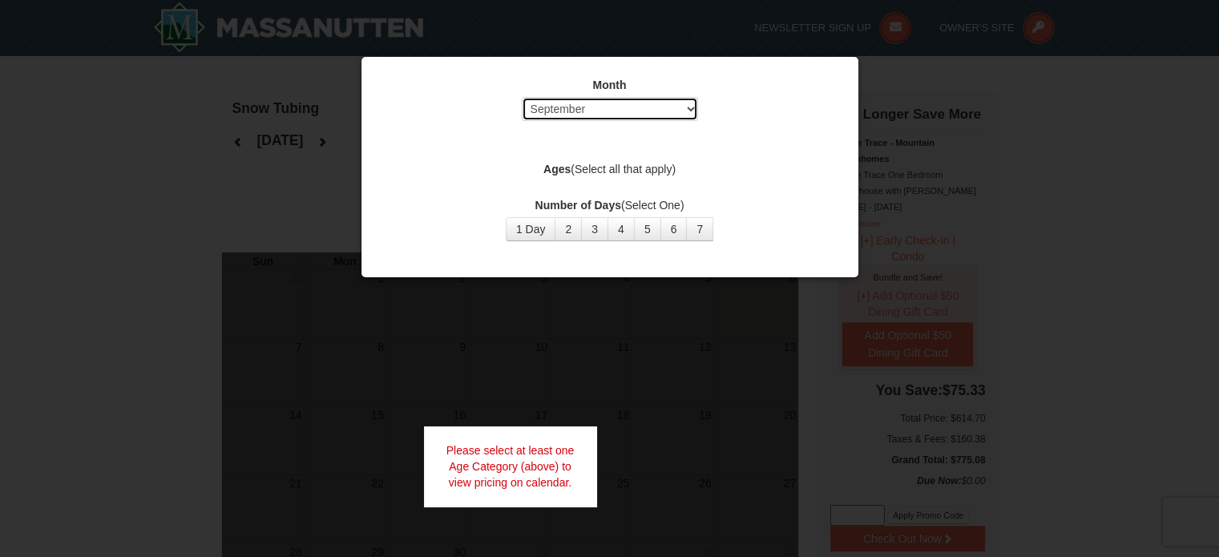
click at [584, 107] on select "Select September October November December January February March April May Jun…" at bounding box center [610, 109] width 176 height 24
click at [522, 97] on select "Select September October November December January February March April May Jun…" at bounding box center [610, 109] width 176 height 24
click at [516, 228] on button "1 Day" at bounding box center [531, 229] width 51 height 24
click at [587, 176] on div "Month Select September October November December January February March April M…" at bounding box center [610, 159] width 481 height 188
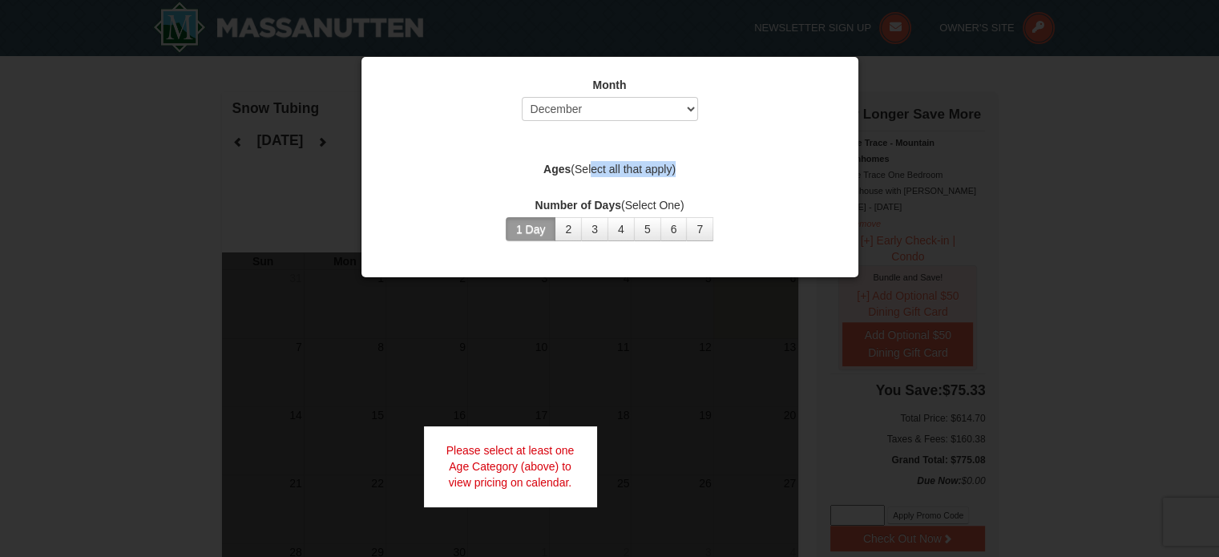
click at [588, 172] on label "Ages (Select all that apply)" at bounding box center [610, 169] width 457 height 16
click at [553, 171] on strong "Ages" at bounding box center [557, 169] width 27 height 13
click at [564, 184] on div "Month Select September October November December January February March April M…" at bounding box center [610, 159] width 481 height 188
click at [581, 212] on div "Number of Days (Select One) 1 Day 2 3 4 5 6 7 8 9 10 11 12 13 14 15" at bounding box center [610, 219] width 457 height 44
click at [563, 185] on div "Month Select September October November December January February March April M…" at bounding box center [610, 159] width 481 height 188
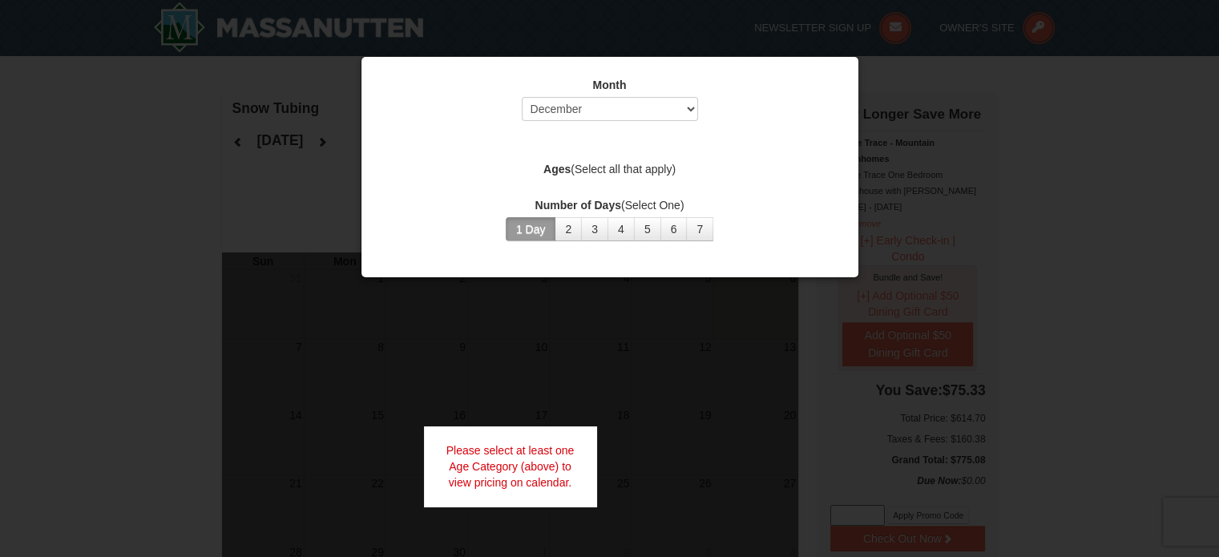
click at [563, 185] on div "Month Select September October November December January February March April M…" at bounding box center [610, 159] width 481 height 188
click at [621, 317] on div at bounding box center [609, 278] width 1219 height 557
click at [528, 309] on div at bounding box center [609, 278] width 1219 height 557
click at [544, 174] on strong "Ages" at bounding box center [557, 169] width 27 height 13
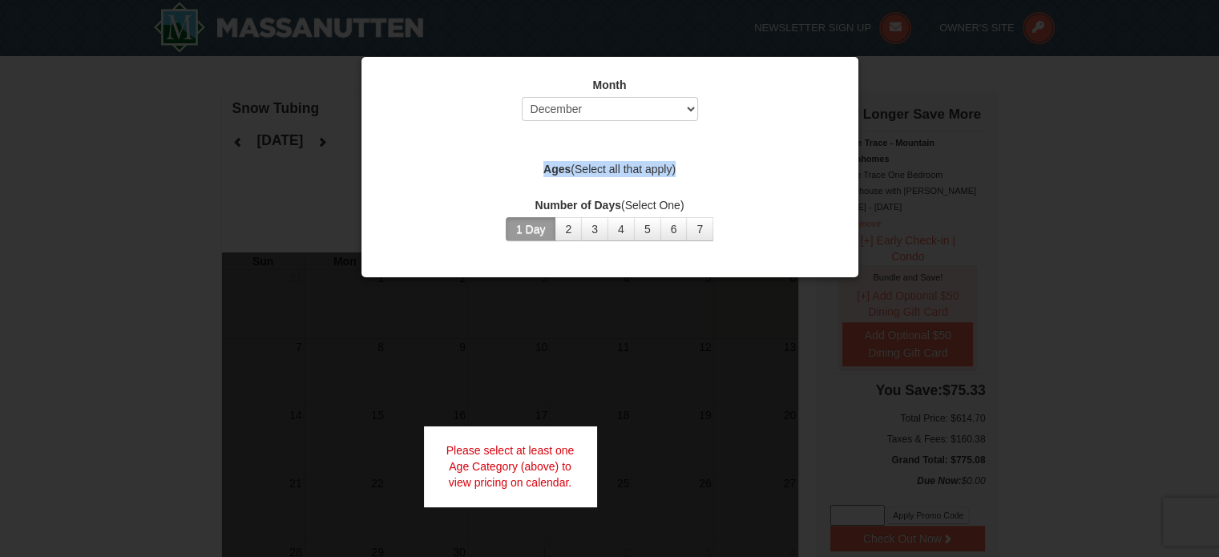
click at [544, 174] on strong "Ages" at bounding box center [557, 169] width 27 height 13
drag, startPoint x: 558, startPoint y: 184, endPoint x: 523, endPoint y: 179, distance: 35.7
click at [556, 184] on div "Month Select September October November December January February March April M…" at bounding box center [610, 159] width 481 height 188
drag, startPoint x: 544, startPoint y: 124, endPoint x: 634, endPoint y: 109, distance: 91.9
click at [575, 118] on div "Month Select September October November December January February March April M…" at bounding box center [610, 103] width 457 height 52
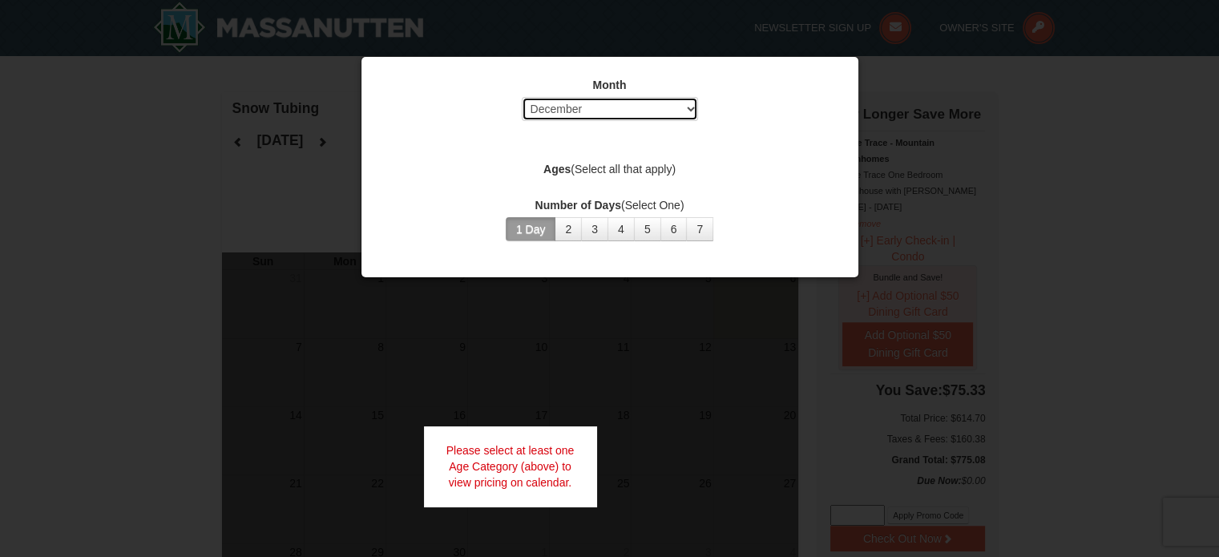
click at [685, 121] on div "Month Select September October November December January February March April M…" at bounding box center [610, 103] width 457 height 52
select select "8"
click at [522, 97] on select "Select September October November December January February March April May Jun…" at bounding box center [610, 109] width 176 height 24
click at [655, 400] on div at bounding box center [609, 278] width 1219 height 557
click at [661, 458] on div at bounding box center [609, 278] width 1219 height 557
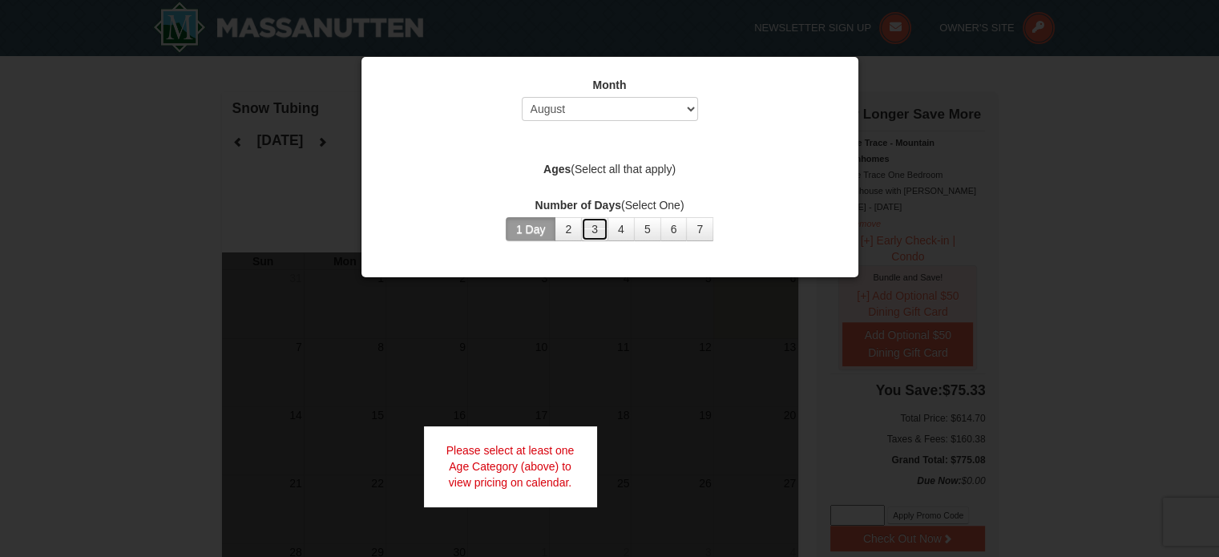
click at [604, 220] on button "3" at bounding box center [594, 229] width 27 height 24
click at [539, 220] on button "1 Day" at bounding box center [531, 229] width 51 height 24
click at [553, 144] on div "Month Select September October November December January February March April M…" at bounding box center [610, 159] width 481 height 188
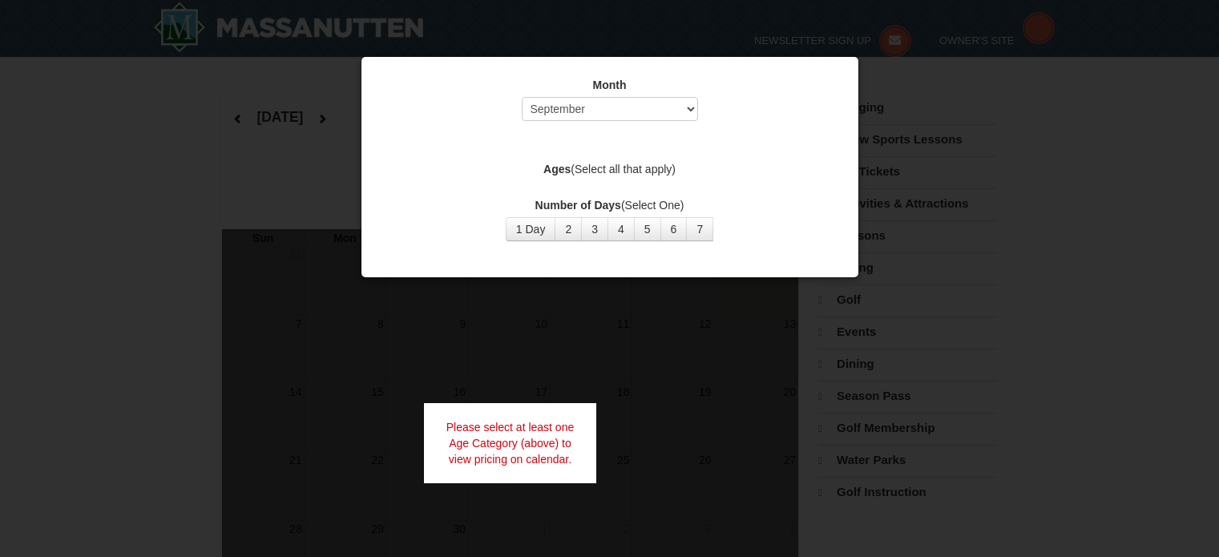
select select "9"
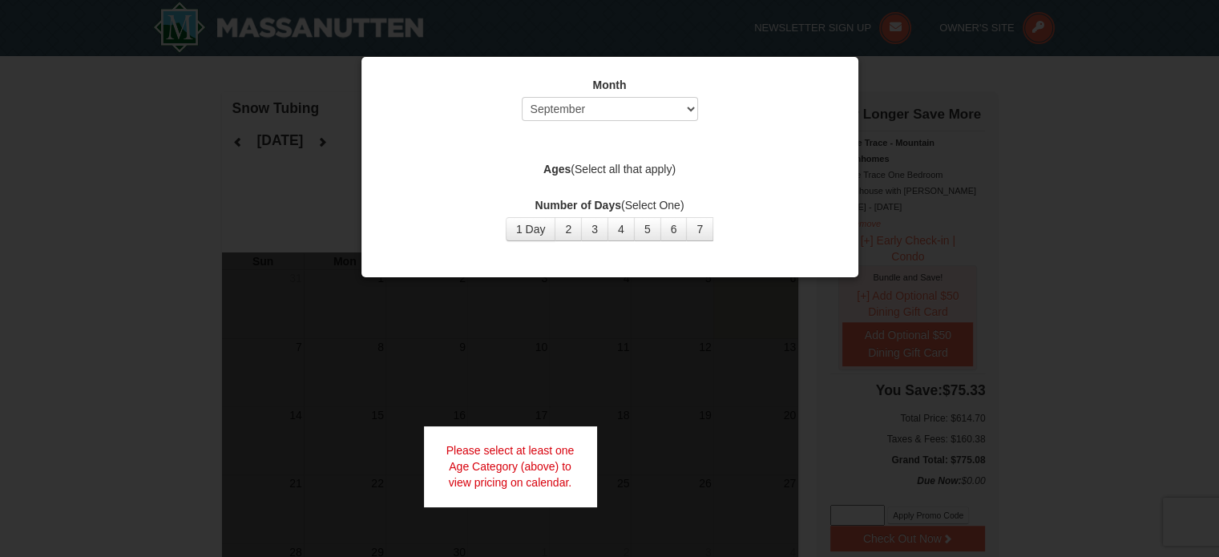
click at [580, 172] on label "Ages (Select all that apply)" at bounding box center [610, 169] width 457 height 16
